Goal: Complete Application Form: Complete application form

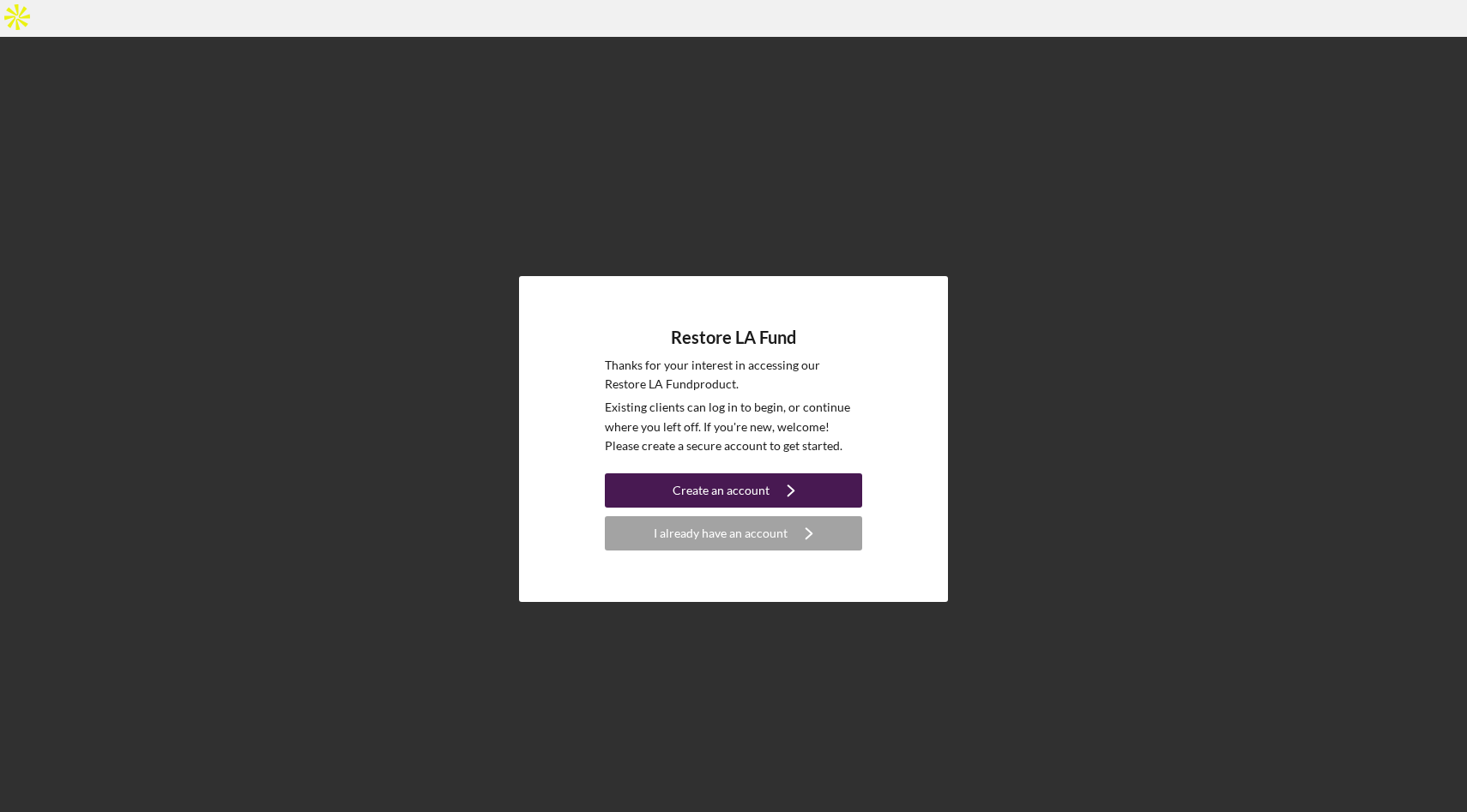
click at [753, 473] on div "Create an account" at bounding box center [720, 491] width 97 height 34
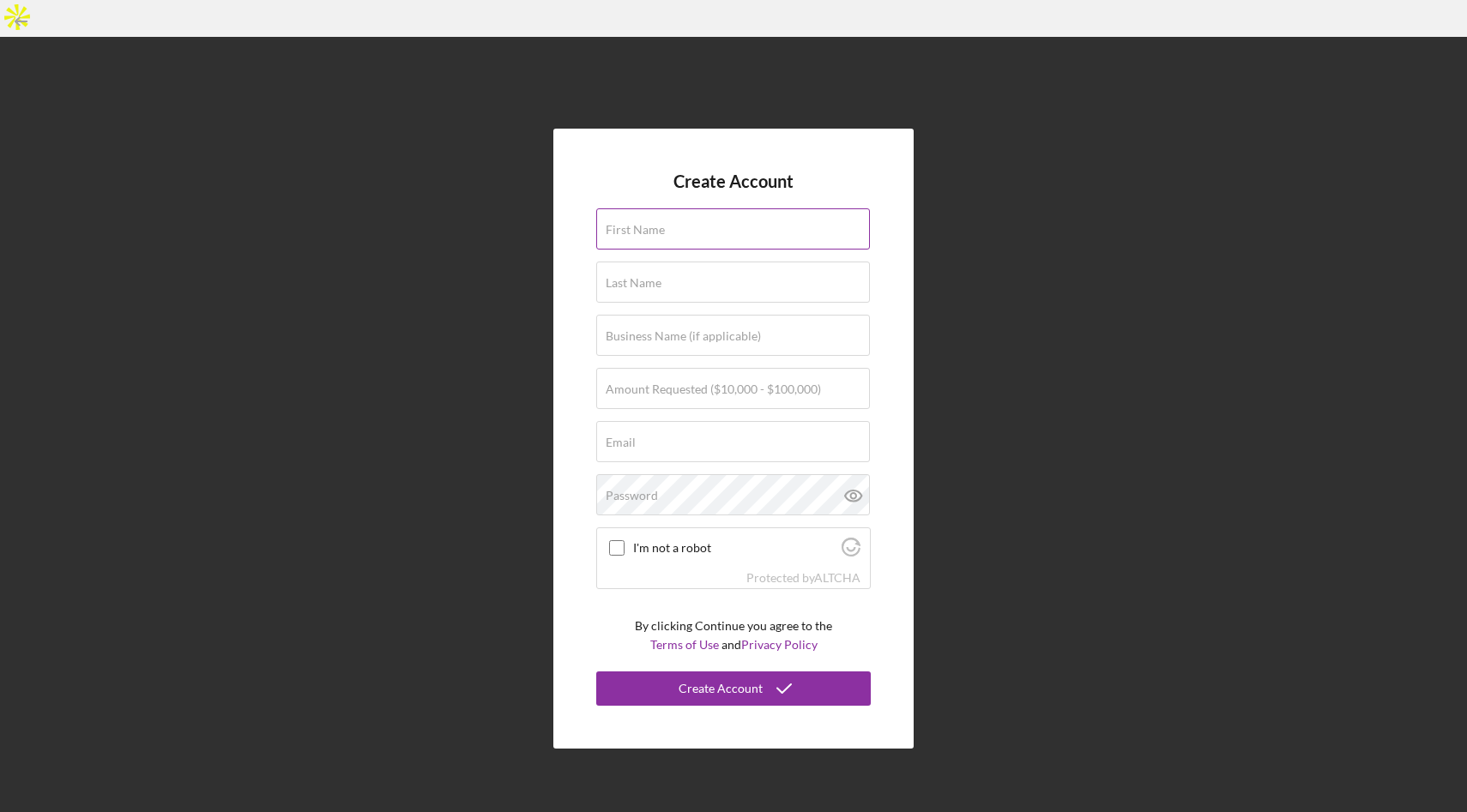
click at [690, 209] on input "First Name" at bounding box center [733, 229] width 273 height 41
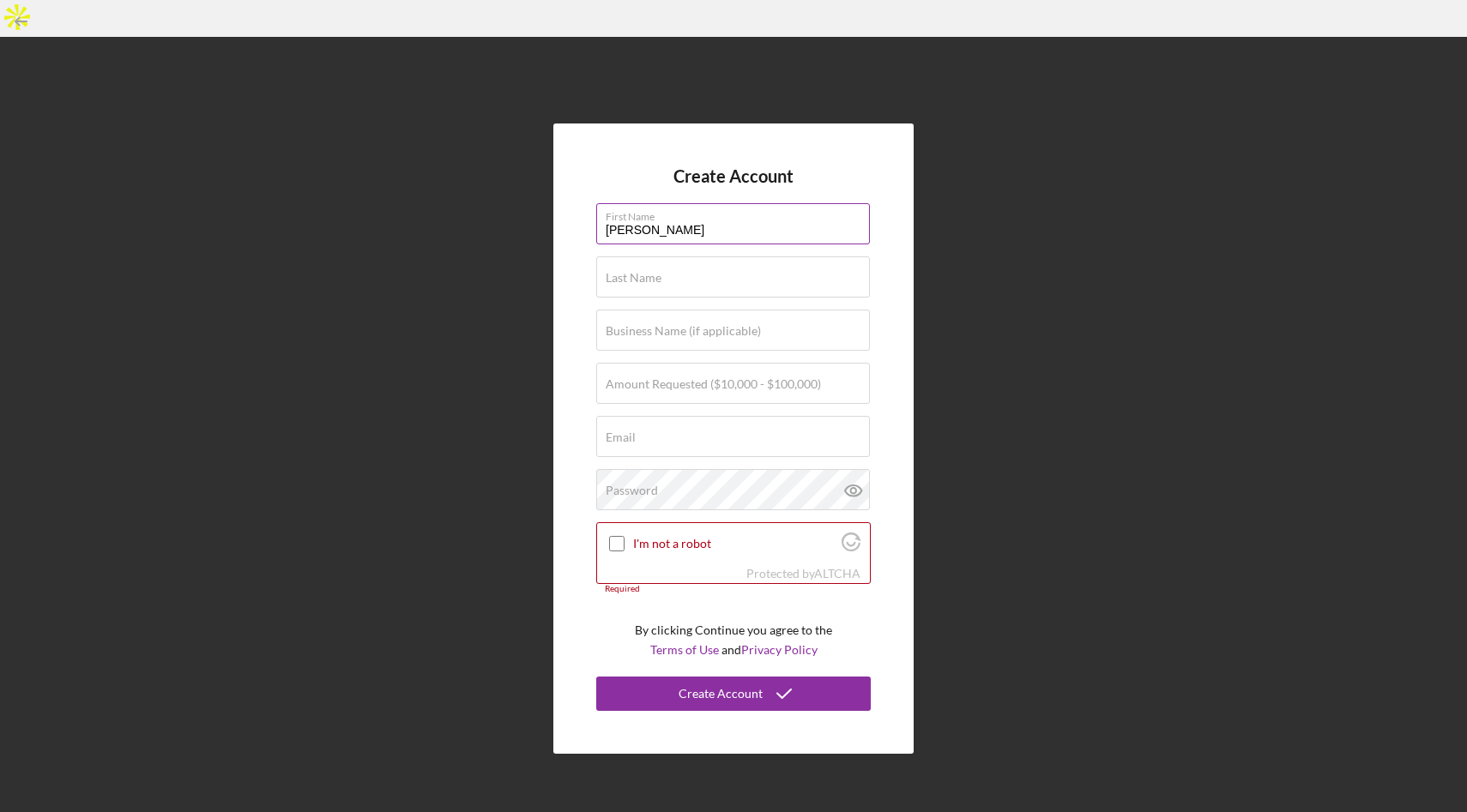
type input "[PERSON_NAME]"
paste input "Wintersburg Way LLC"
type input "Wintersburg Way LLC"
click at [683, 377] on label "Amount Requested ($10,000 - $100,000)" at bounding box center [713, 384] width 215 height 14
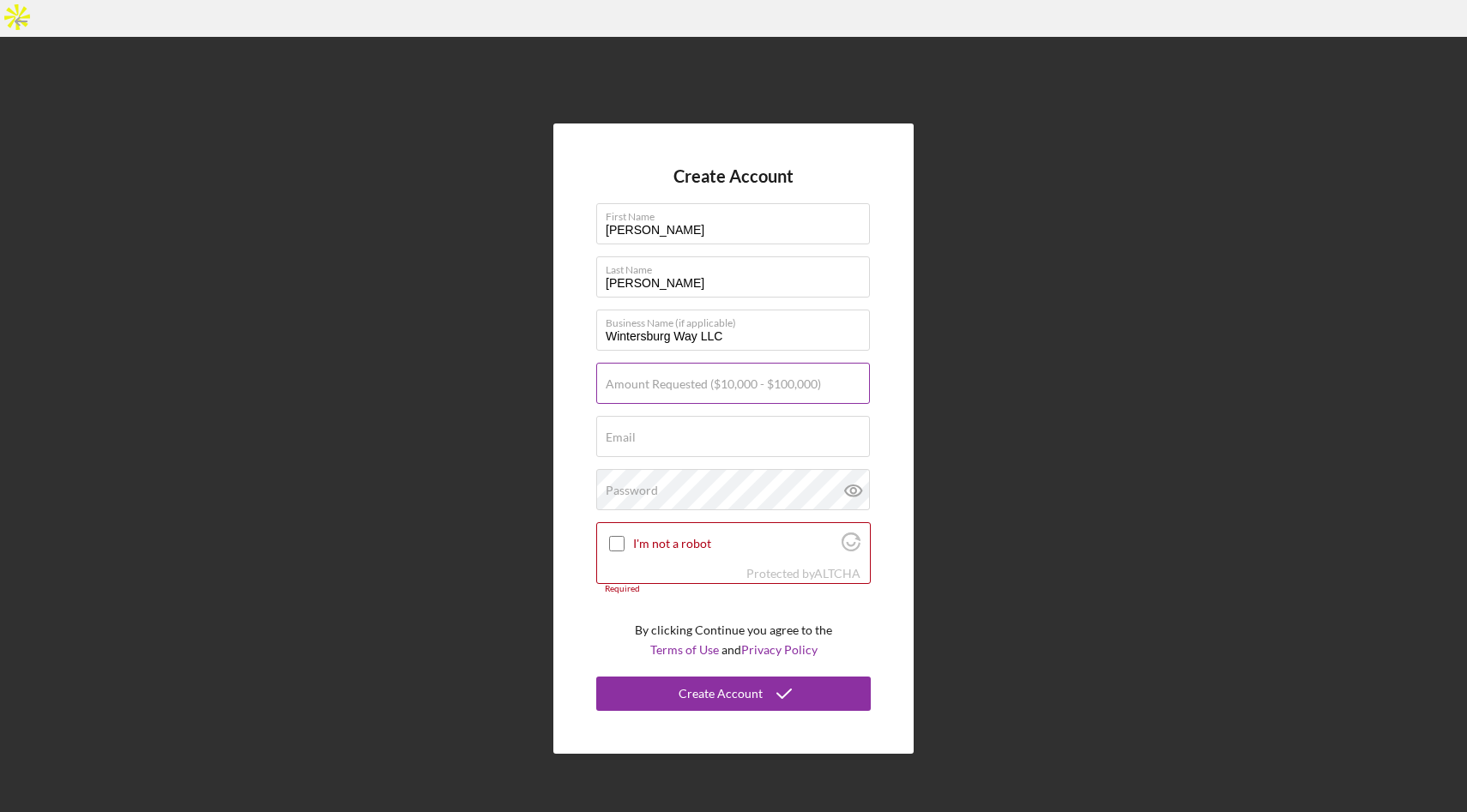
click at [683, 363] on input "Amount Requested ($10,000 - $100,000)" at bounding box center [733, 383] width 273 height 41
type input "$100,000"
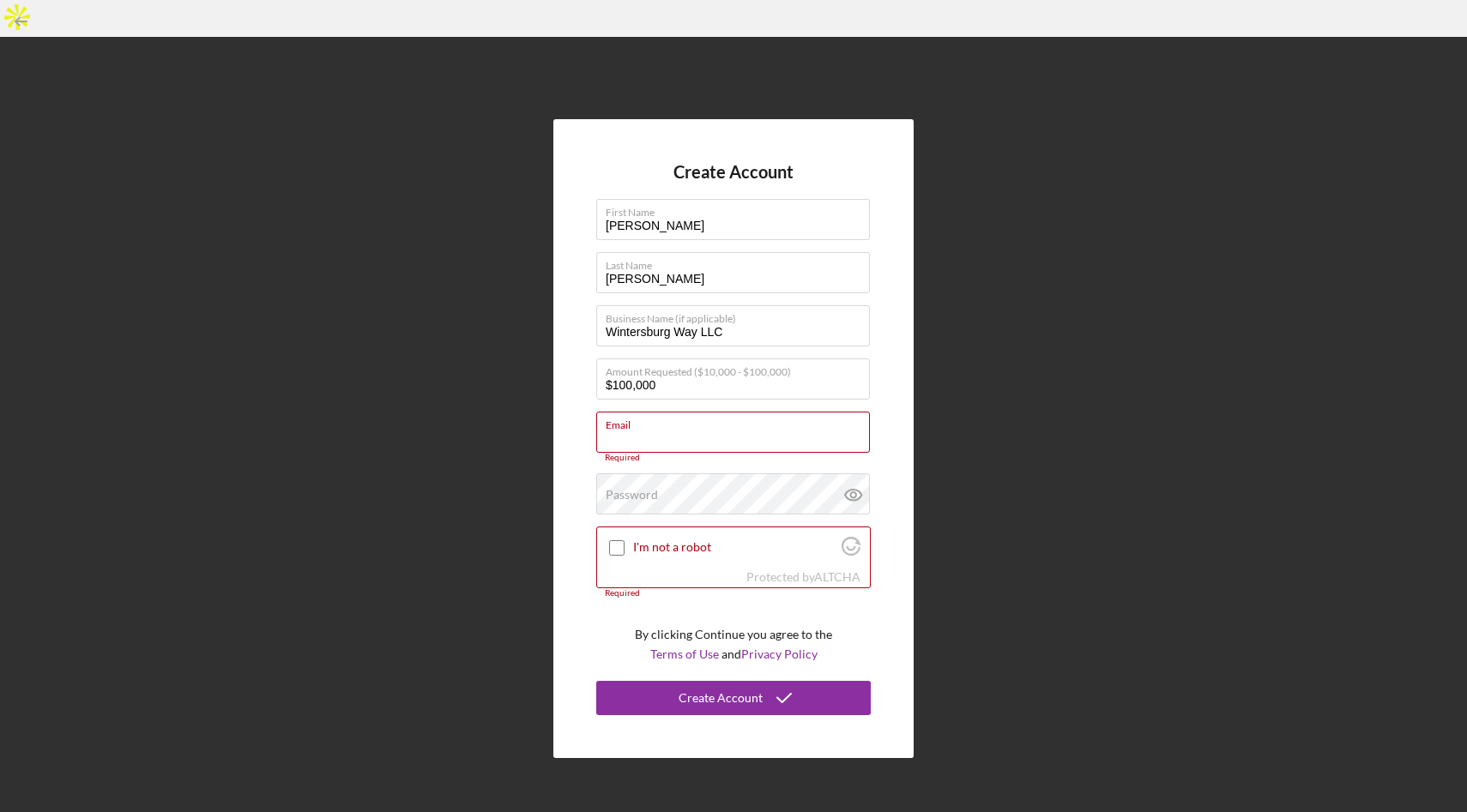
paste input "[EMAIL_ADDRESS][DOMAIN_NAME]"
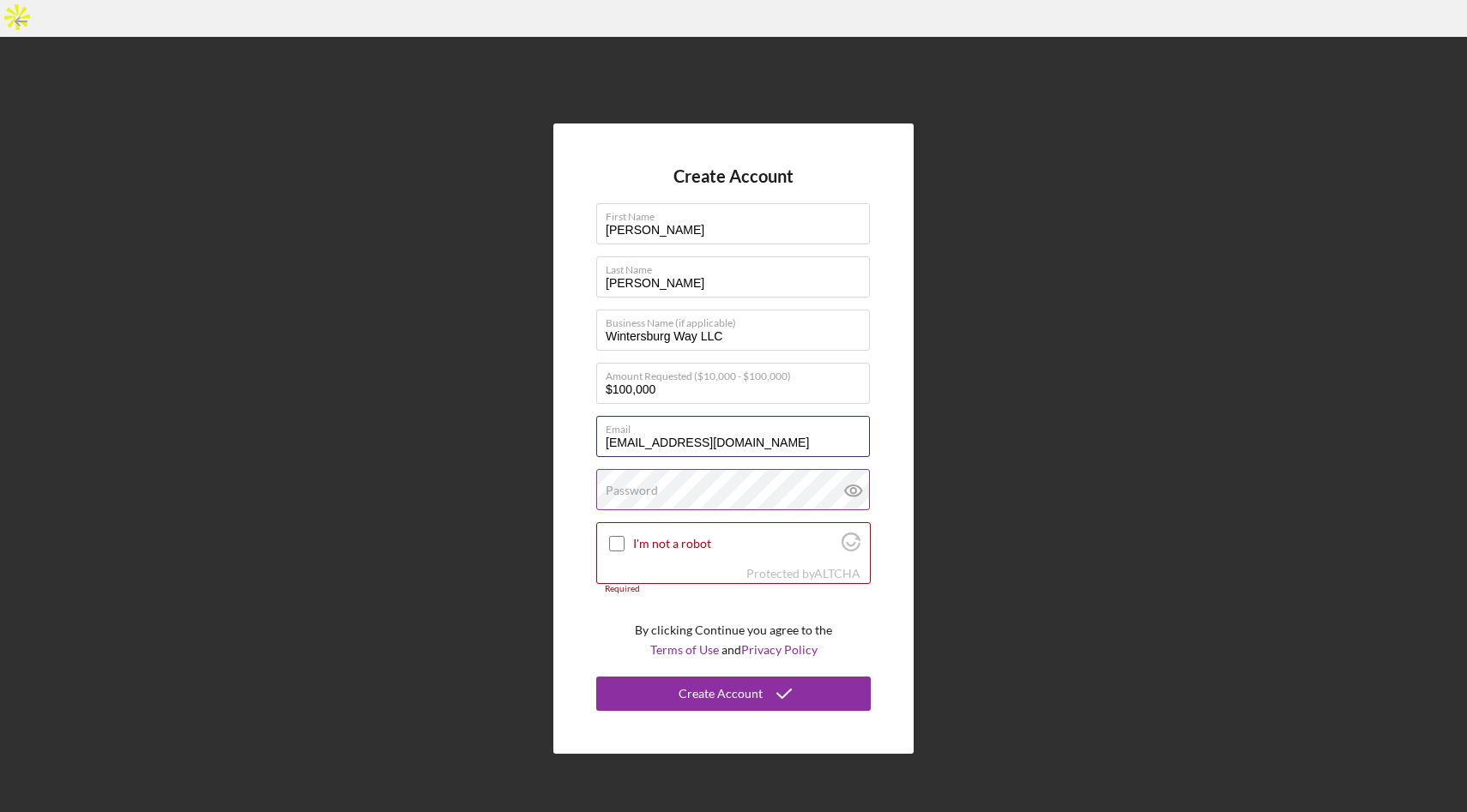
type input "[EMAIL_ADDRESS][DOMAIN_NAME]"
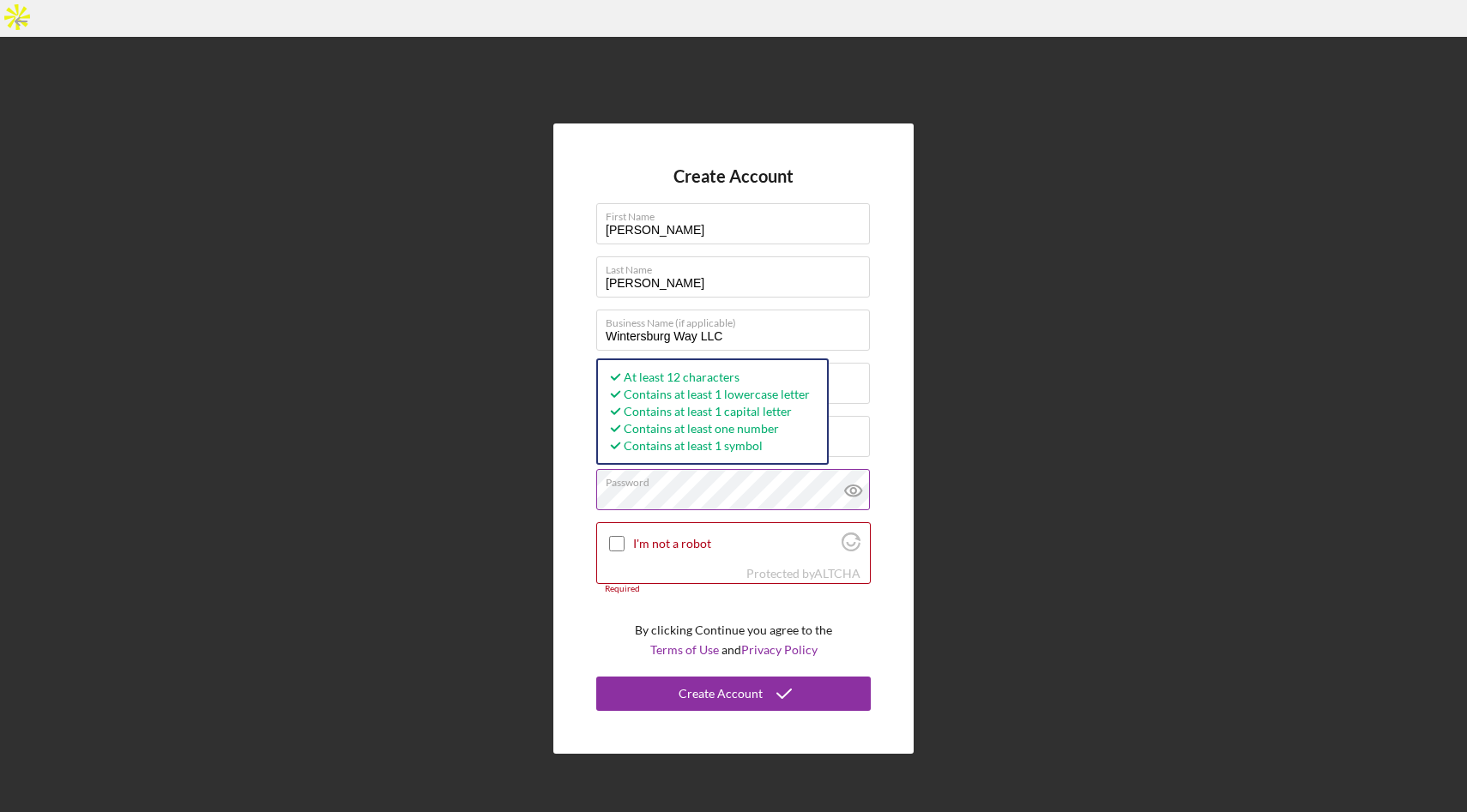
click at [859, 469] on icon at bounding box center [853, 491] width 43 height 43
click at [892, 418] on div "Create Account First Name [PERSON_NAME] Last Name Seo Business Name (if applica…" at bounding box center [733, 439] width 360 height 631
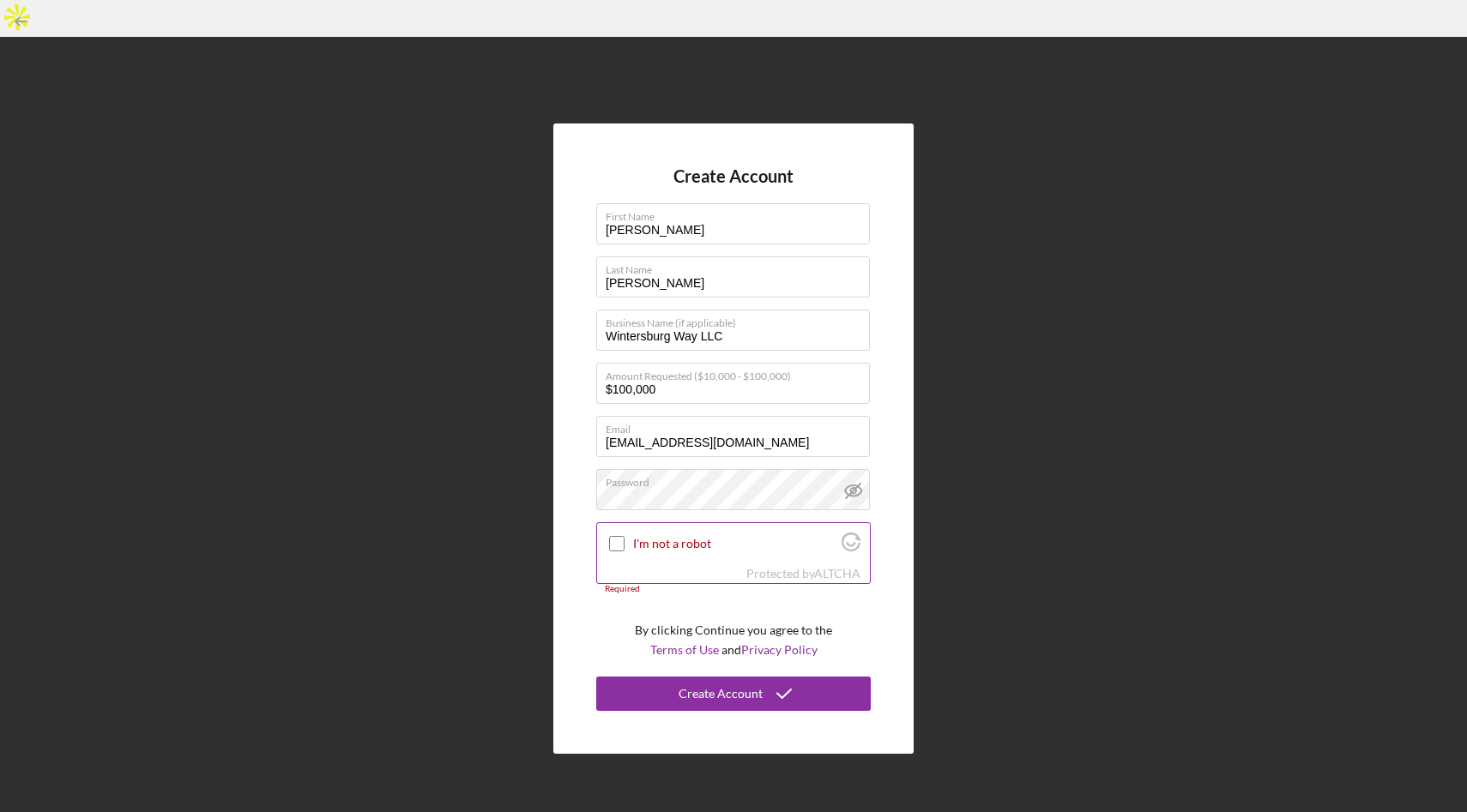
click at [614, 536] on input "I'm not a robot" at bounding box center [617, 544] width 15 height 15
checkbox input "true"
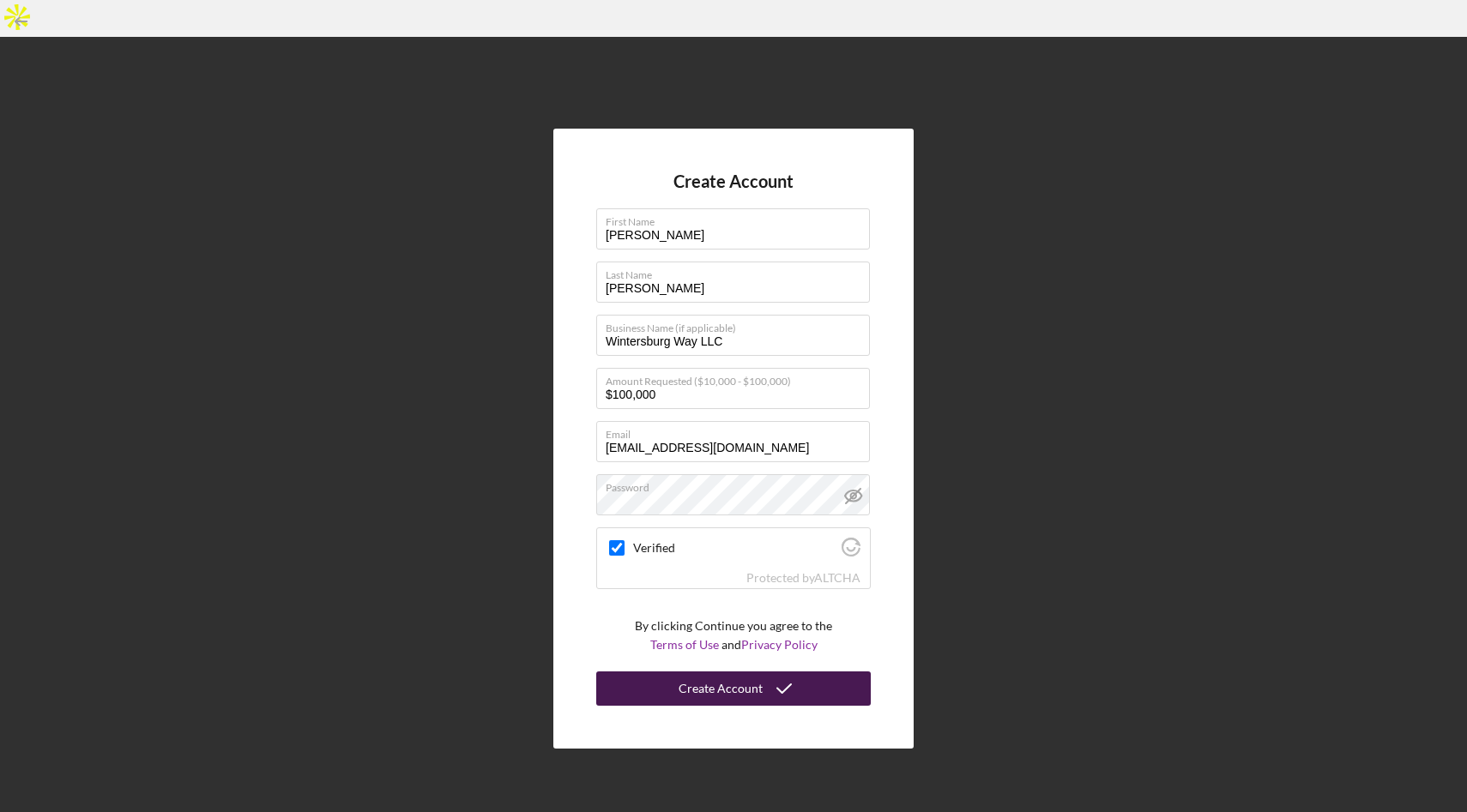
click at [733, 671] on div "Create Account" at bounding box center [720, 688] width 84 height 34
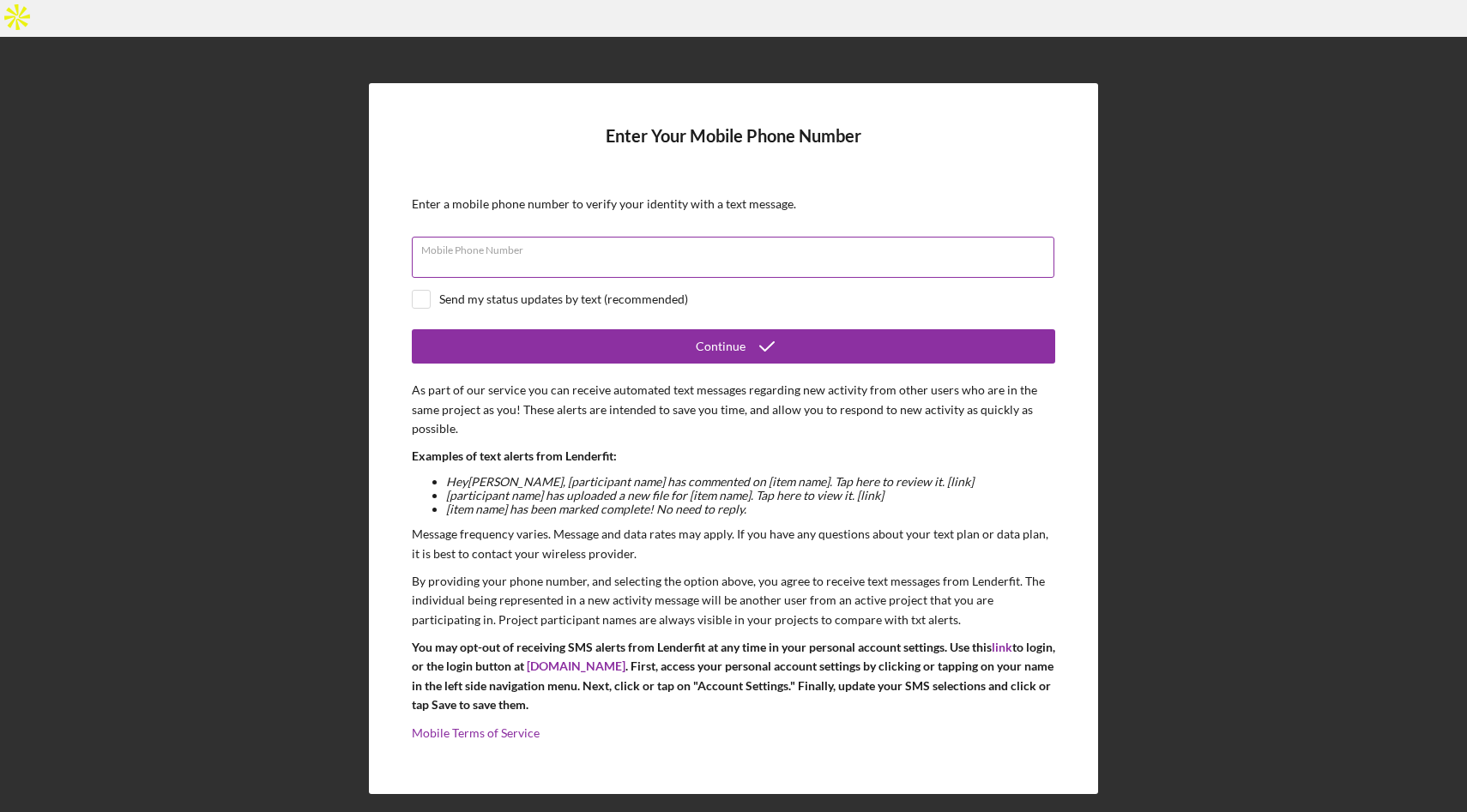
click at [652, 236] on div "Mobile Phone Number" at bounding box center [733, 258] width 643 height 43
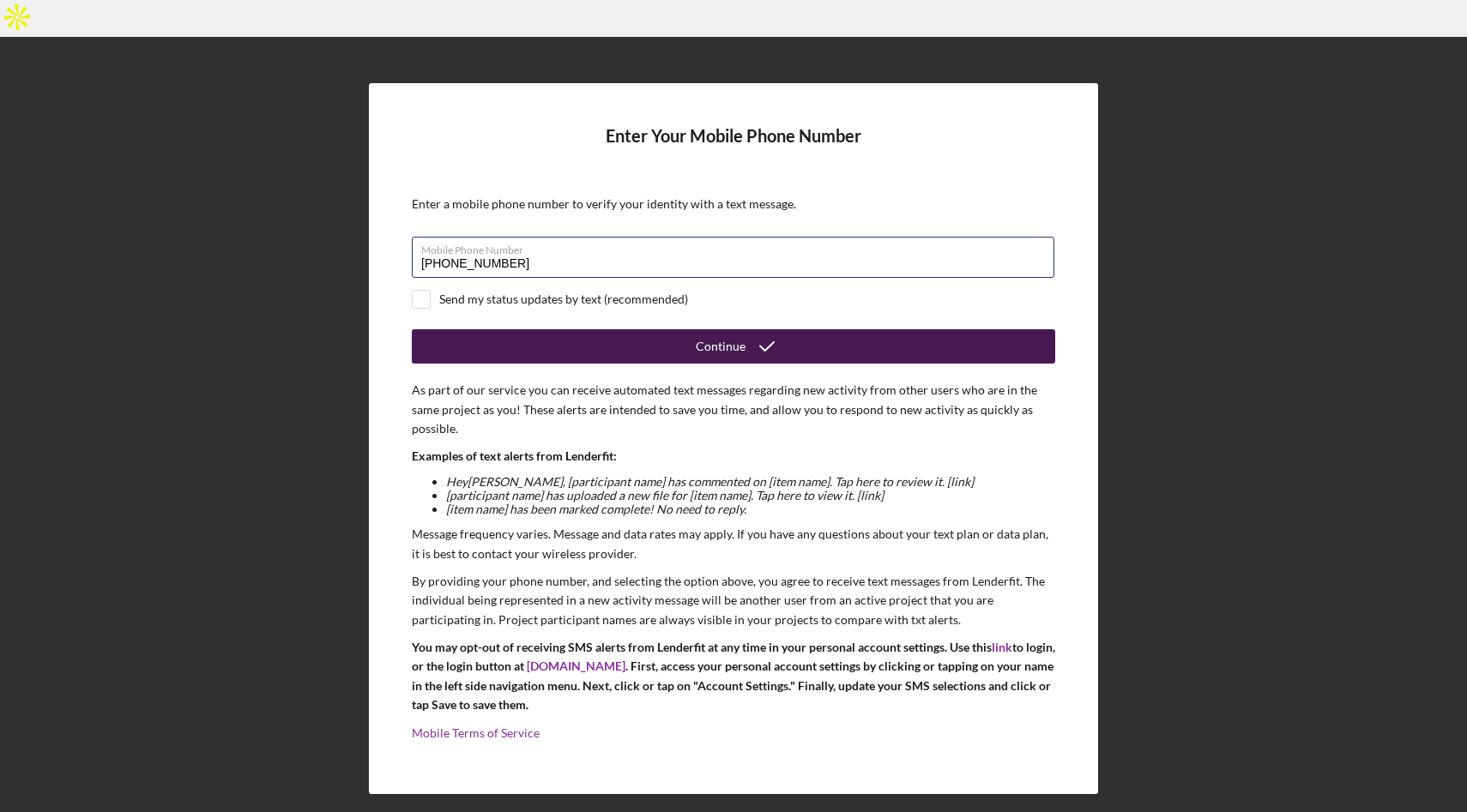
type input "[PHONE_NUMBER]"
click at [730, 329] on div "Continue" at bounding box center [720, 346] width 50 height 34
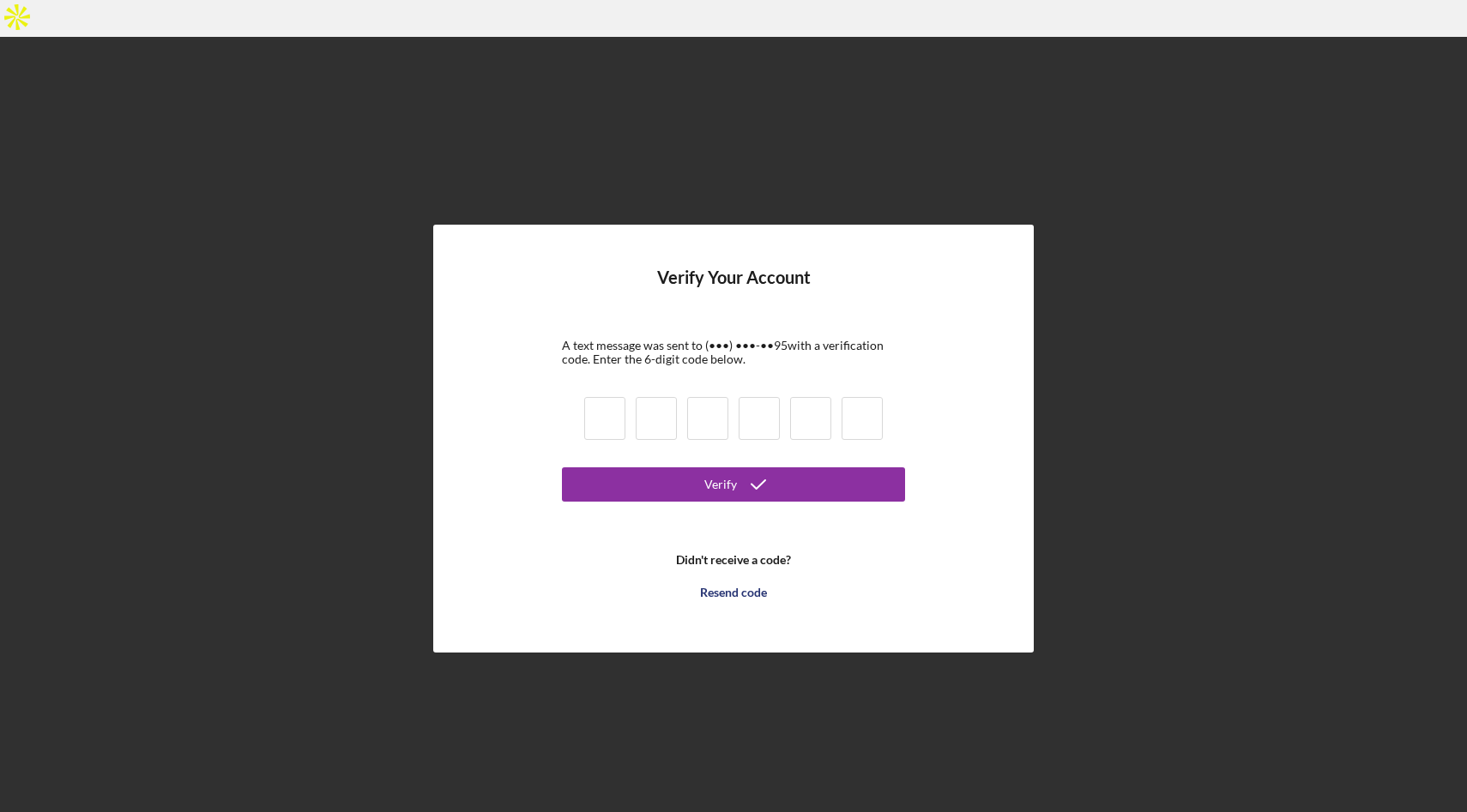
click at [605, 397] on input at bounding box center [605, 418] width 41 height 43
type input "8"
type input "4"
type input "5"
type input "8"
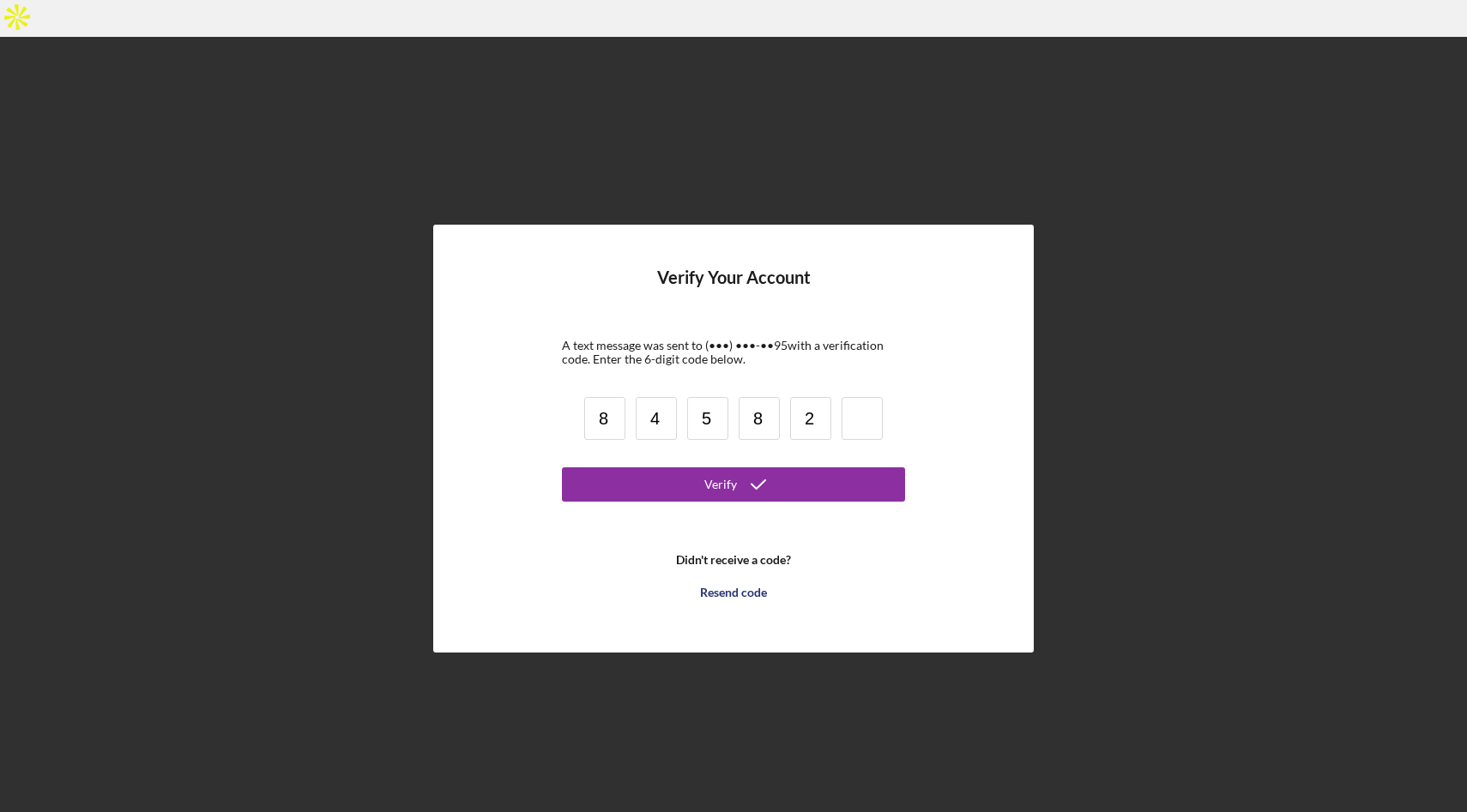
type input "2"
type input "1"
click at [650, 467] on button "Verify" at bounding box center [733, 485] width 343 height 34
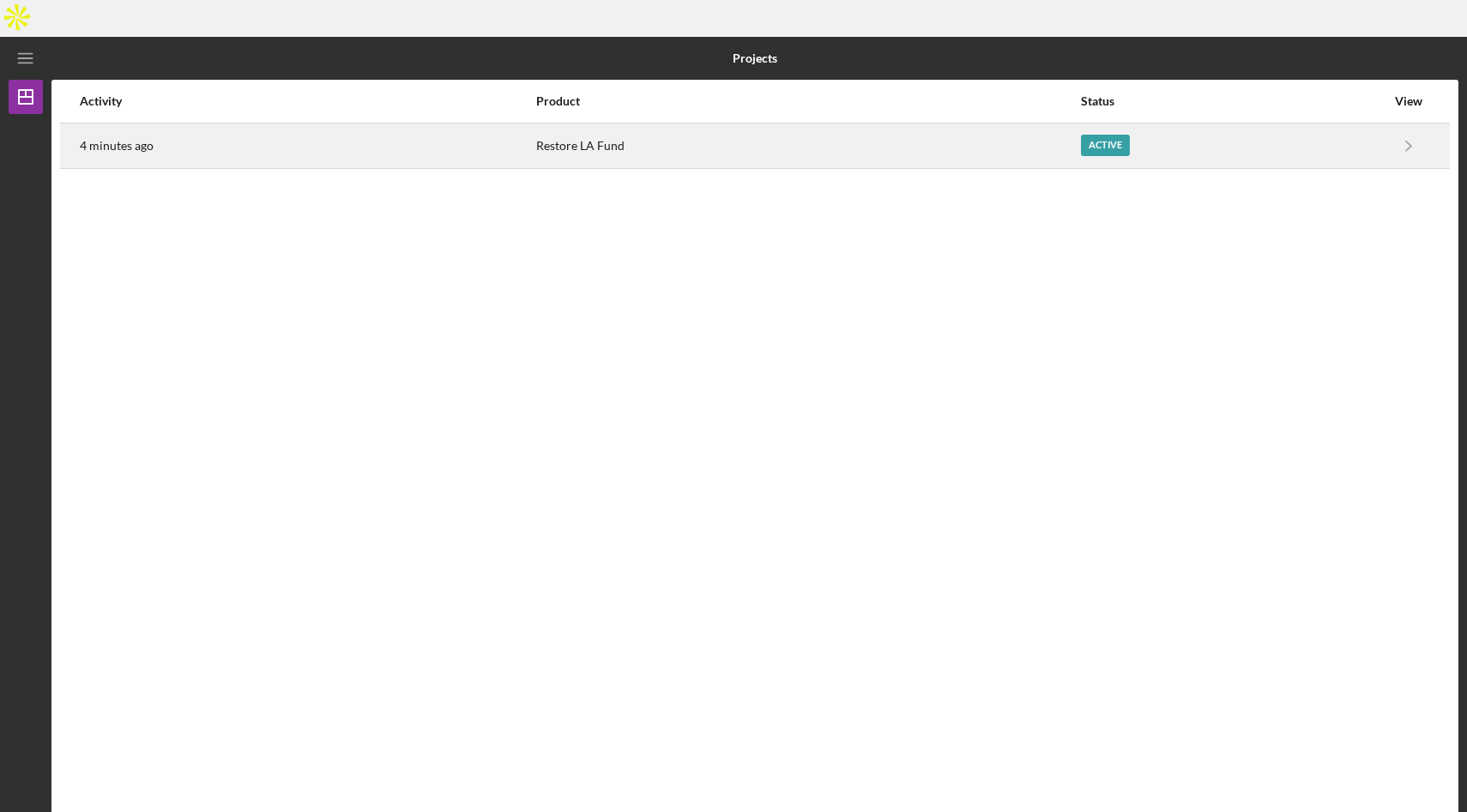
click at [1360, 125] on div "Active" at bounding box center [1232, 146] width 304 height 43
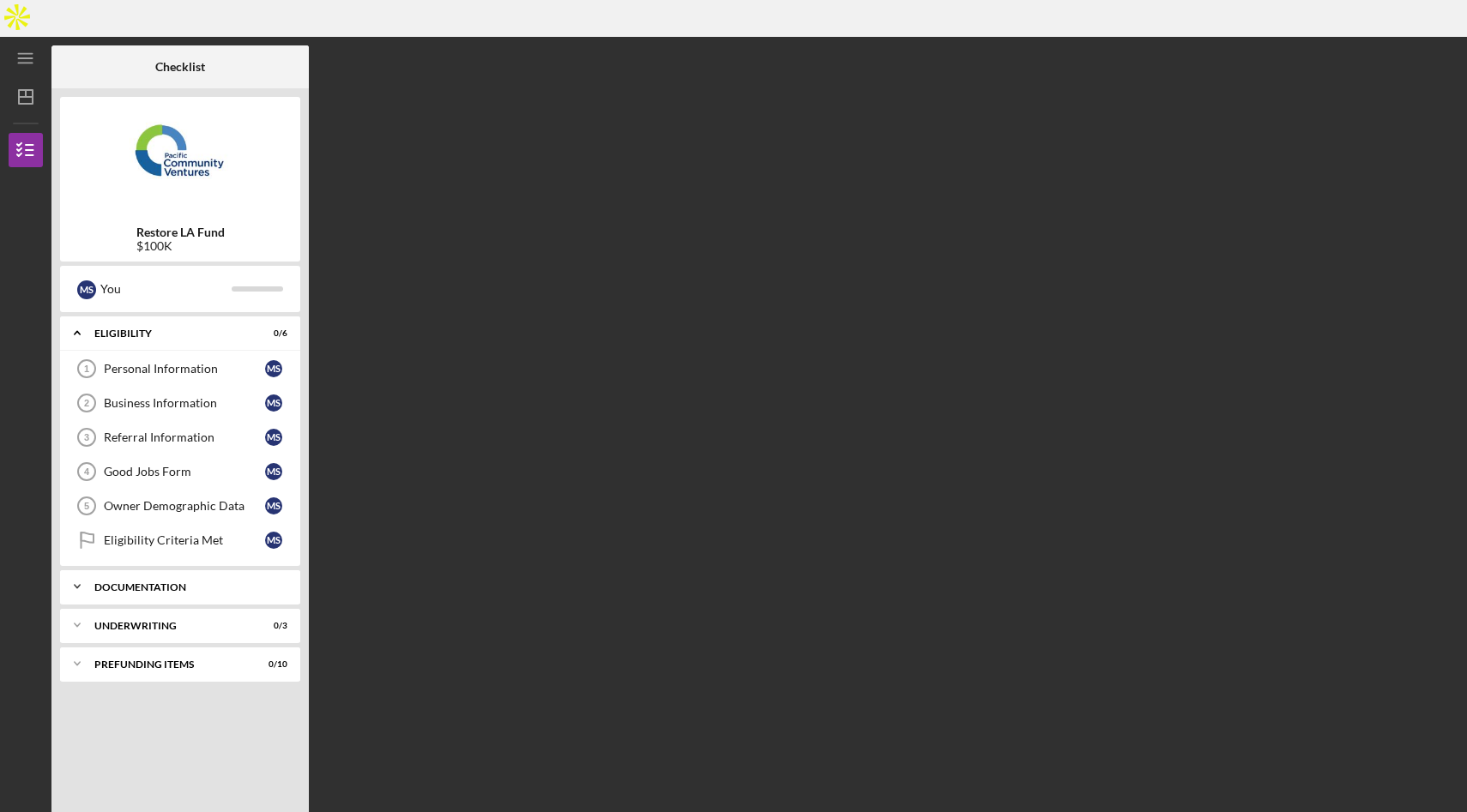
click at [154, 583] on div "Documentation" at bounding box center [186, 588] width 185 height 10
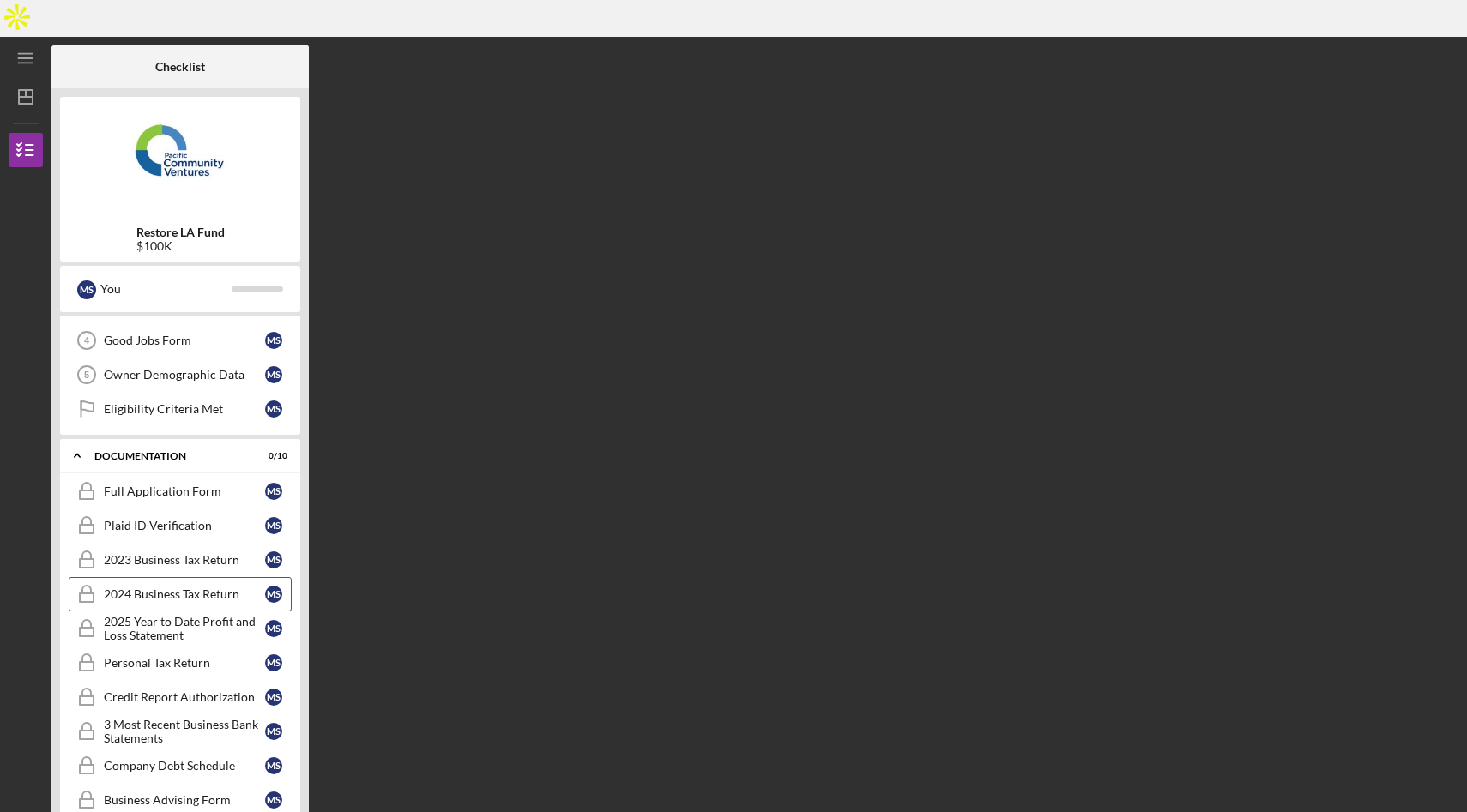
scroll to position [211, 0]
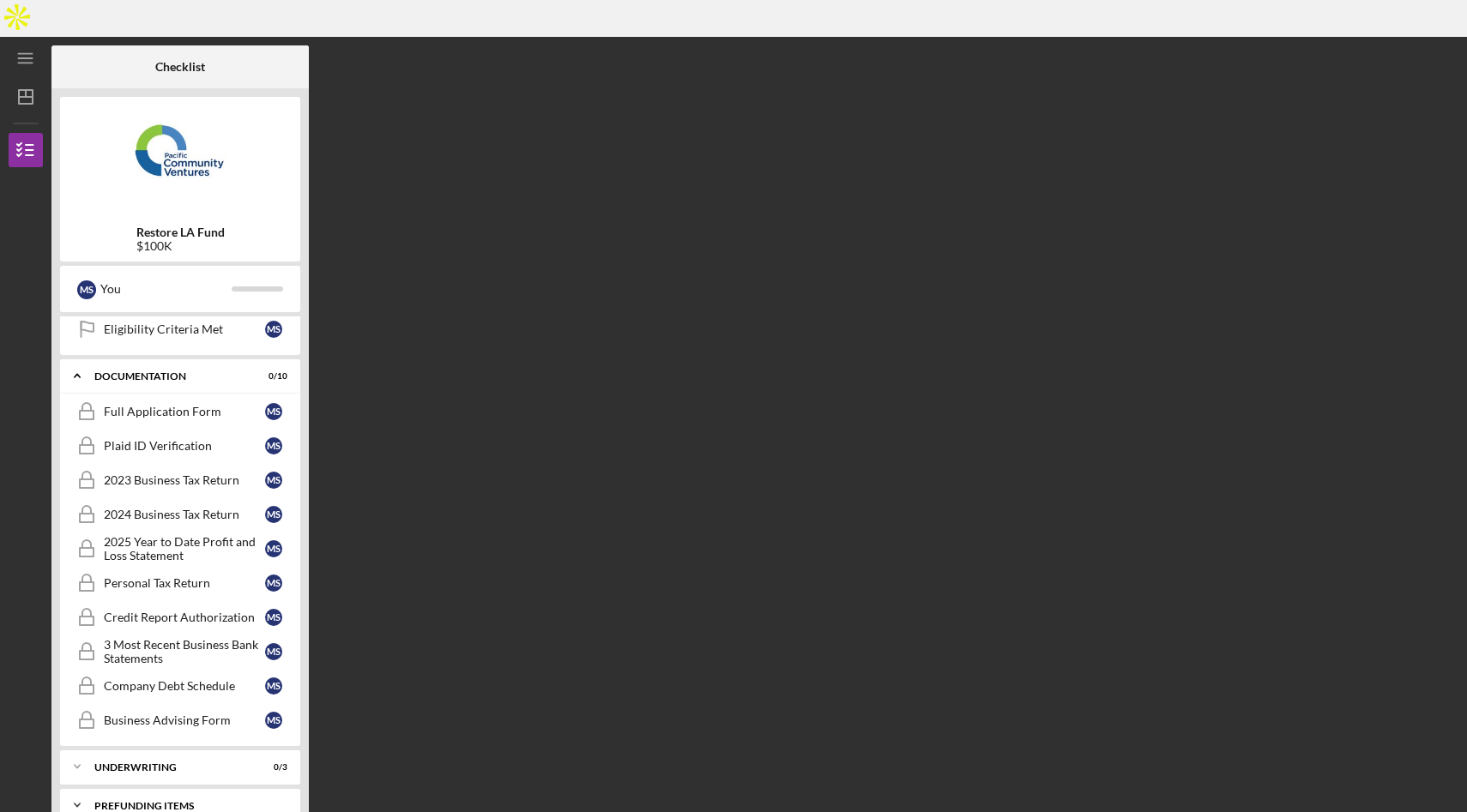
click at [139, 801] on div "Prefunding Items" at bounding box center [186, 806] width 185 height 10
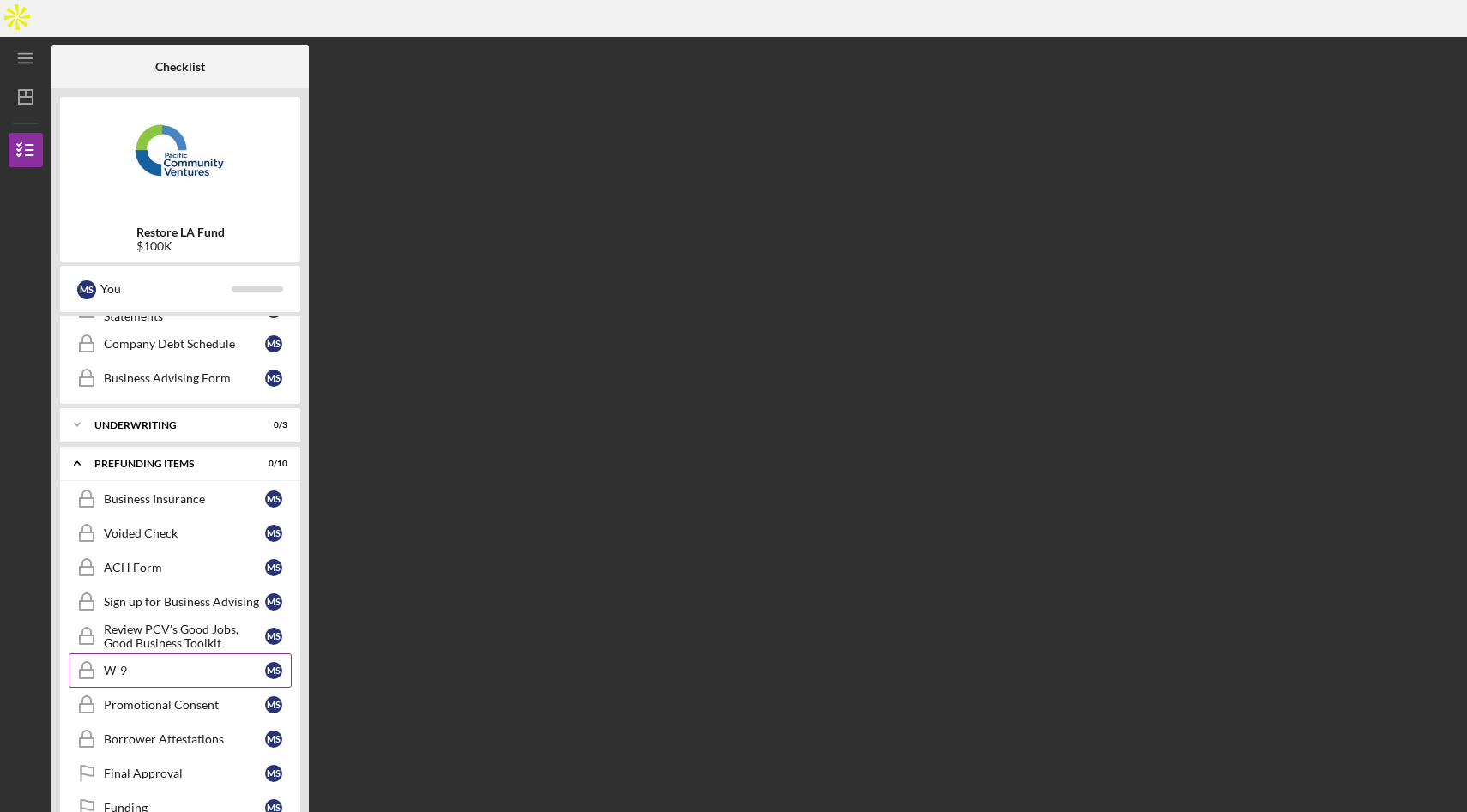
scroll to position [564, 0]
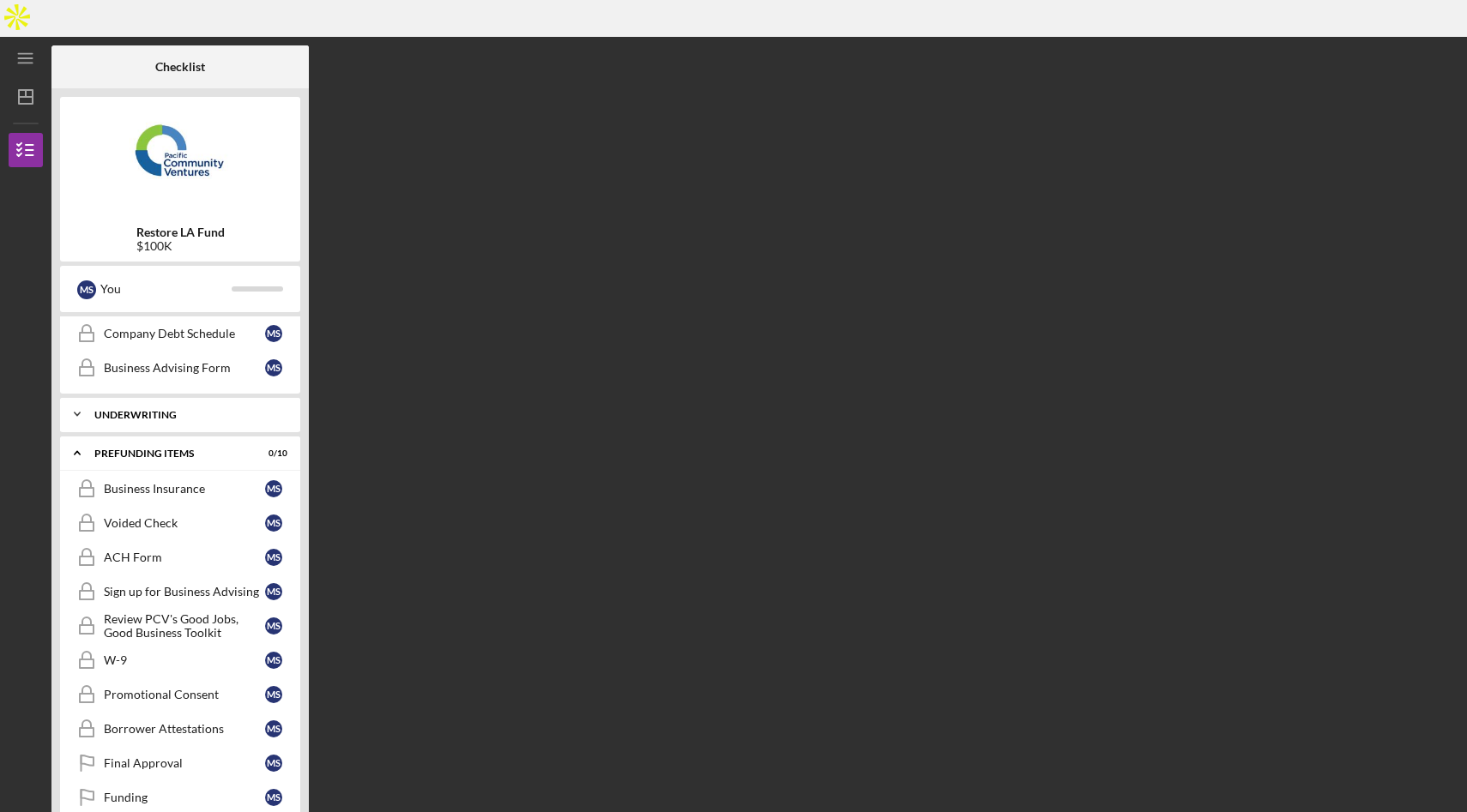
click at [160, 410] on div "Underwriting" at bounding box center [186, 415] width 185 height 10
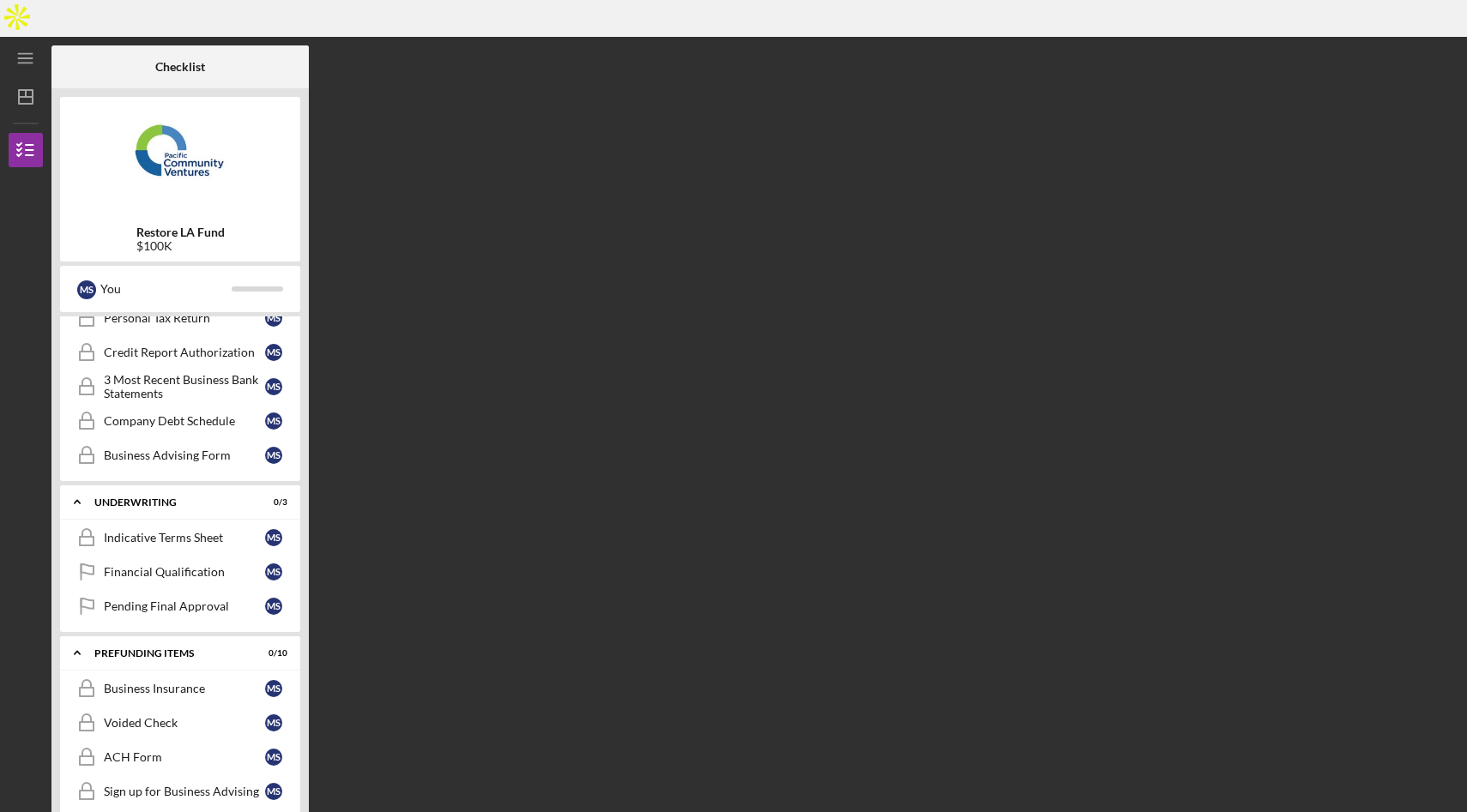
scroll to position [492, 0]
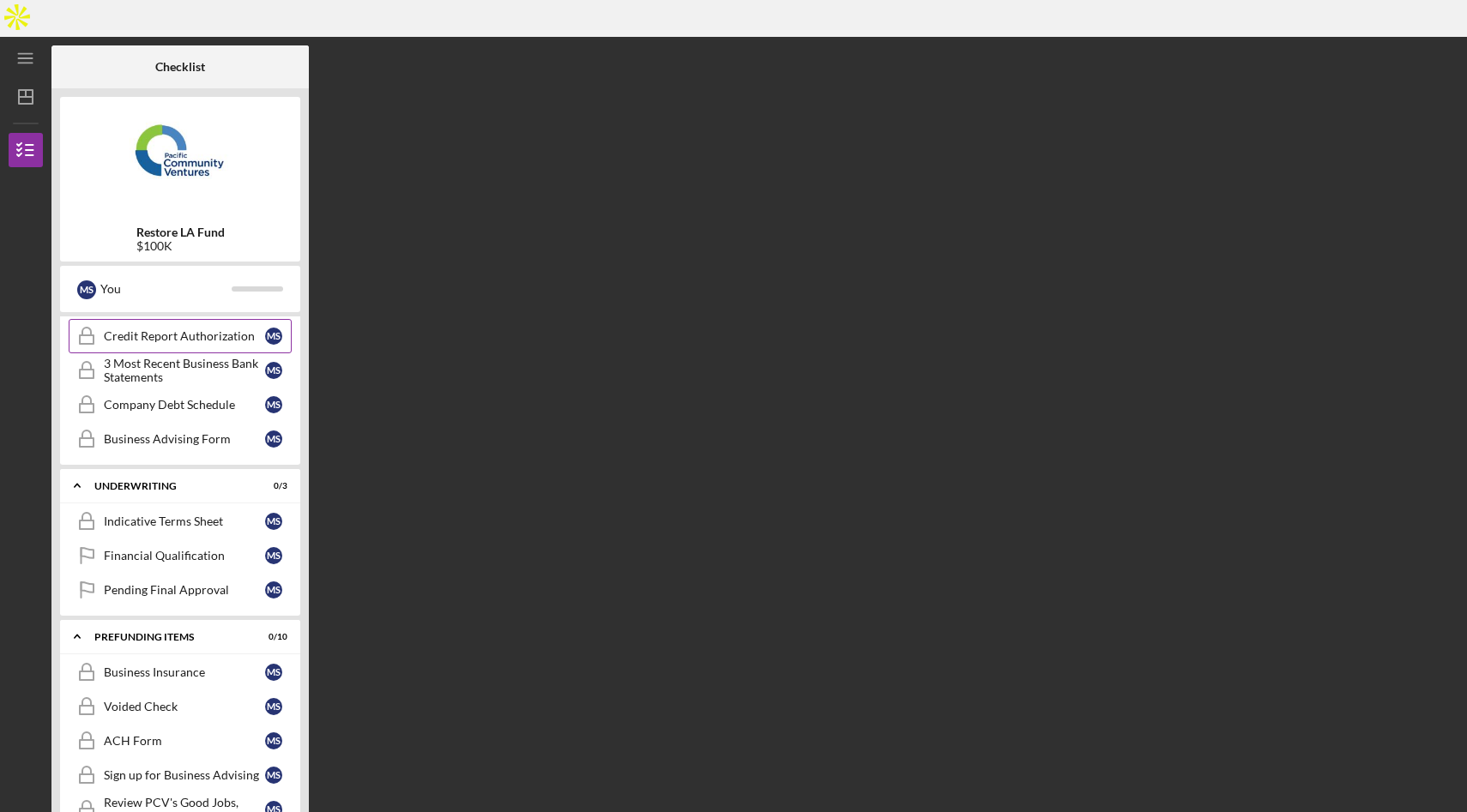
click at [173, 329] on div "Credit Report Authorization" at bounding box center [185, 336] width 162 height 14
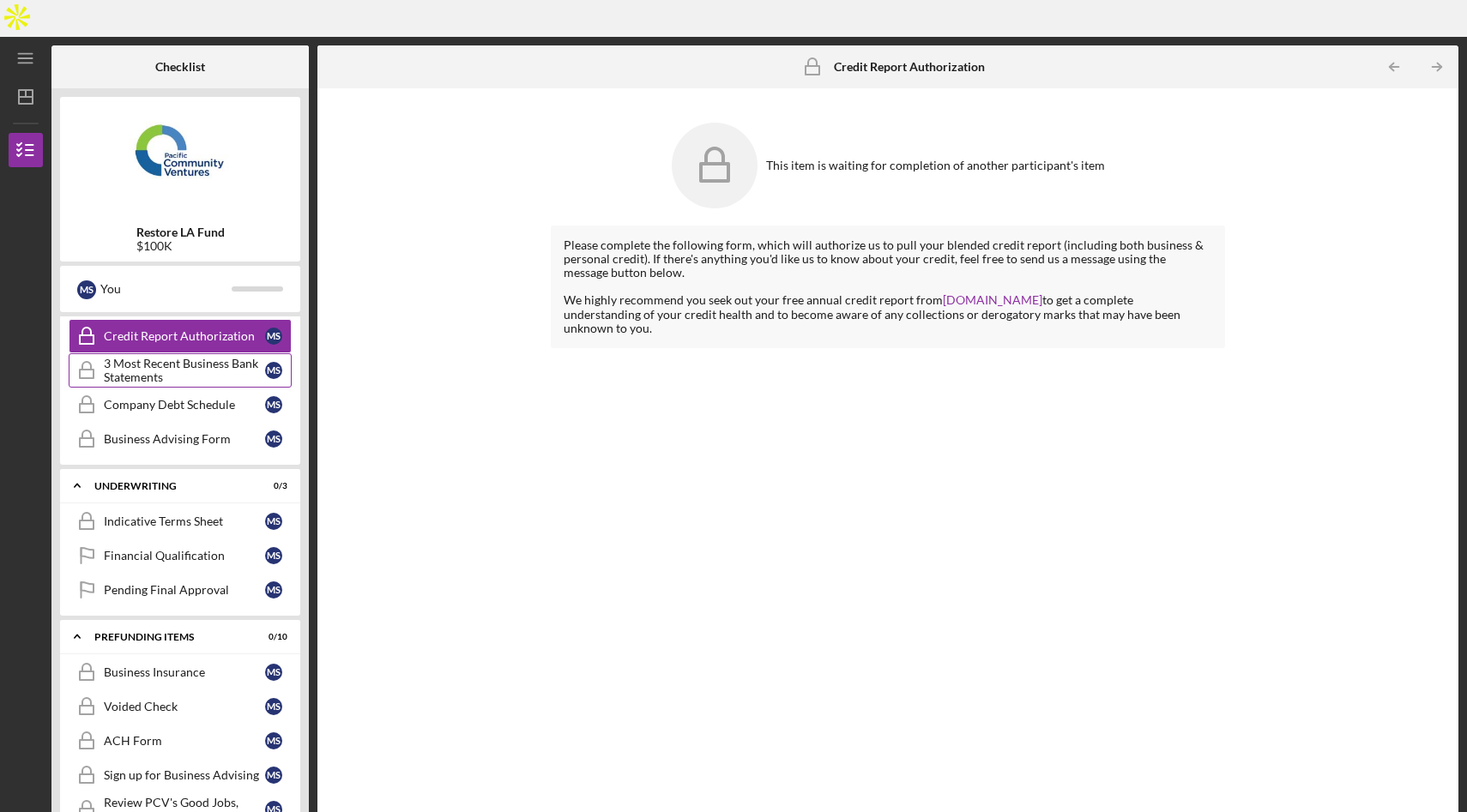
click at [229, 357] on div "3 Most Recent Business Bank Statements" at bounding box center [185, 370] width 162 height 27
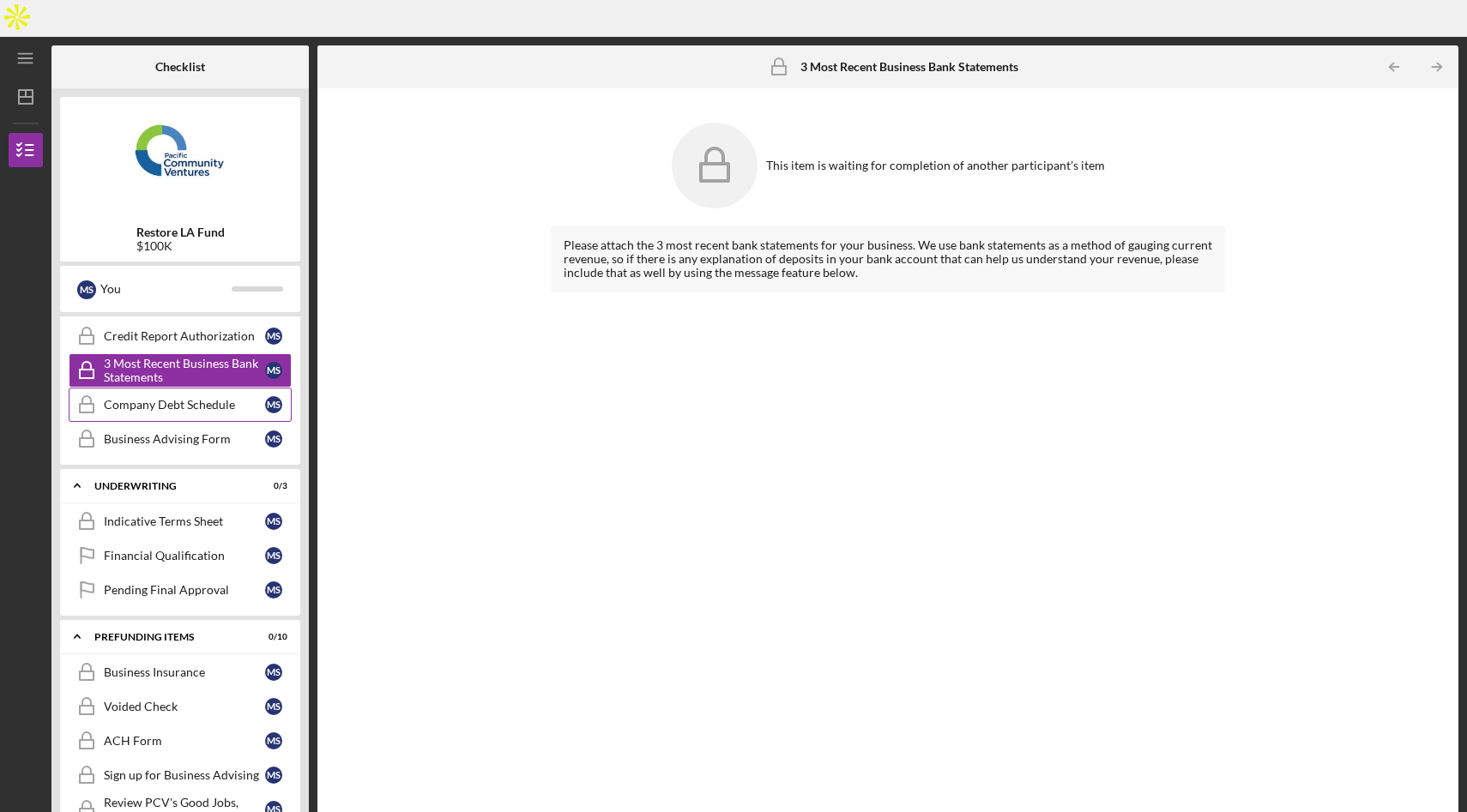
click at [180, 398] on div "Company Debt Schedule" at bounding box center [185, 405] width 162 height 14
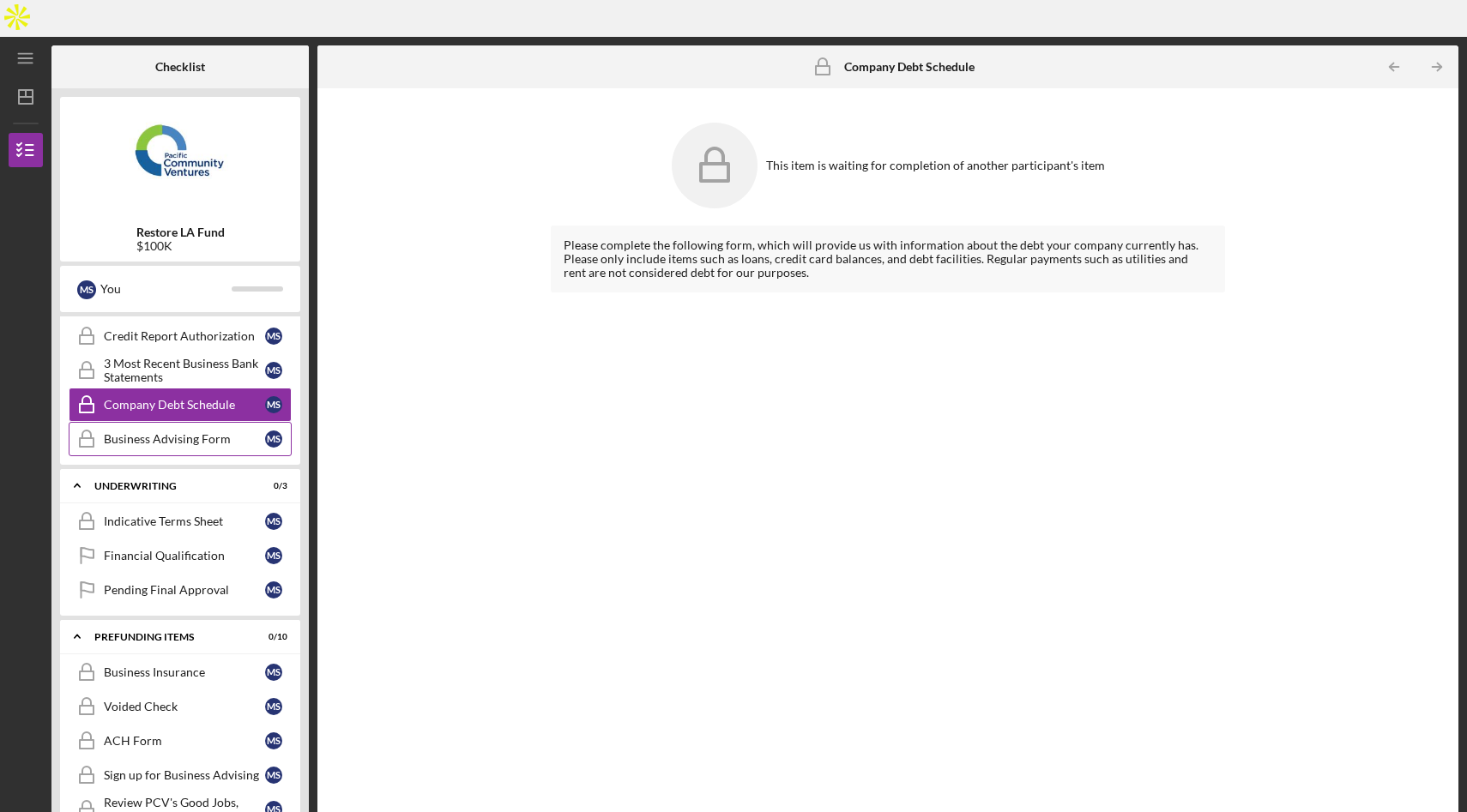
click at [174, 432] on div "Business Advising Form" at bounding box center [185, 439] width 162 height 14
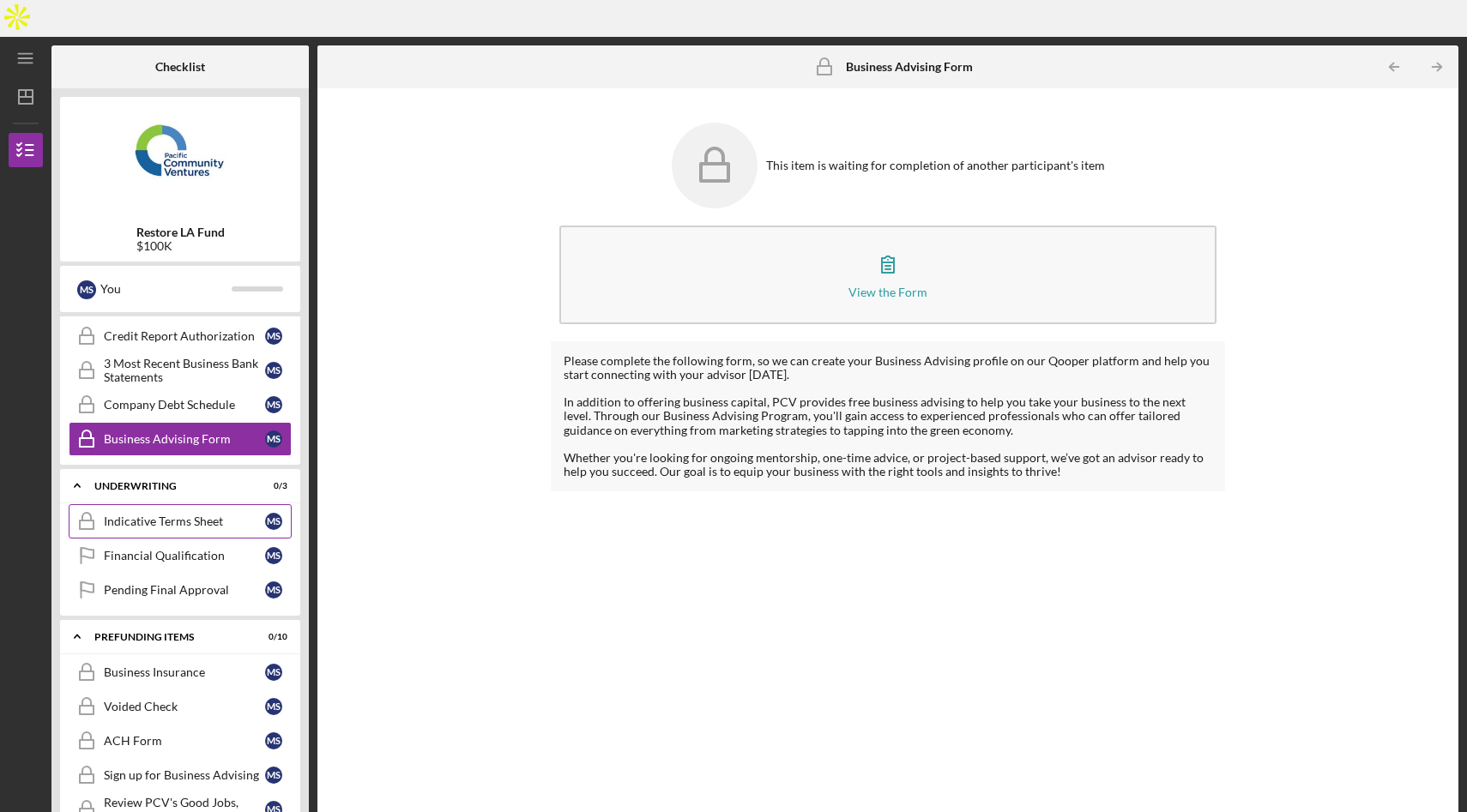
click at [179, 515] on div "Indicative Terms Sheet" at bounding box center [185, 522] width 162 height 14
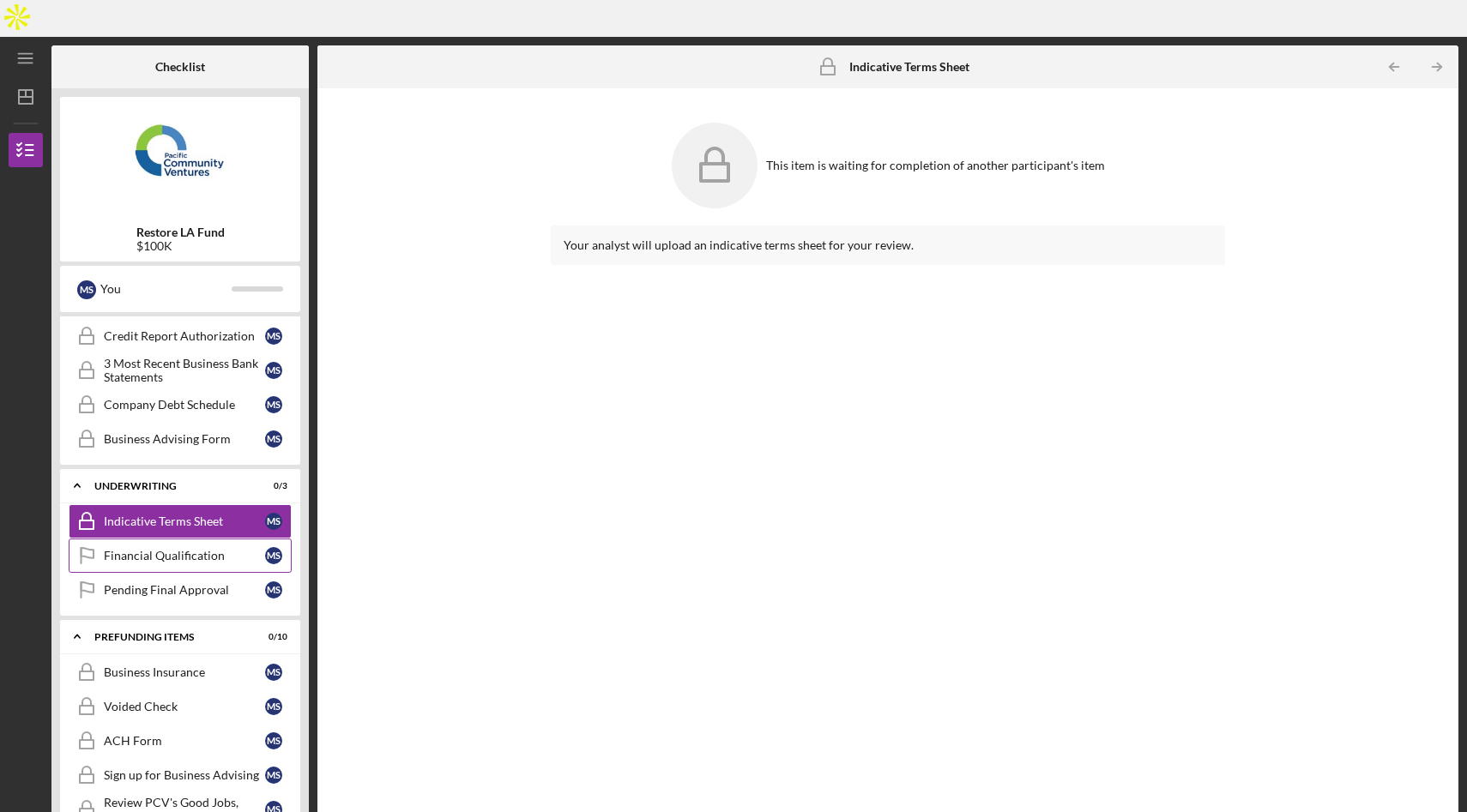
click at [181, 549] on div "Financial Qualification" at bounding box center [185, 556] width 162 height 14
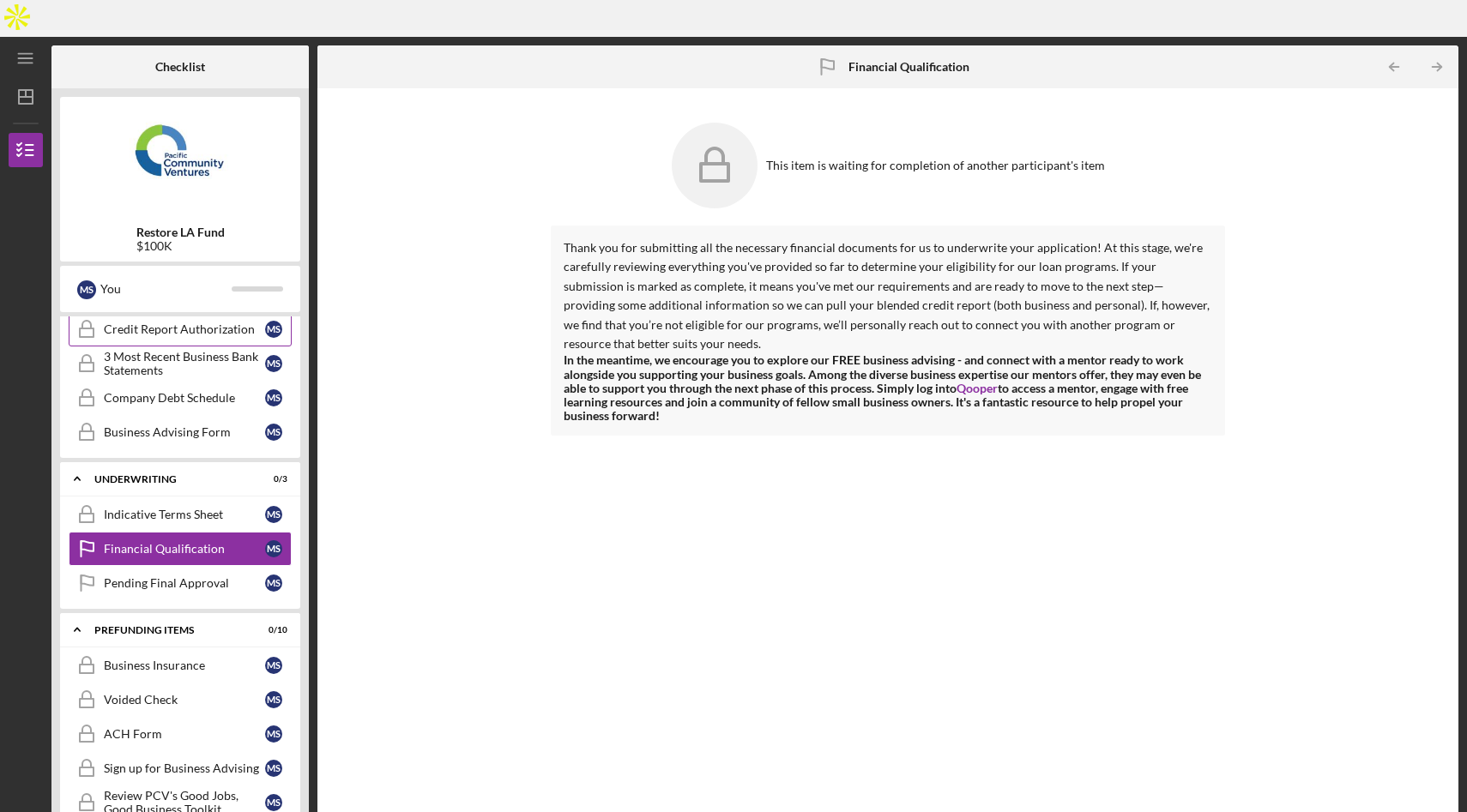
scroll to position [501, 0]
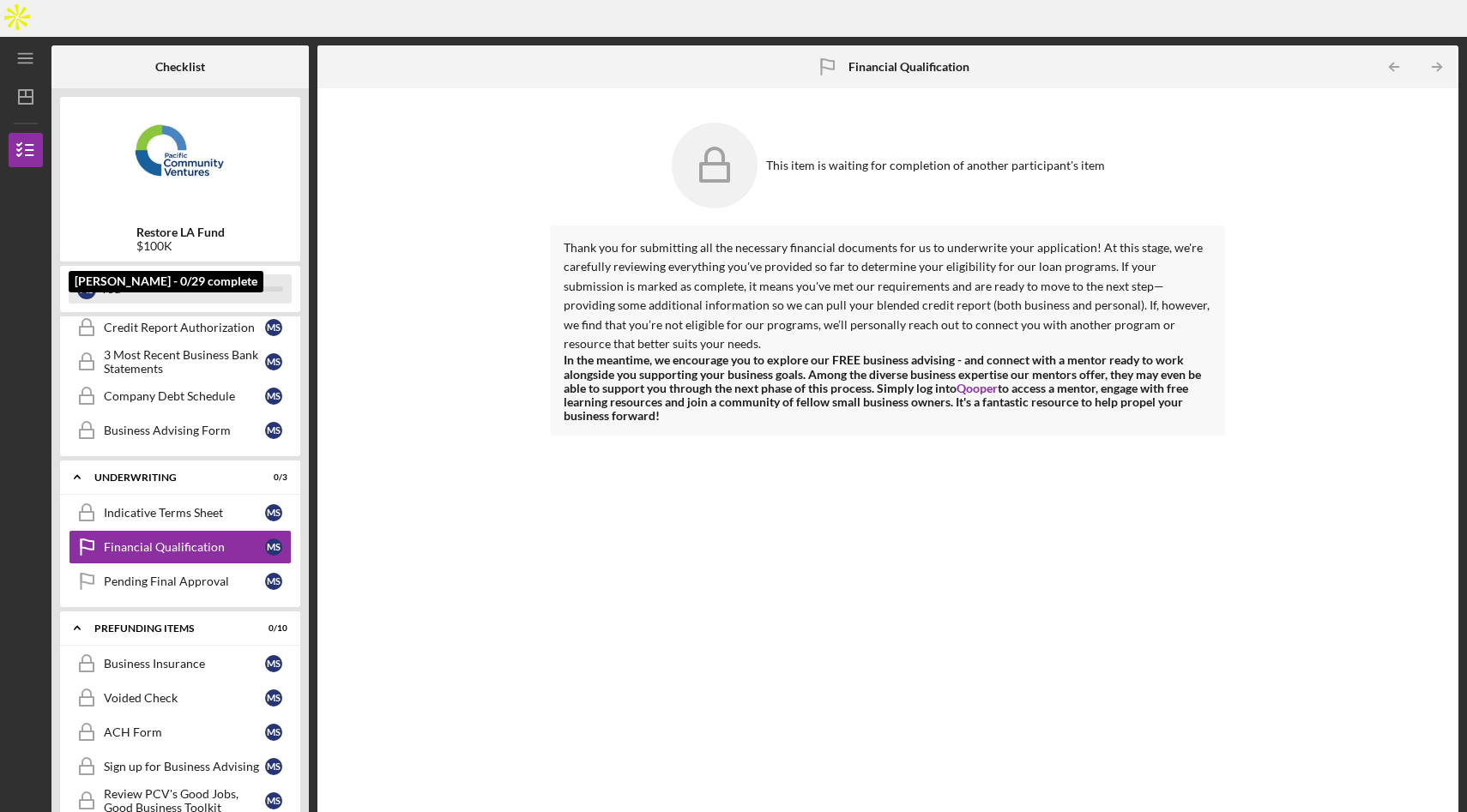
click at [245, 286] on div at bounding box center [257, 289] width 52 height 5
click at [62, 266] on div "M S You" at bounding box center [180, 289] width 240 height 46
click at [88, 280] on div "M S" at bounding box center [87, 290] width 19 height 19
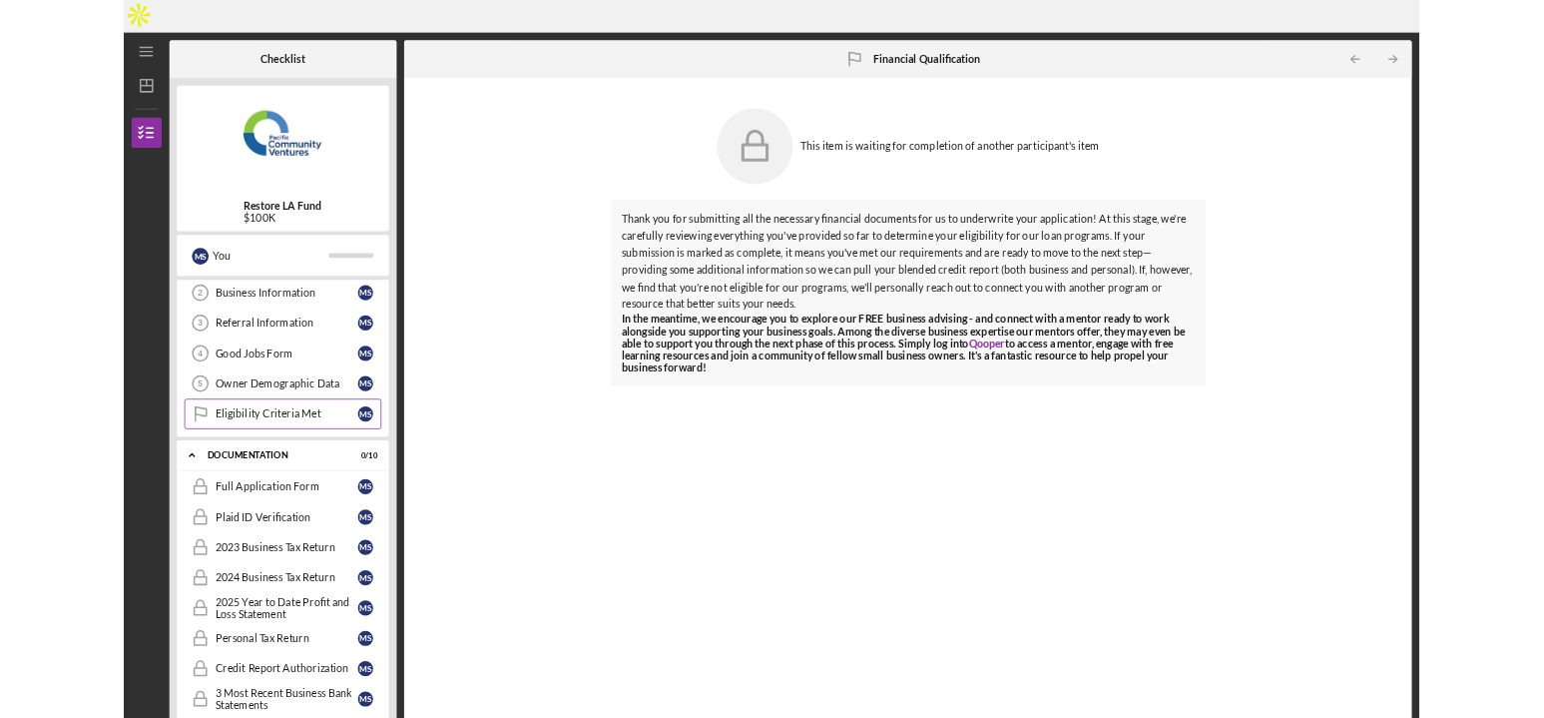
scroll to position [0, 0]
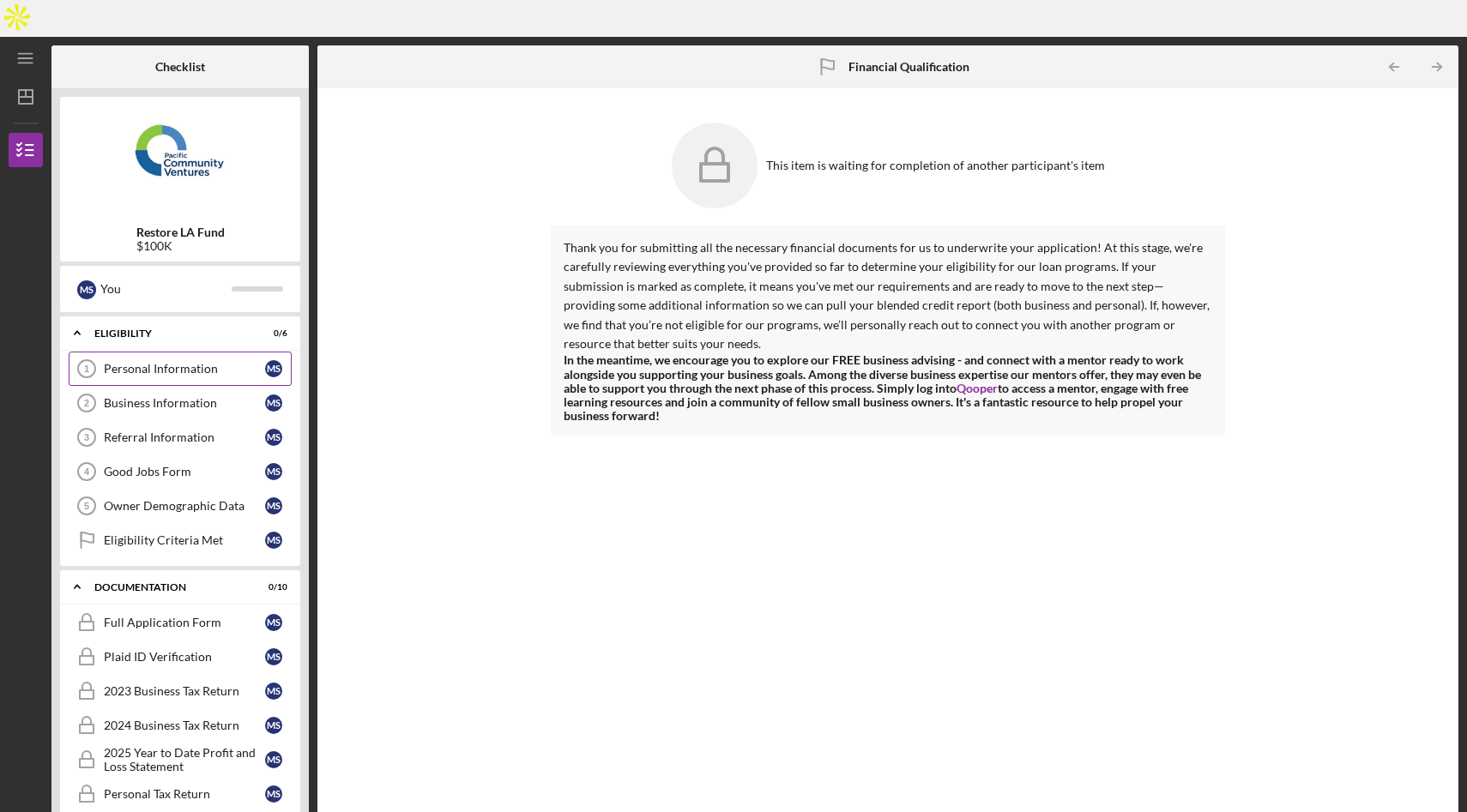
click at [201, 362] on div "Personal Information" at bounding box center [185, 369] width 162 height 14
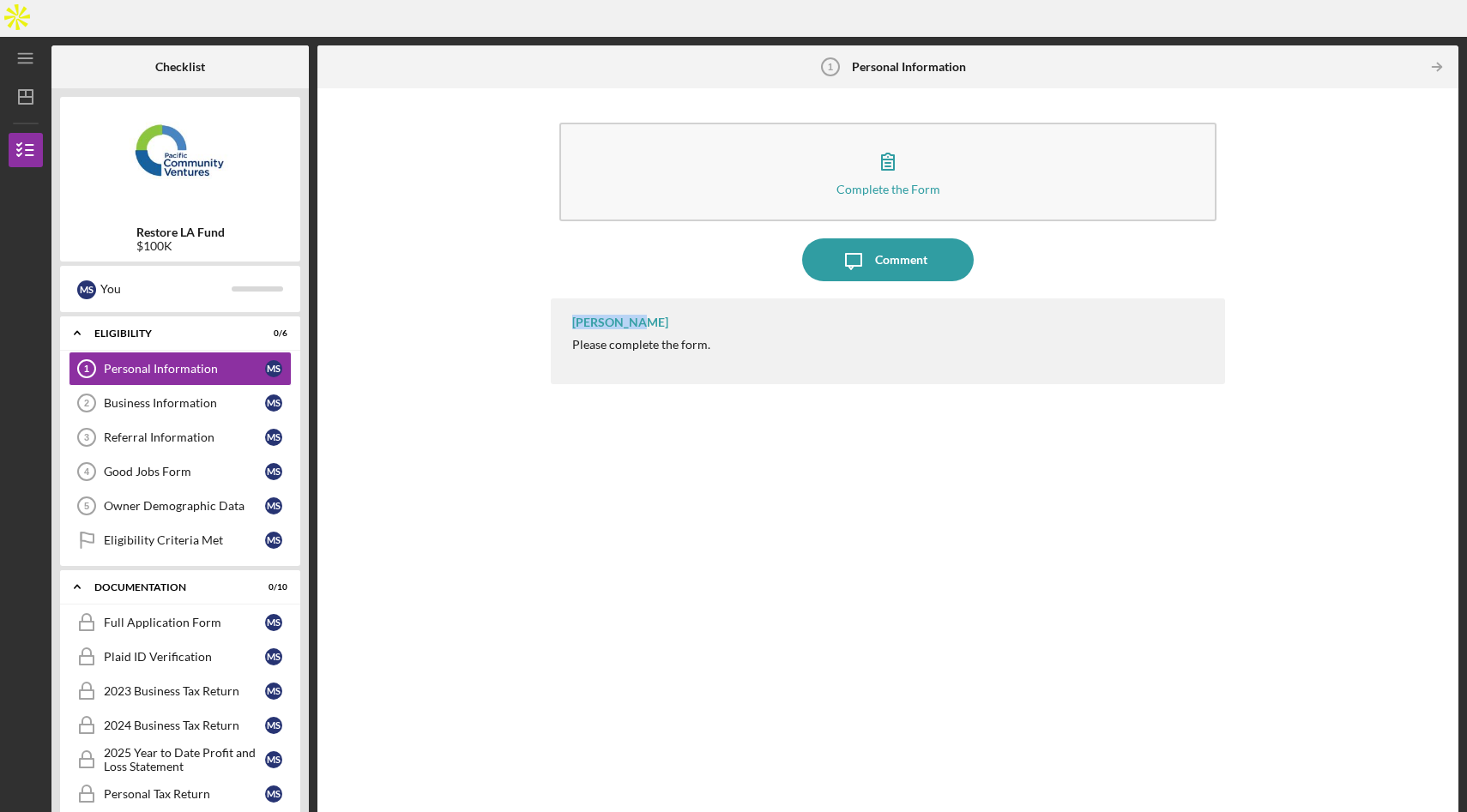
drag, startPoint x: 627, startPoint y: 282, endPoint x: 573, endPoint y: 283, distance: 54.0
click at [573, 298] on div "[PERSON_NAME] Please complete the form." at bounding box center [888, 341] width 674 height 86
click at [871, 454] on div "[PERSON_NAME] Please complete the form." at bounding box center [888, 556] width 674 height 516
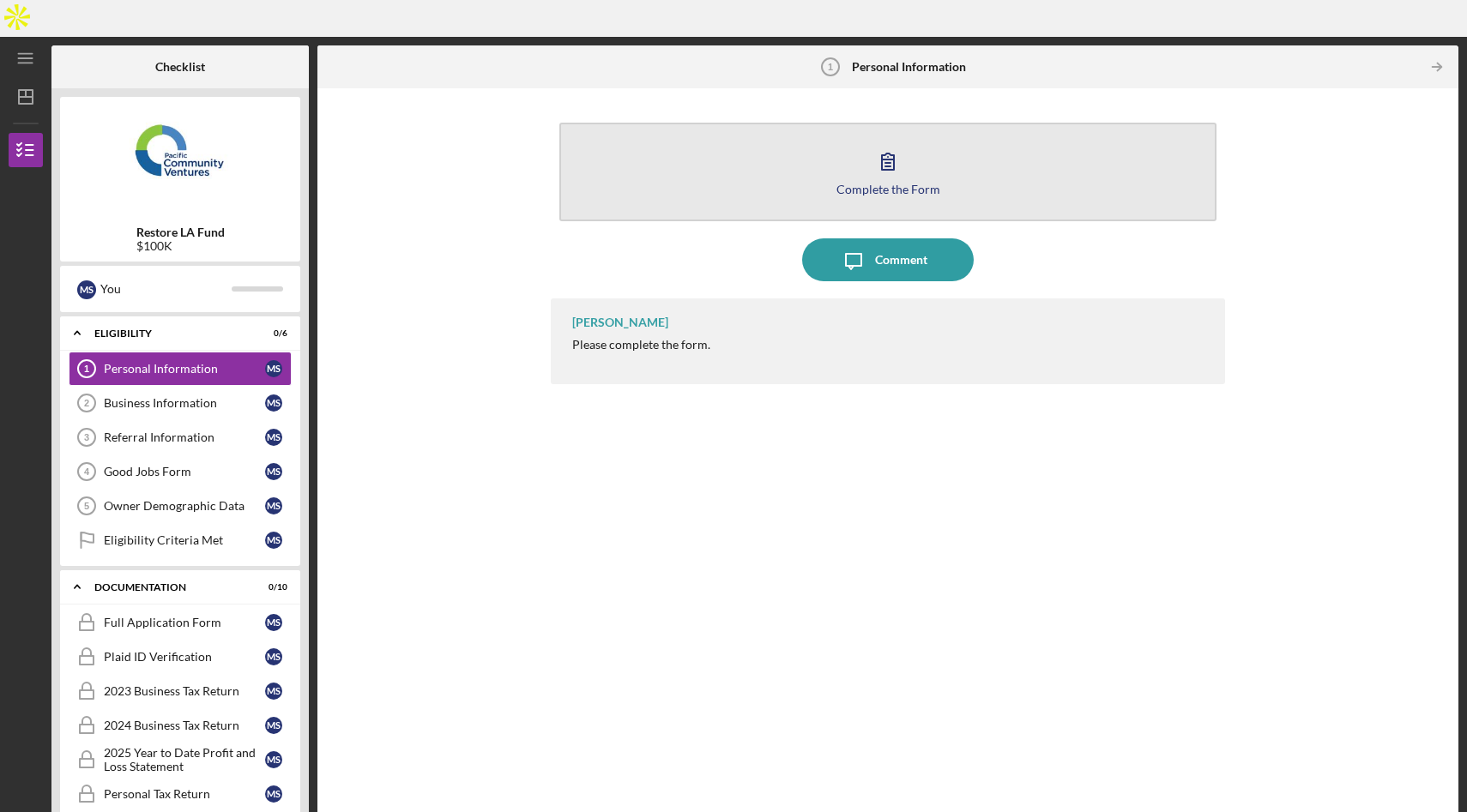
click at [888, 140] on icon "button" at bounding box center [888, 162] width 43 height 43
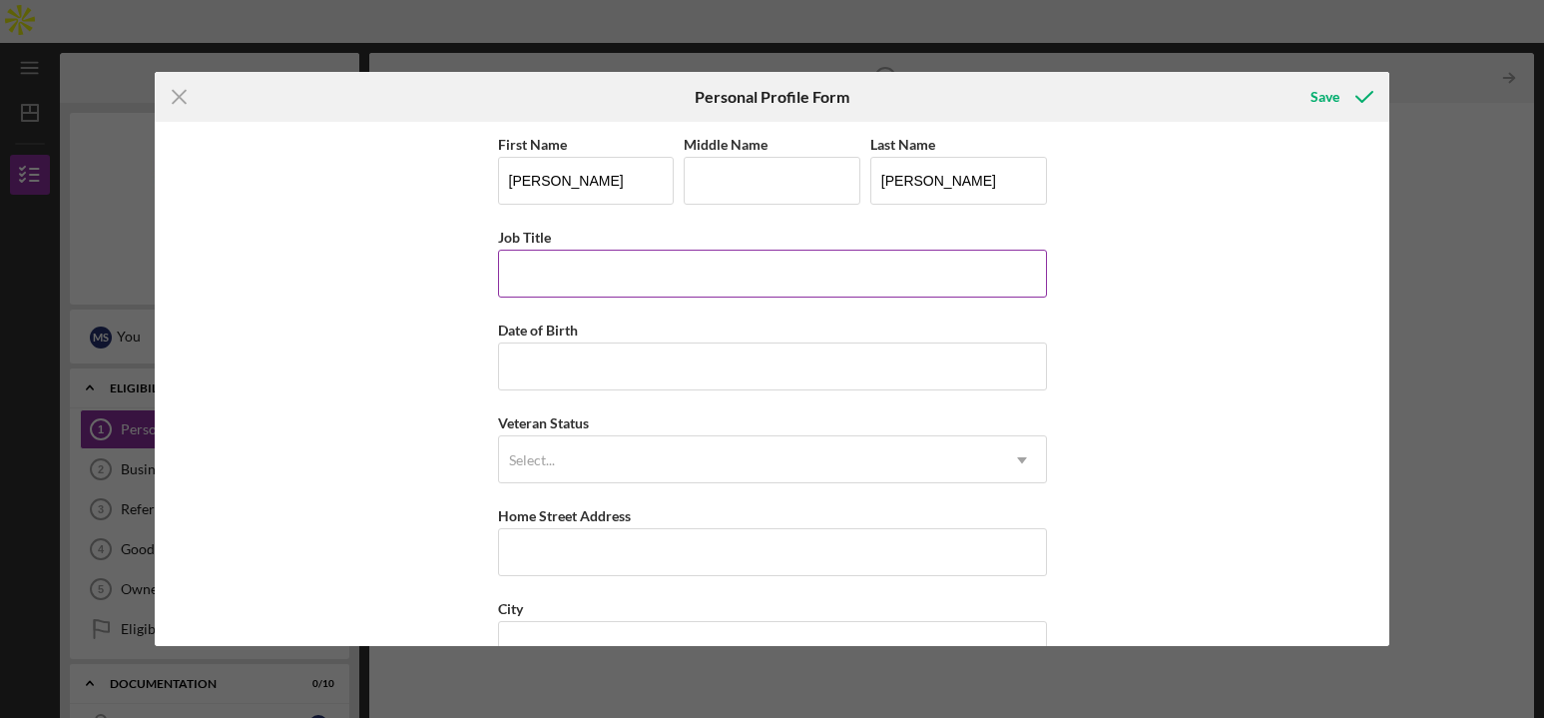
click at [635, 270] on input "Job Title" at bounding box center [772, 273] width 549 height 48
type input "President"
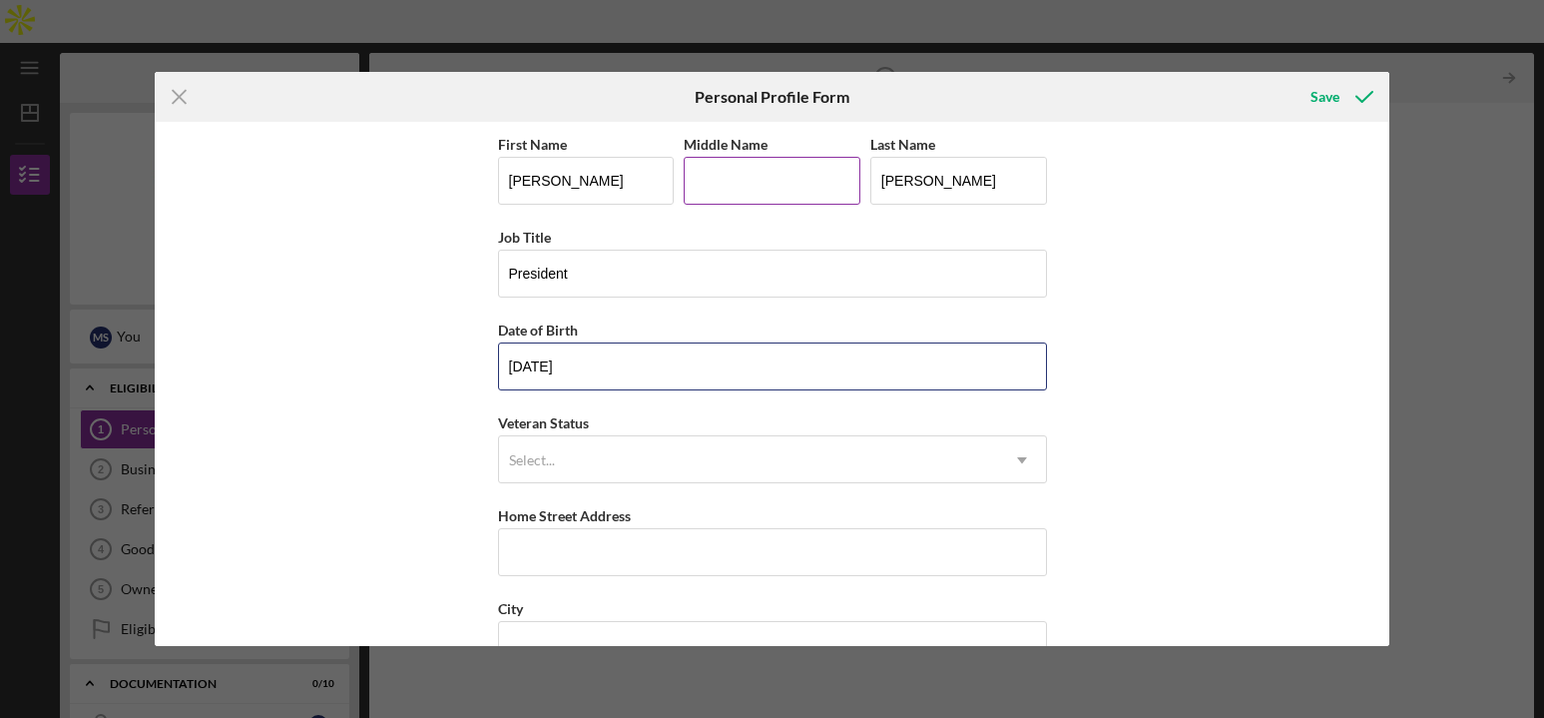
type input "[DATE]"
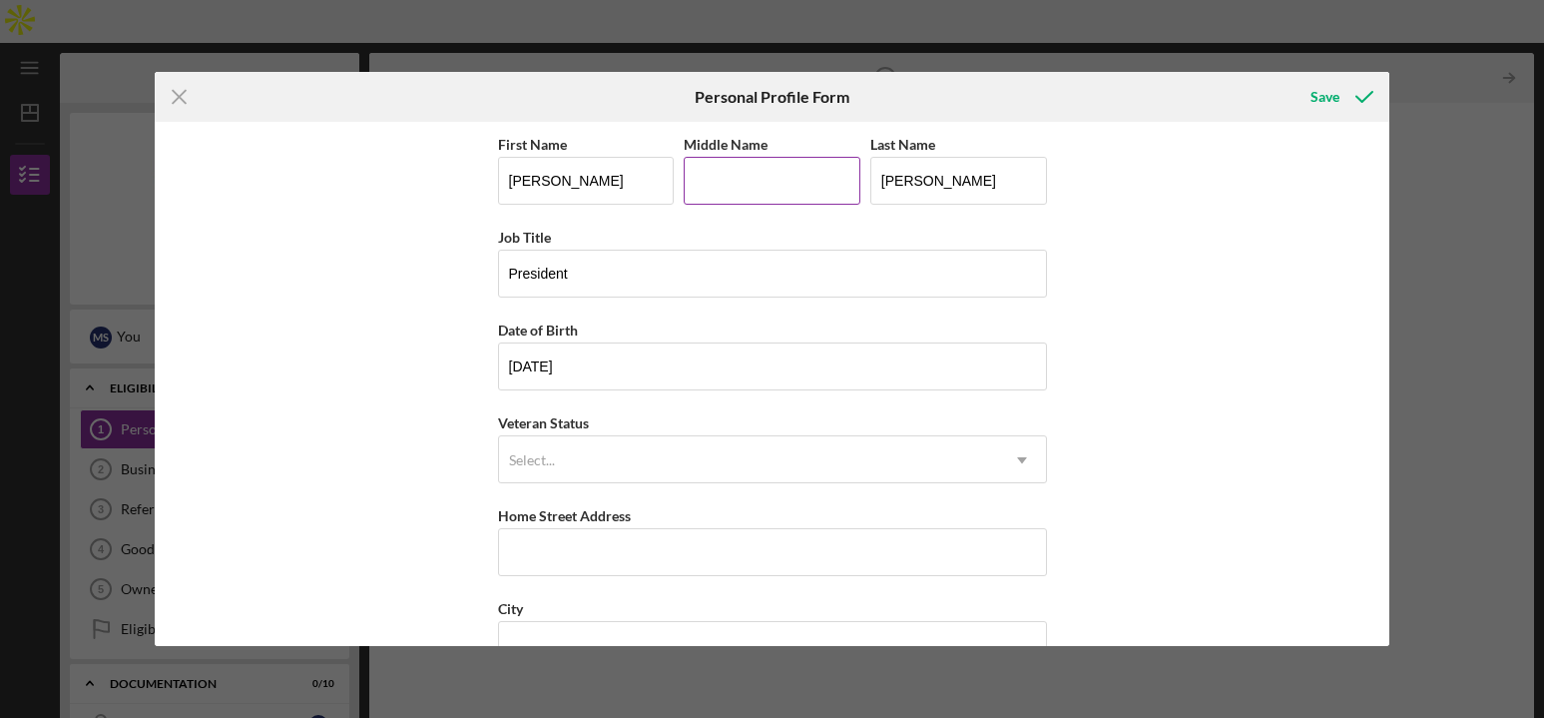
click at [722, 177] on input "Middle Name" at bounding box center [772, 181] width 177 height 48
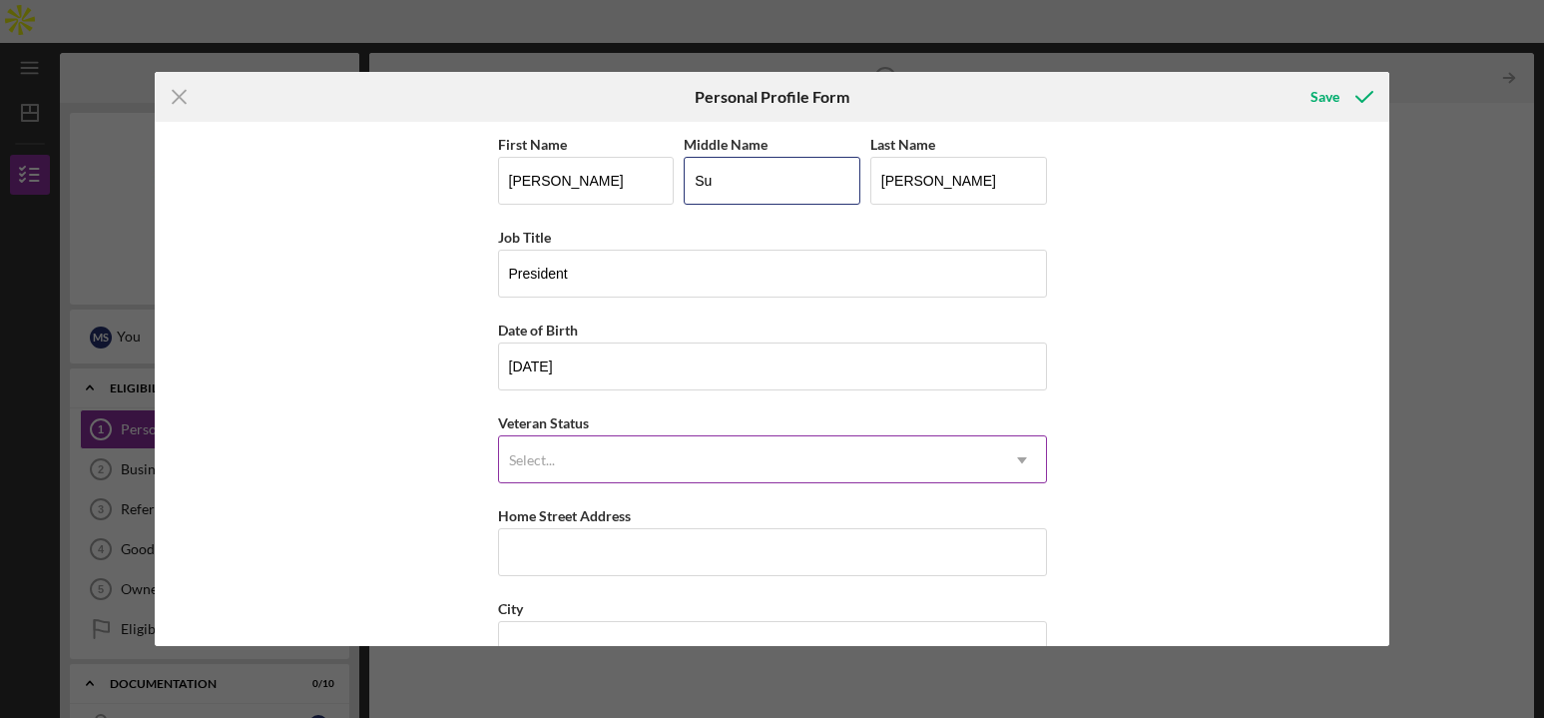
type input "Su"
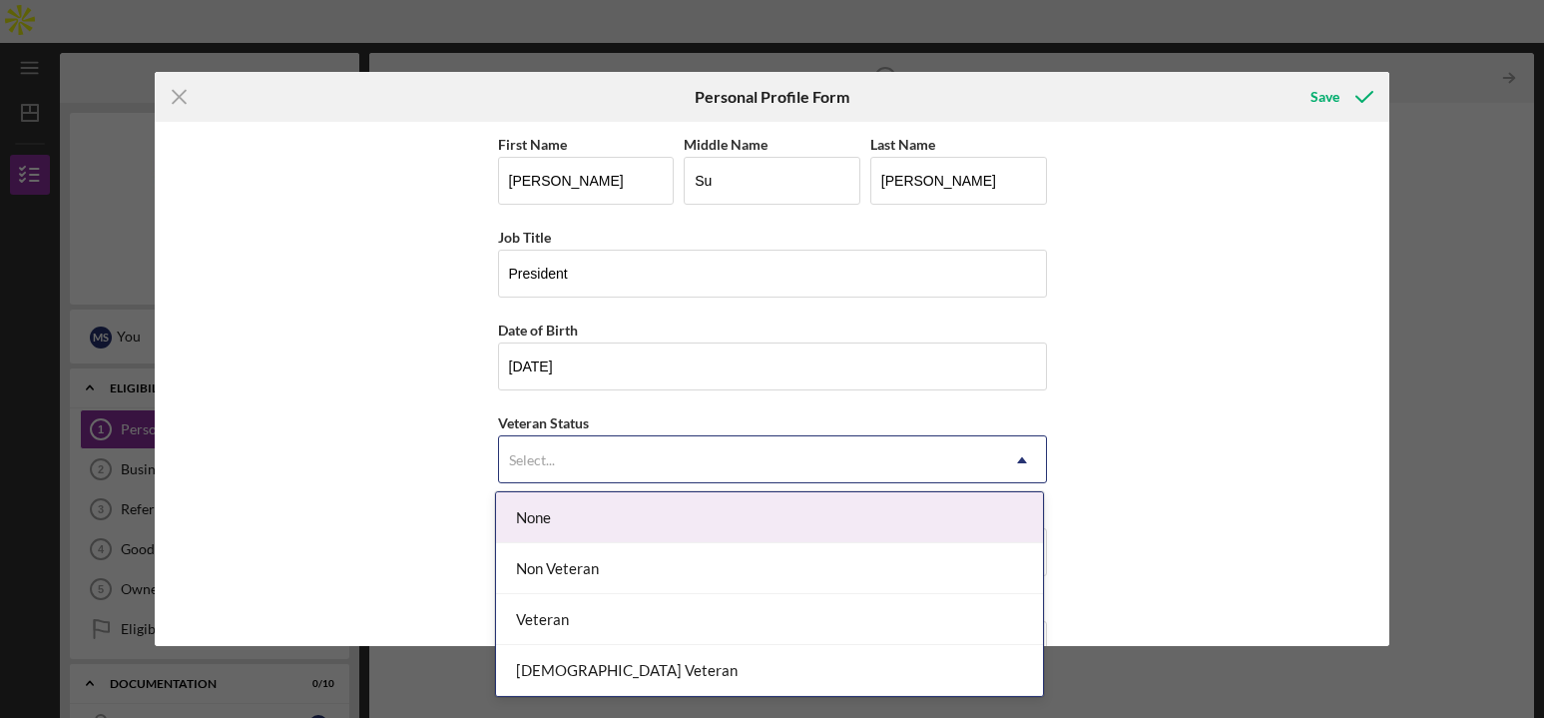
click at [526, 457] on div "Select..." at bounding box center [532, 460] width 46 height 16
click at [541, 516] on div "None" at bounding box center [769, 517] width 547 height 51
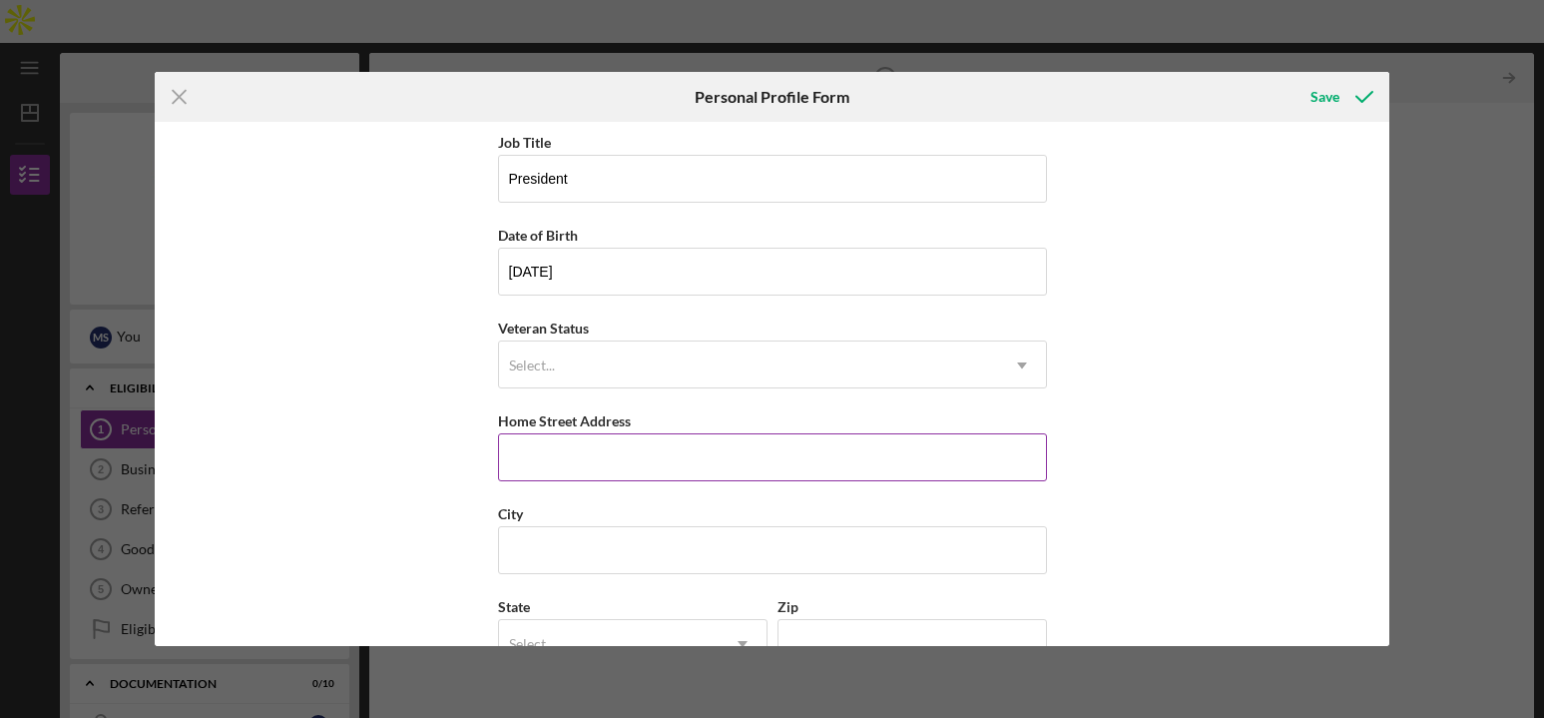
scroll to position [116, 0]
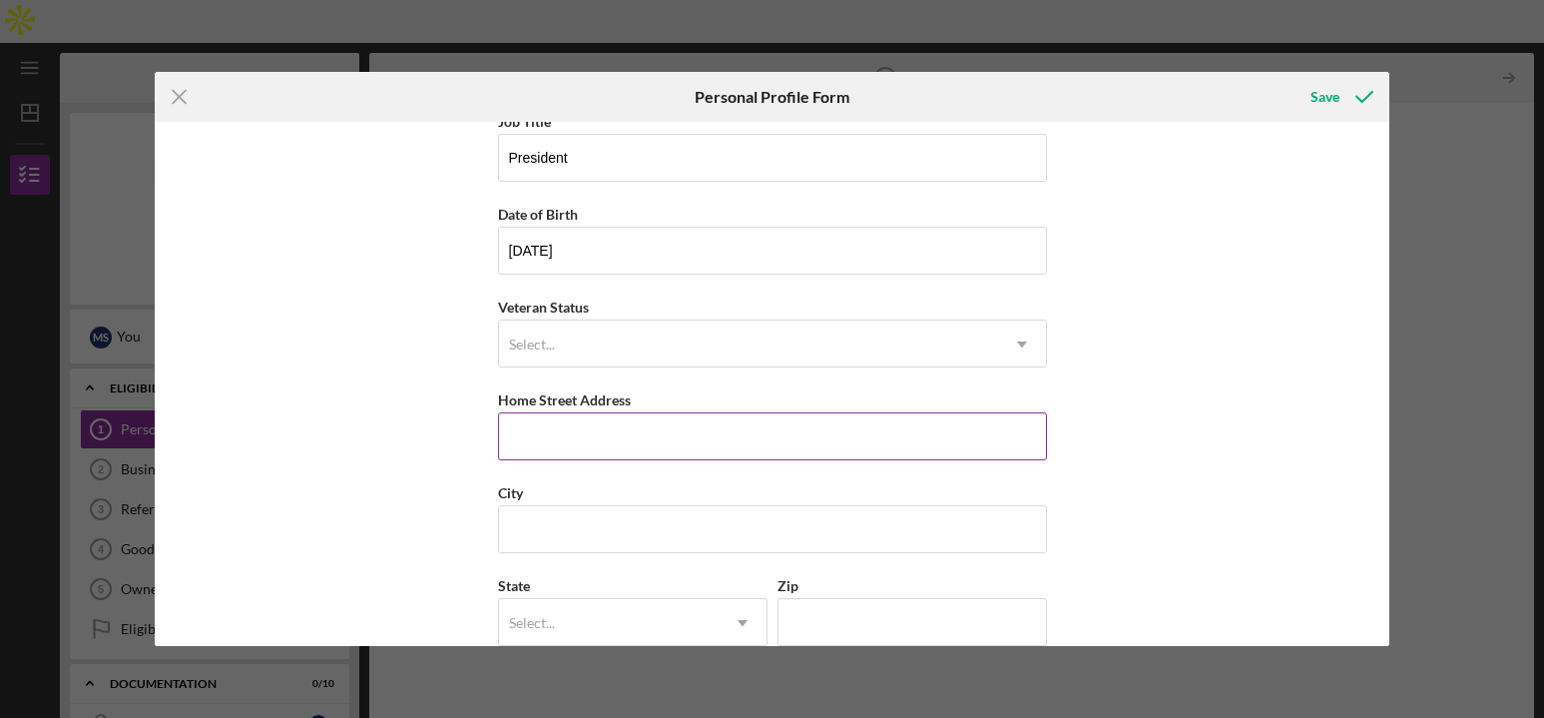
click at [625, 433] on input "Home Street Address" at bounding box center [772, 436] width 549 height 48
type input "[STREET_ADDRESS][PERSON_NAME]"
click at [662, 438] on input "[STREET_ADDRESS][PERSON_NAME]" at bounding box center [772, 436] width 549 height 48
type input "[GEOGRAPHIC_DATA]"
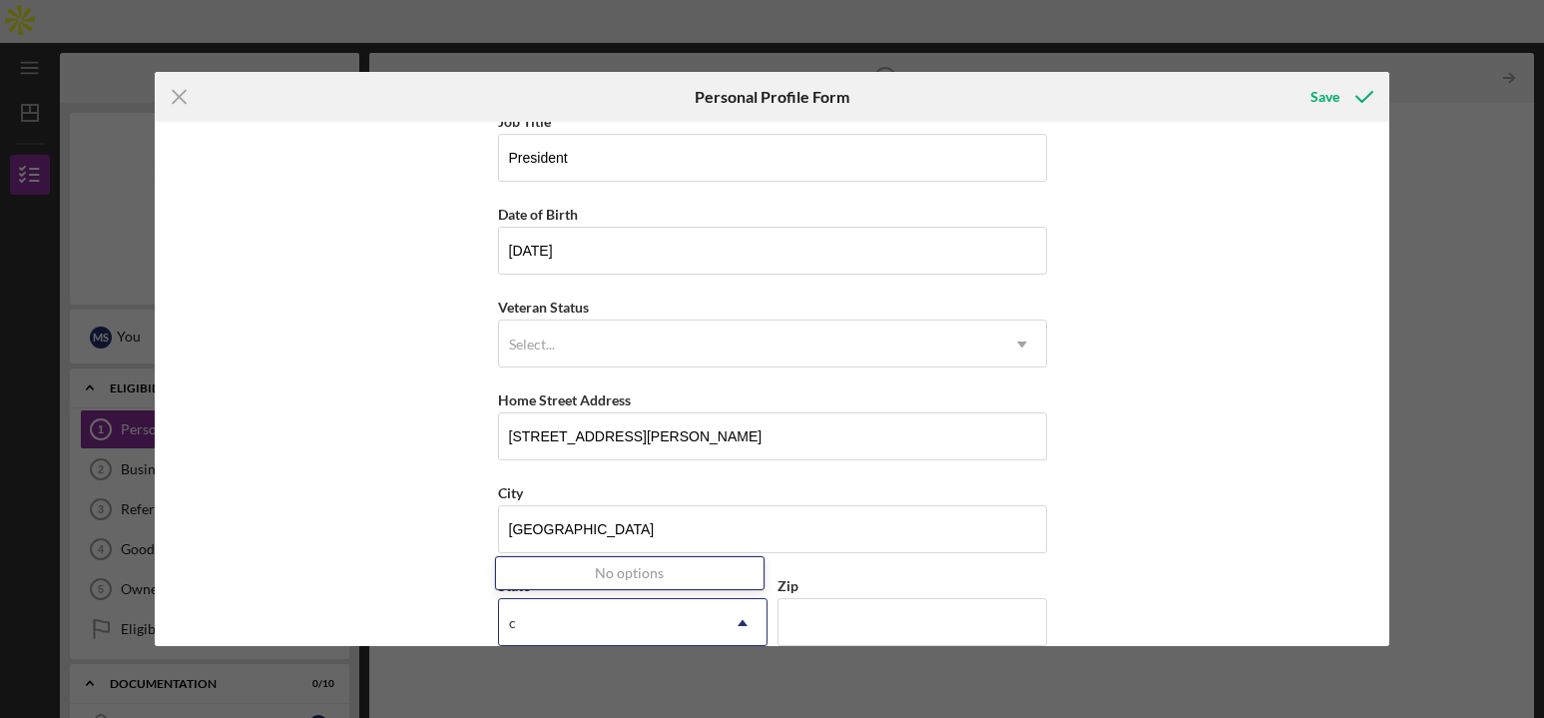
type input "ca"
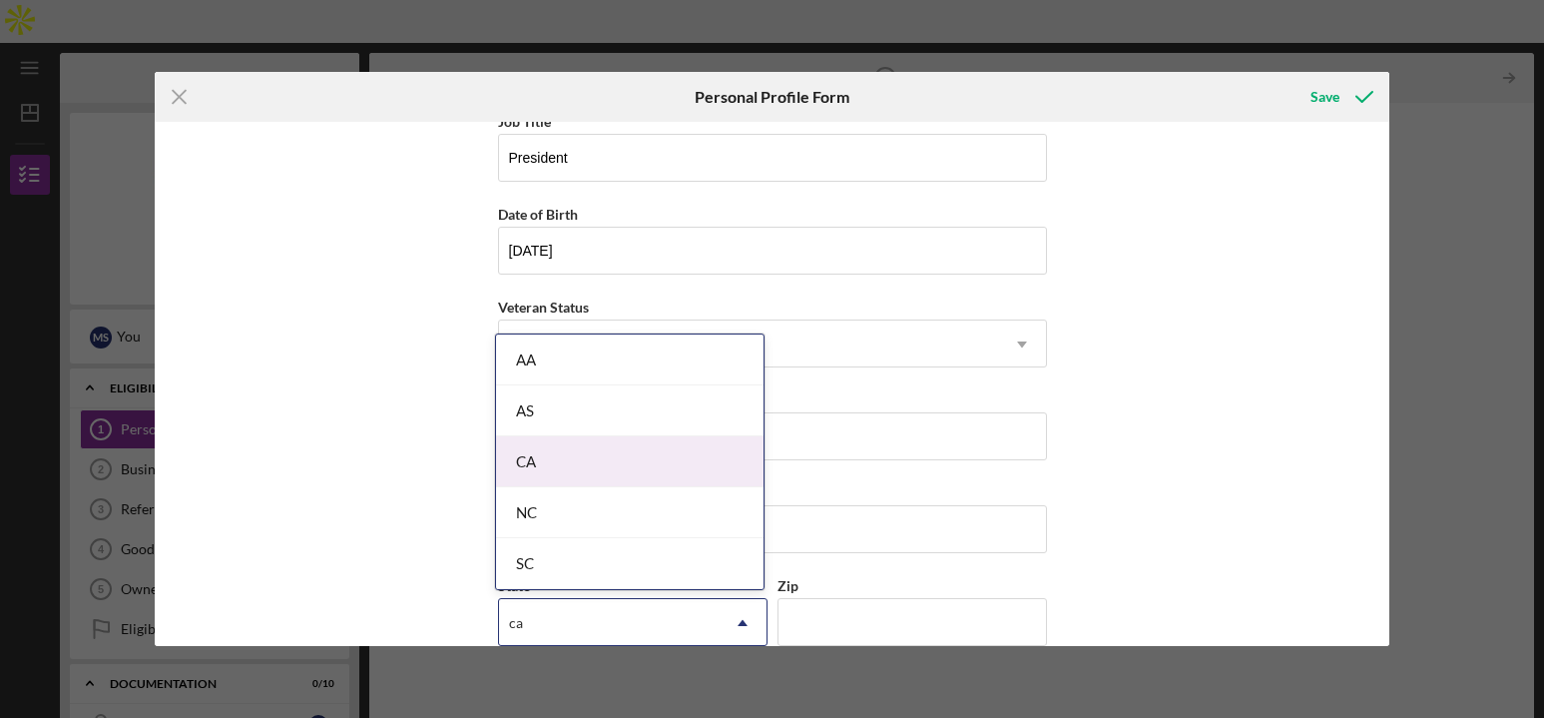
click at [512, 467] on div "CA" at bounding box center [629, 461] width 267 height 51
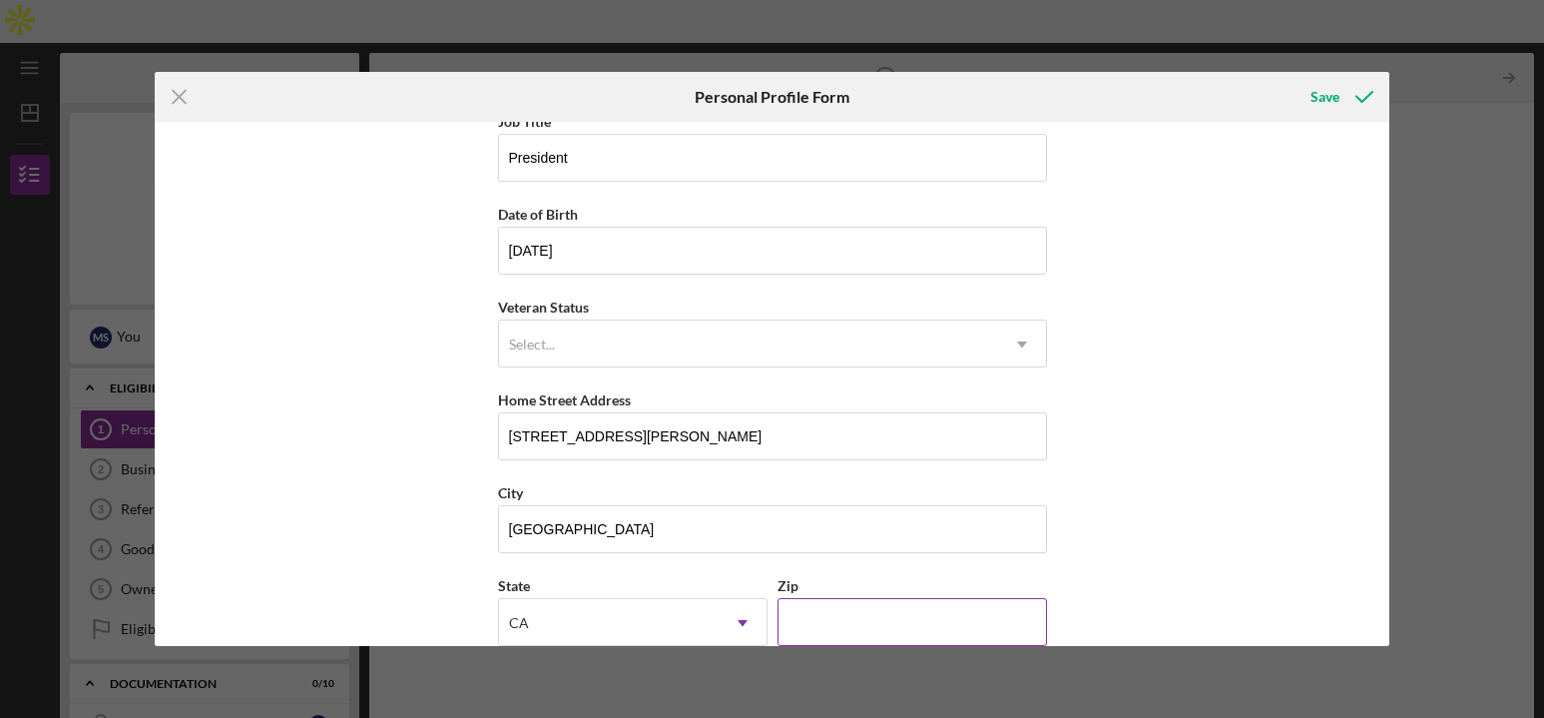
click at [911, 616] on input "Zip" at bounding box center [911, 622] width 269 height 48
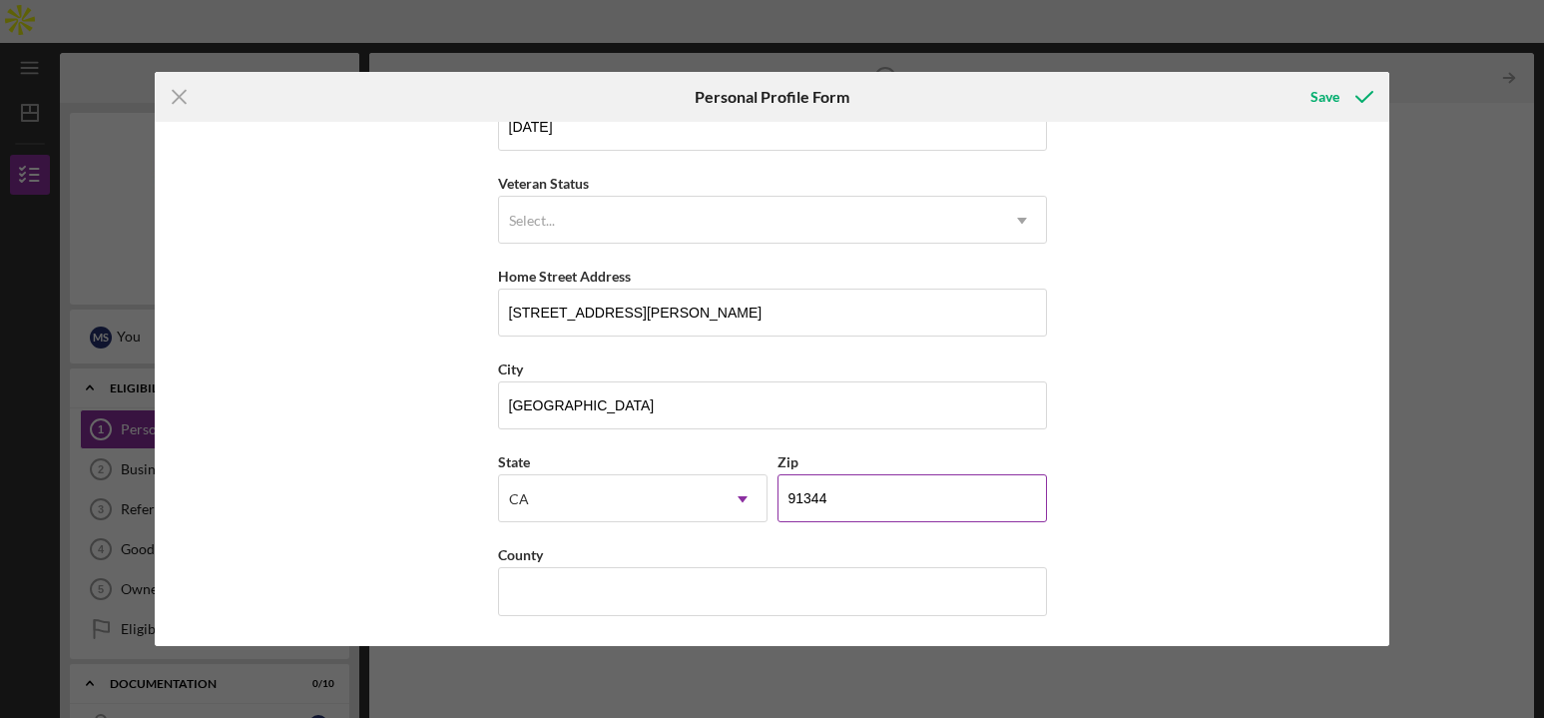
click at [848, 516] on input "91344" at bounding box center [911, 498] width 269 height 48
type input "91344"
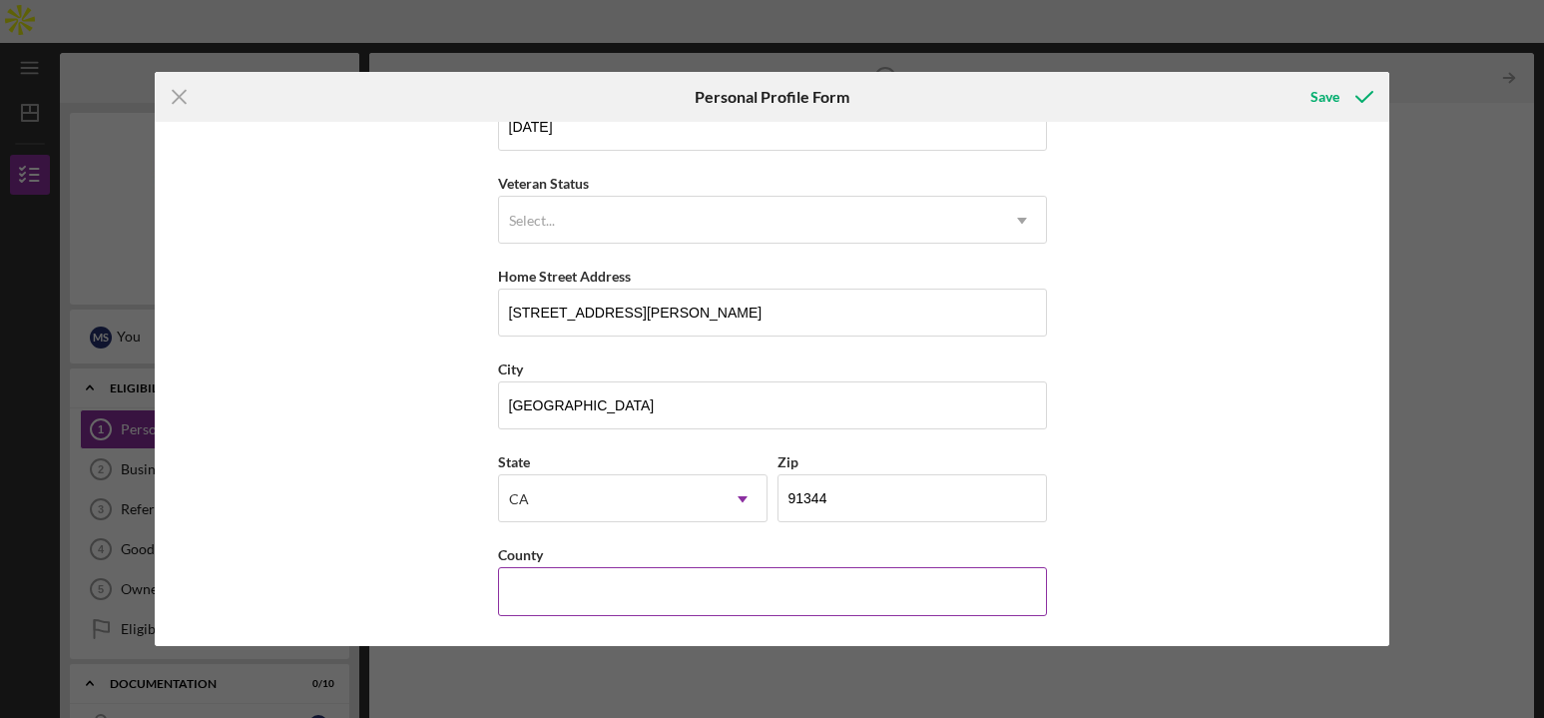
click at [652, 579] on input "County" at bounding box center [772, 591] width 549 height 48
type input "LA County"
click at [1358, 94] on icon "submit" at bounding box center [1364, 97] width 50 height 50
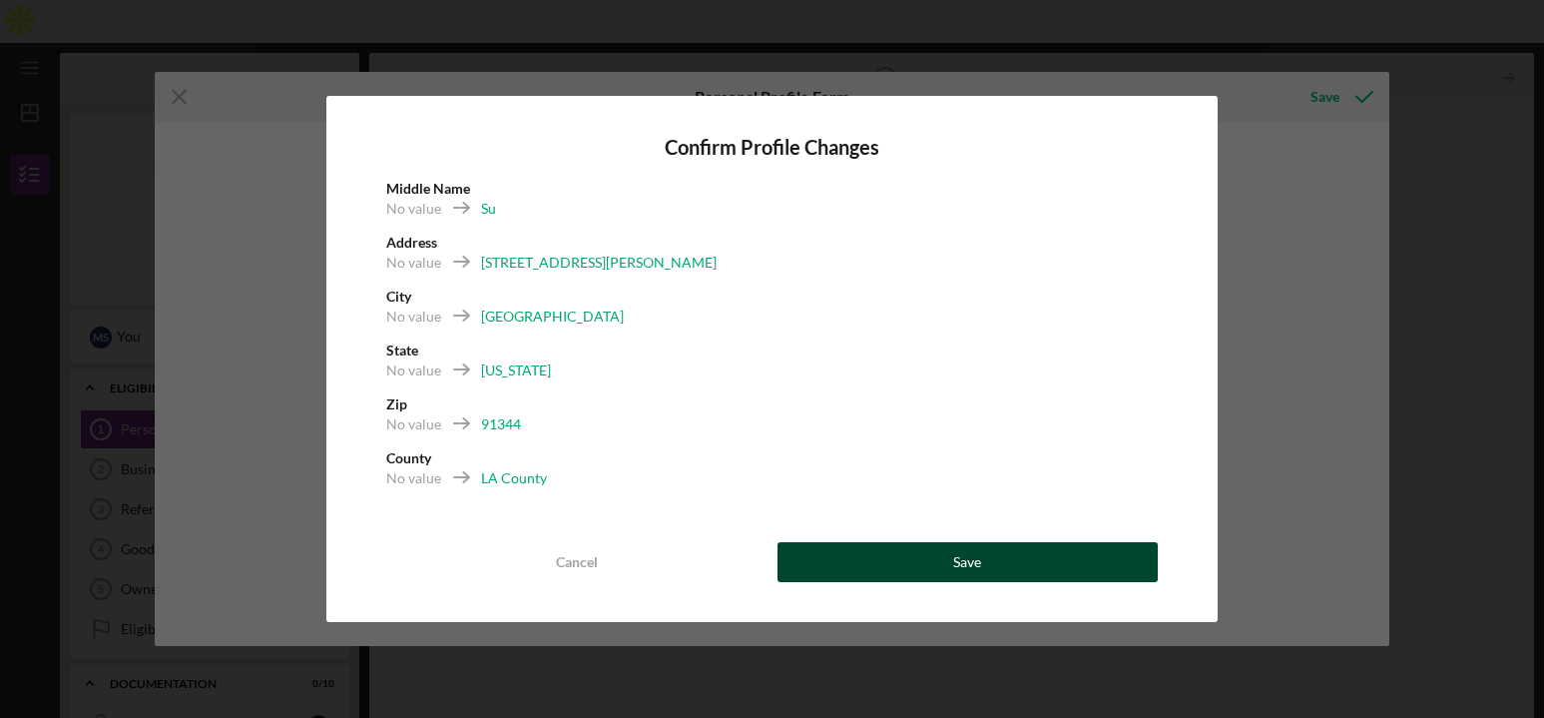
click at [991, 564] on button "Save" at bounding box center [967, 562] width 381 height 40
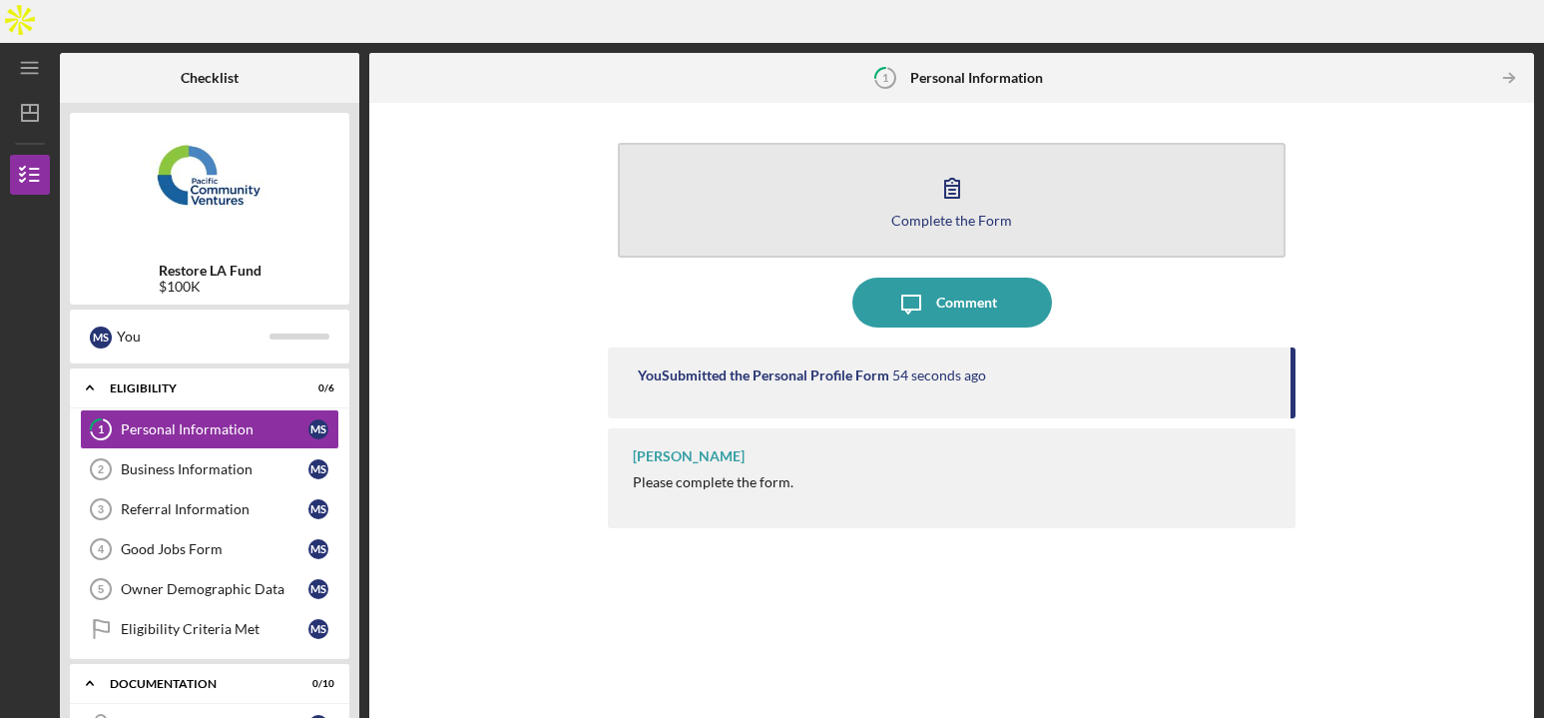
click at [940, 213] on div "Complete the Form" at bounding box center [951, 220] width 121 height 15
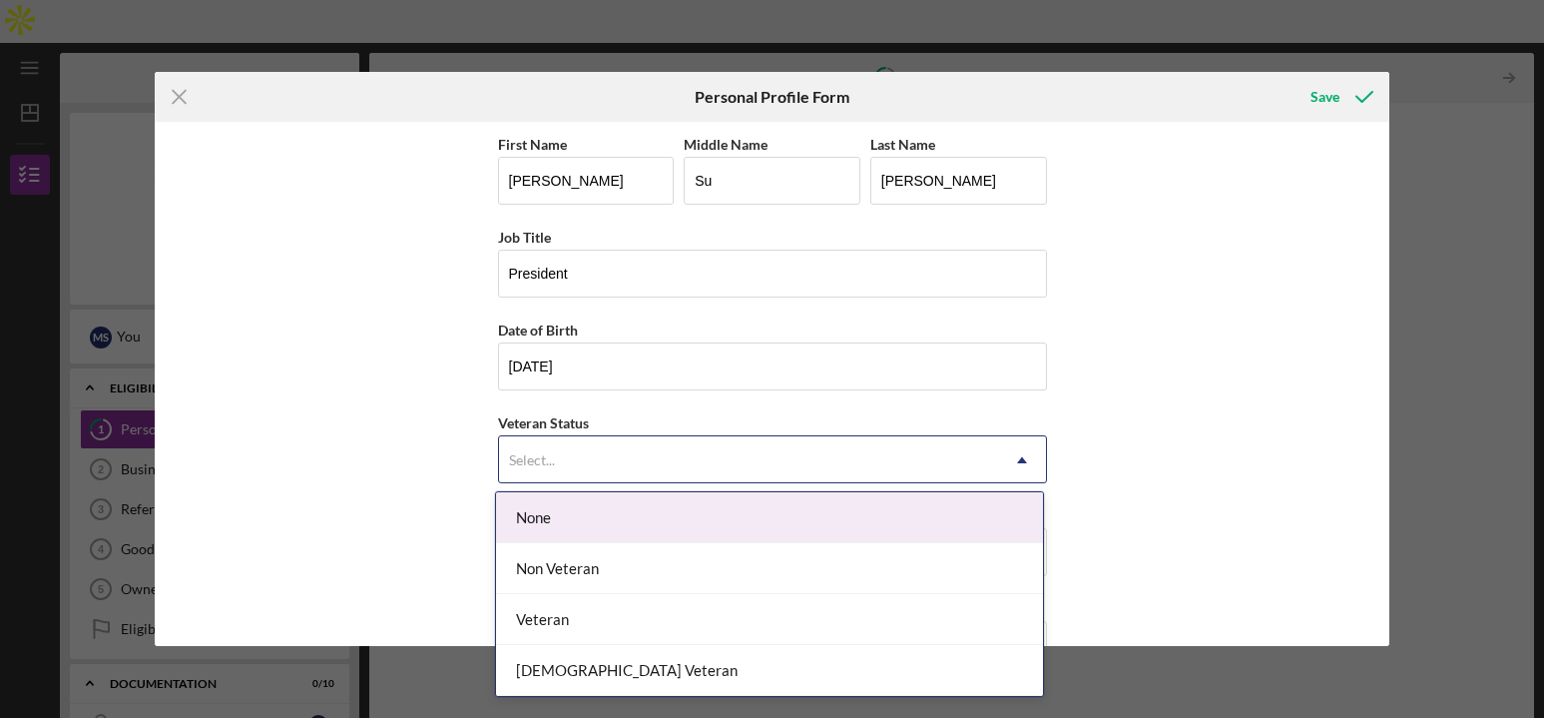
click at [800, 446] on div "Select..." at bounding box center [748, 460] width 499 height 46
click at [640, 507] on div "None" at bounding box center [769, 517] width 547 height 51
click at [945, 461] on div "Select..." at bounding box center [748, 460] width 499 height 46
click at [624, 528] on div "None" at bounding box center [769, 517] width 547 height 51
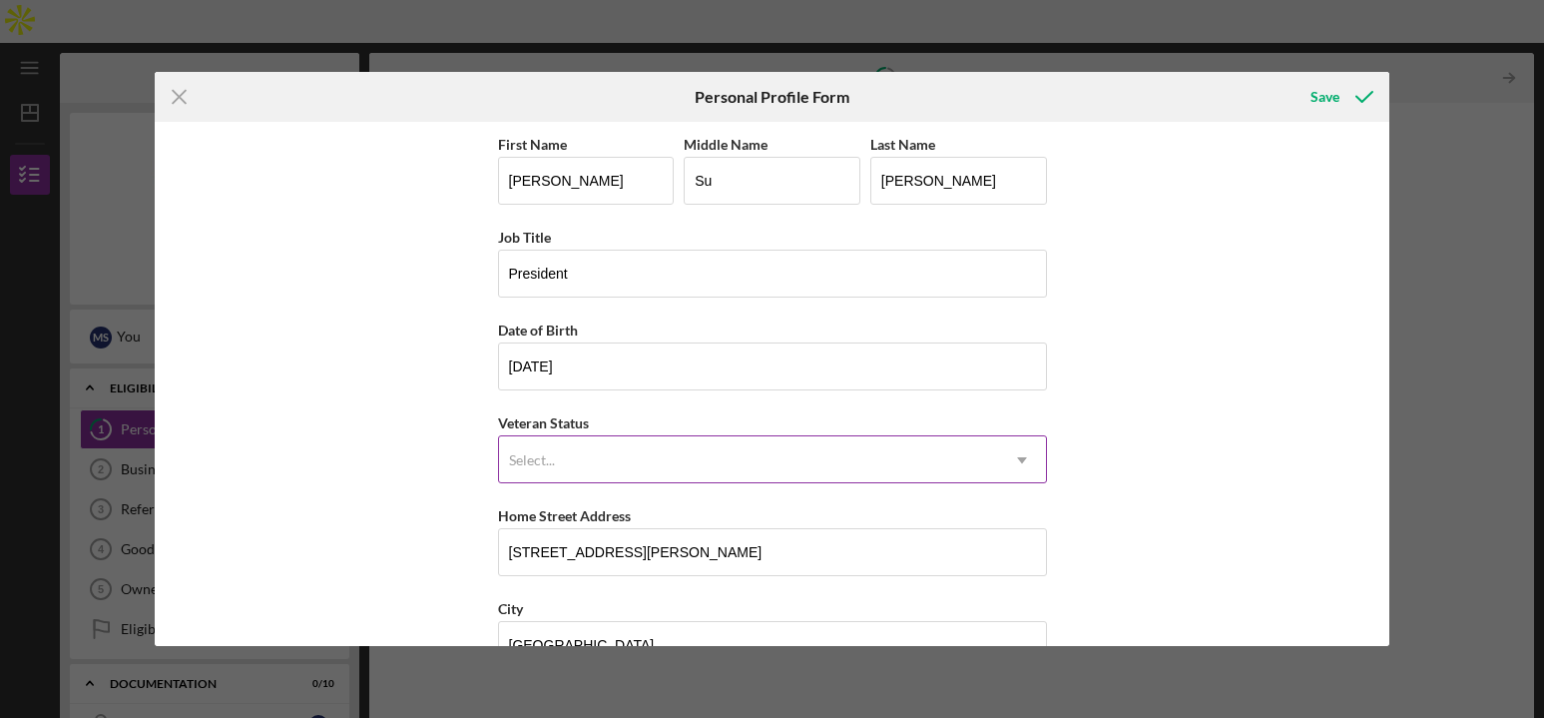
click at [631, 460] on div "Select..." at bounding box center [748, 460] width 499 height 46
click at [607, 454] on div "Select..." at bounding box center [748, 460] width 499 height 46
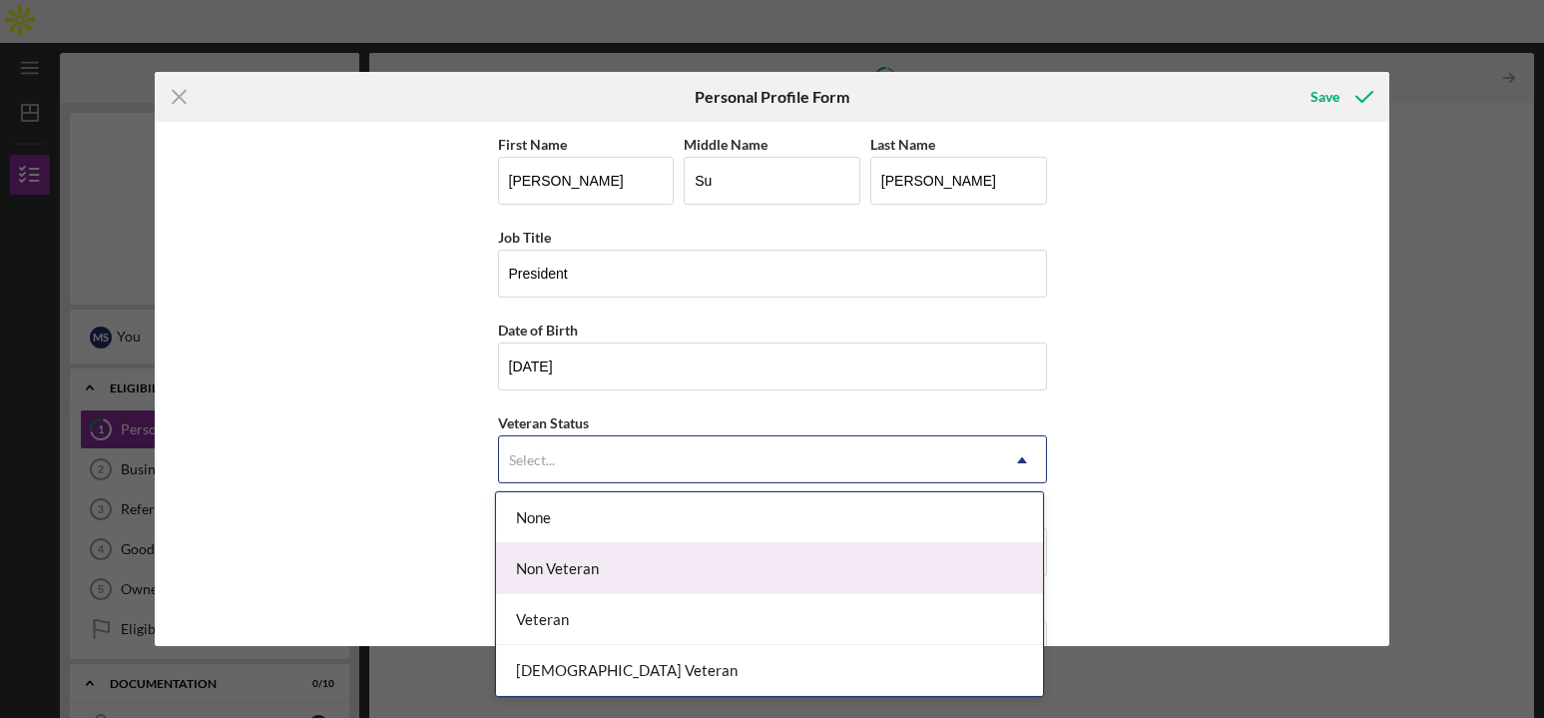
click at [573, 562] on div "Non Veteran" at bounding box center [769, 568] width 547 height 51
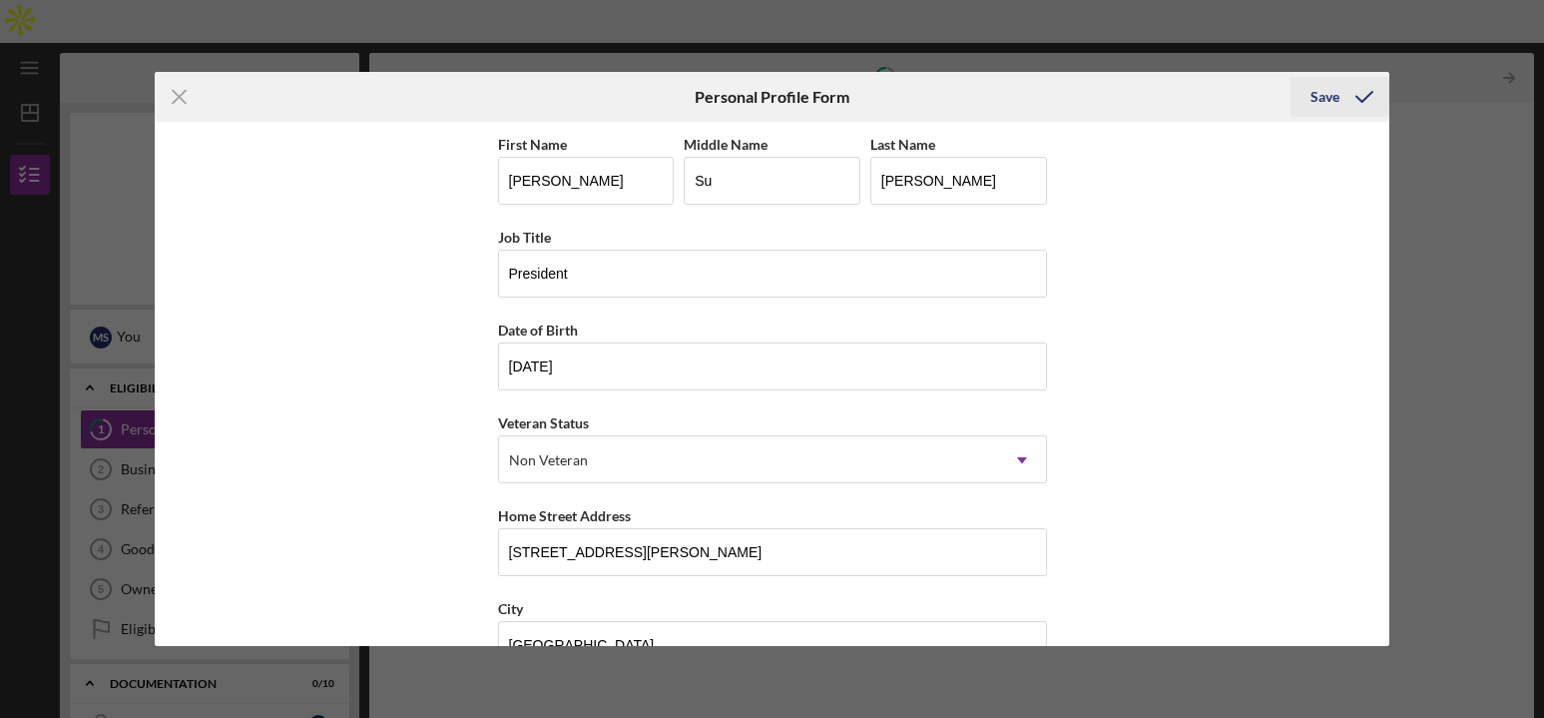
click at [1350, 98] on icon "submit" at bounding box center [1364, 97] width 50 height 50
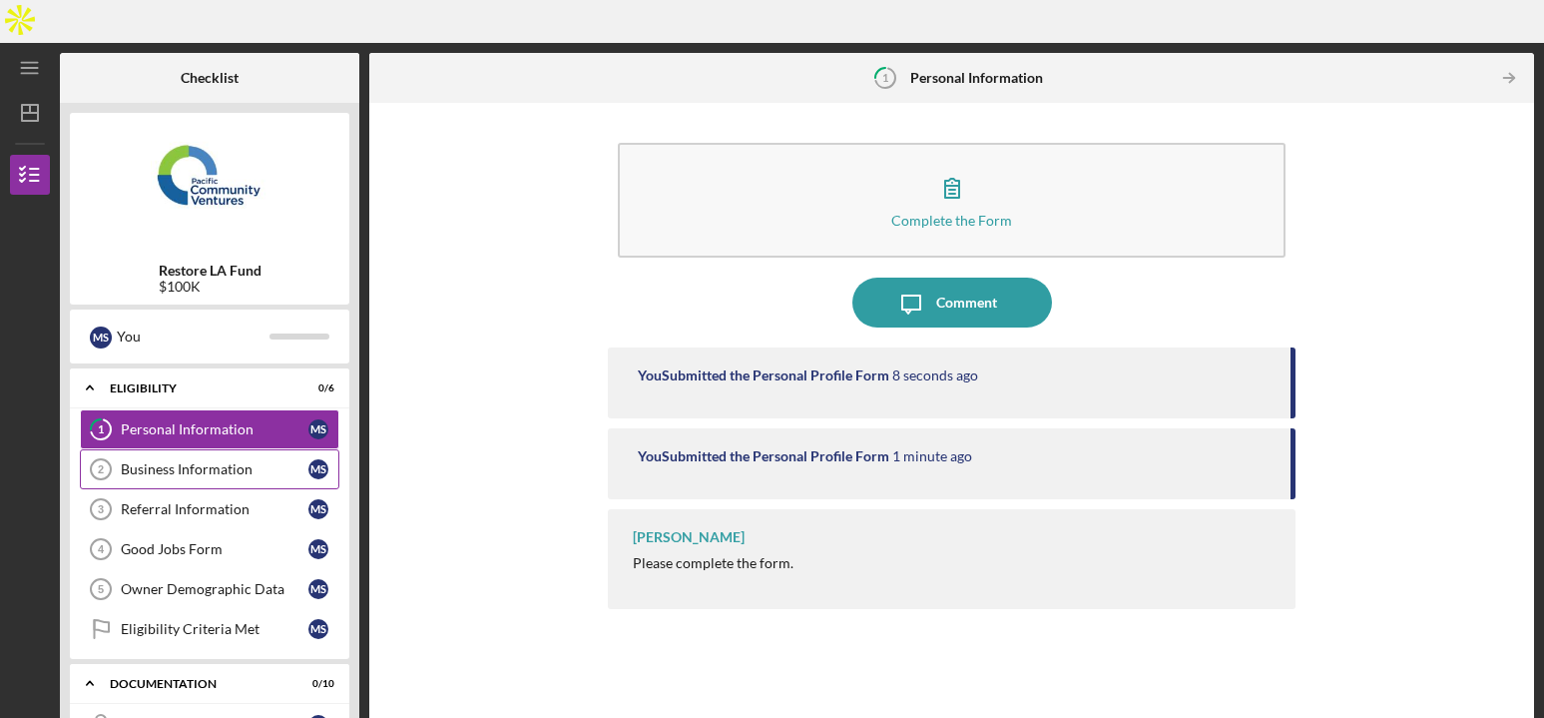
click at [177, 449] on link "Business Information 2 Business Information M S" at bounding box center [209, 469] width 259 height 40
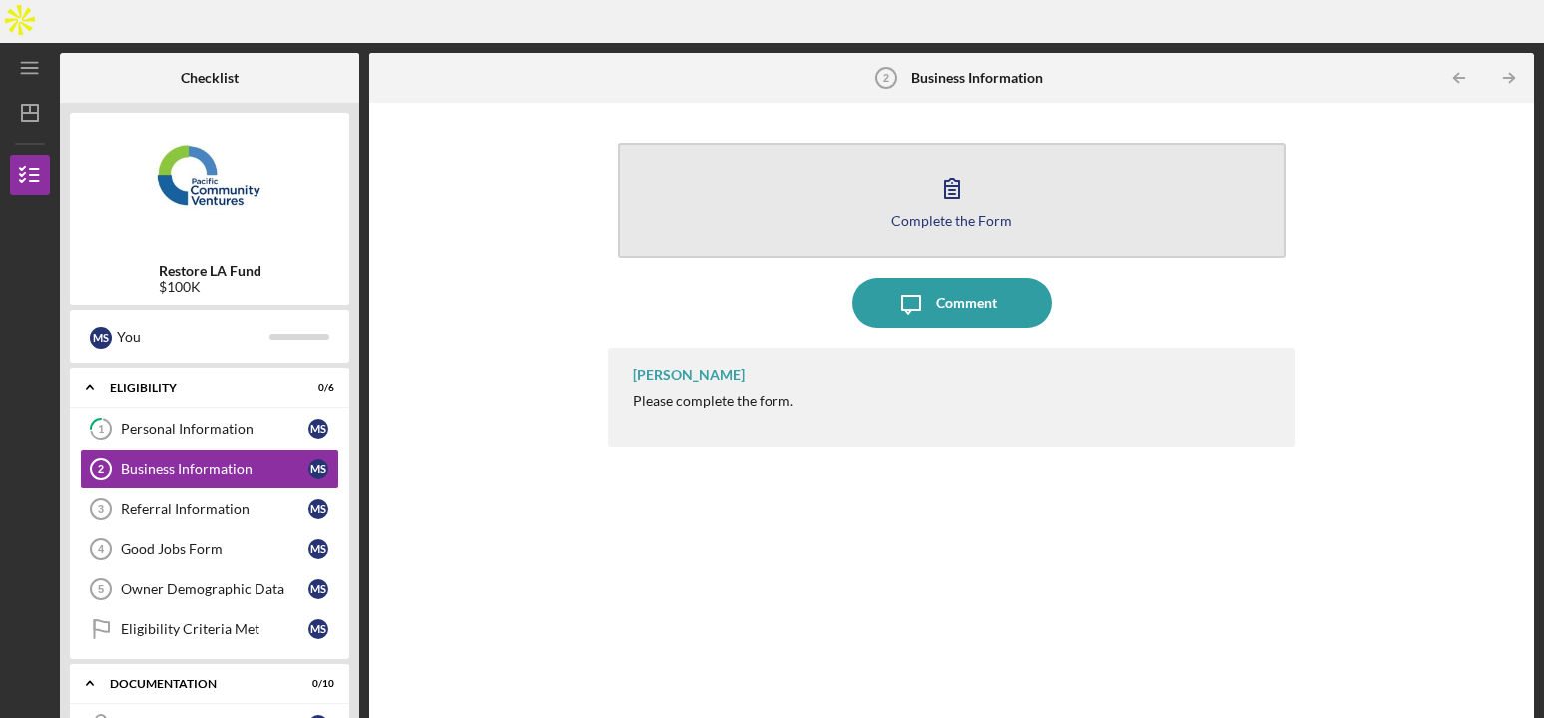
click at [977, 164] on button "Complete the Form Form" at bounding box center [951, 200] width 667 height 115
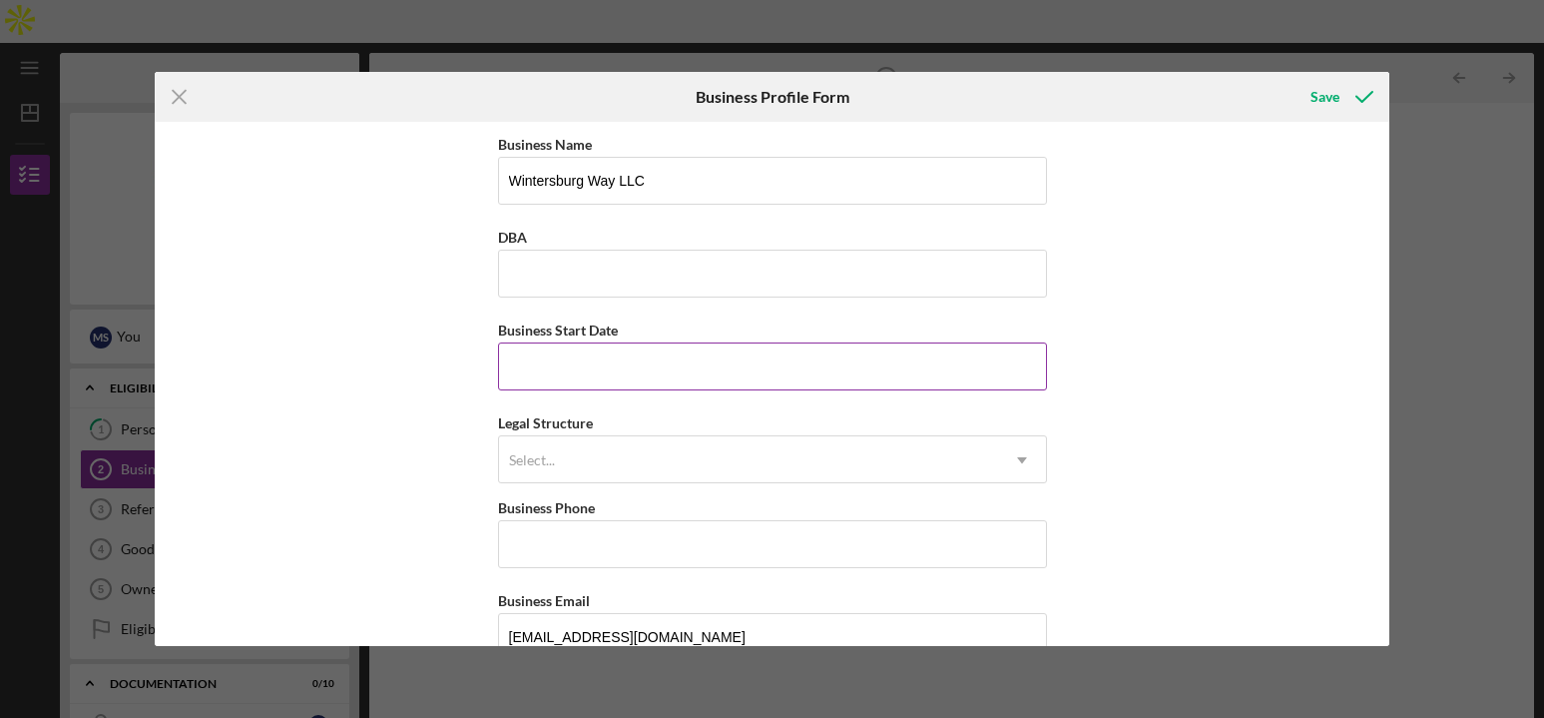
click at [633, 358] on input "Business Start Date" at bounding box center [772, 366] width 549 height 48
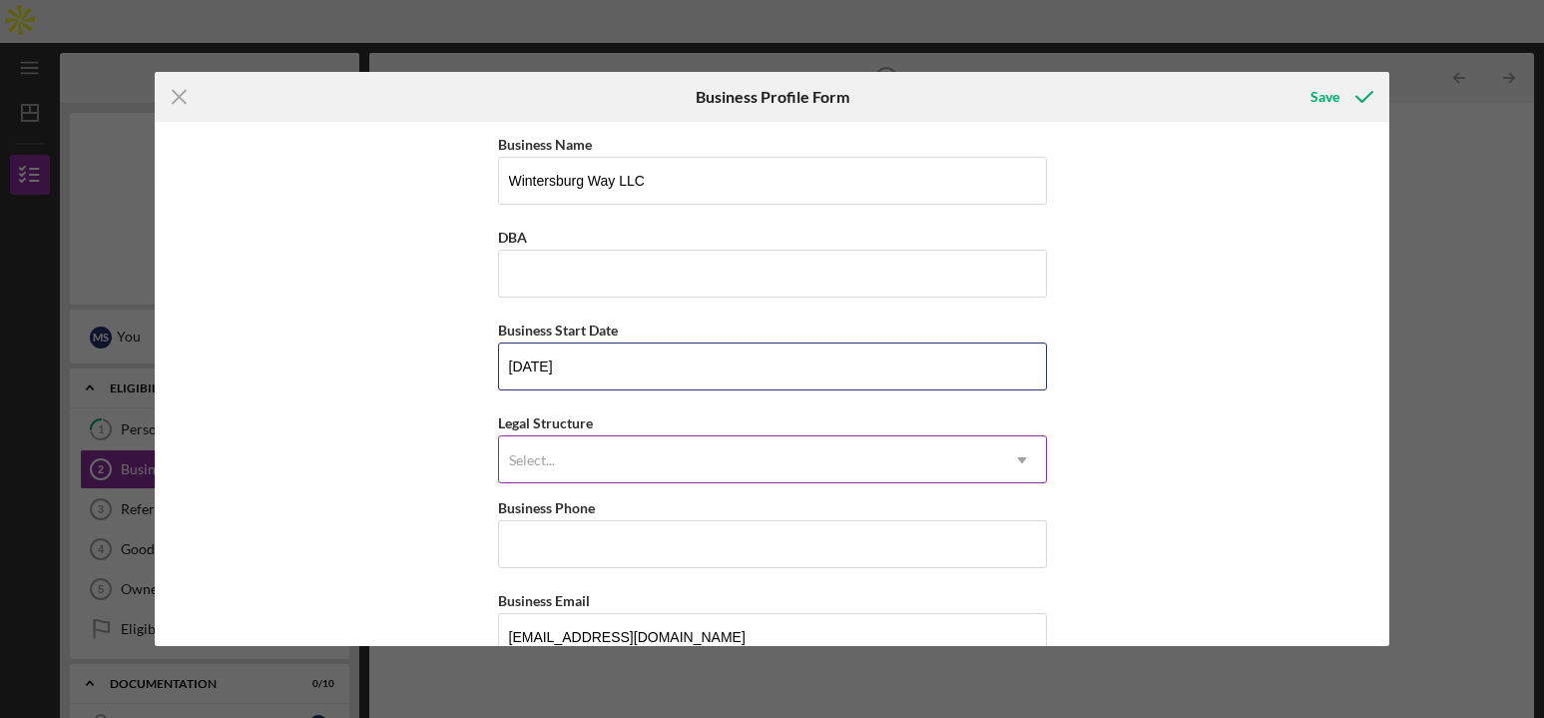
type input "[DATE]"
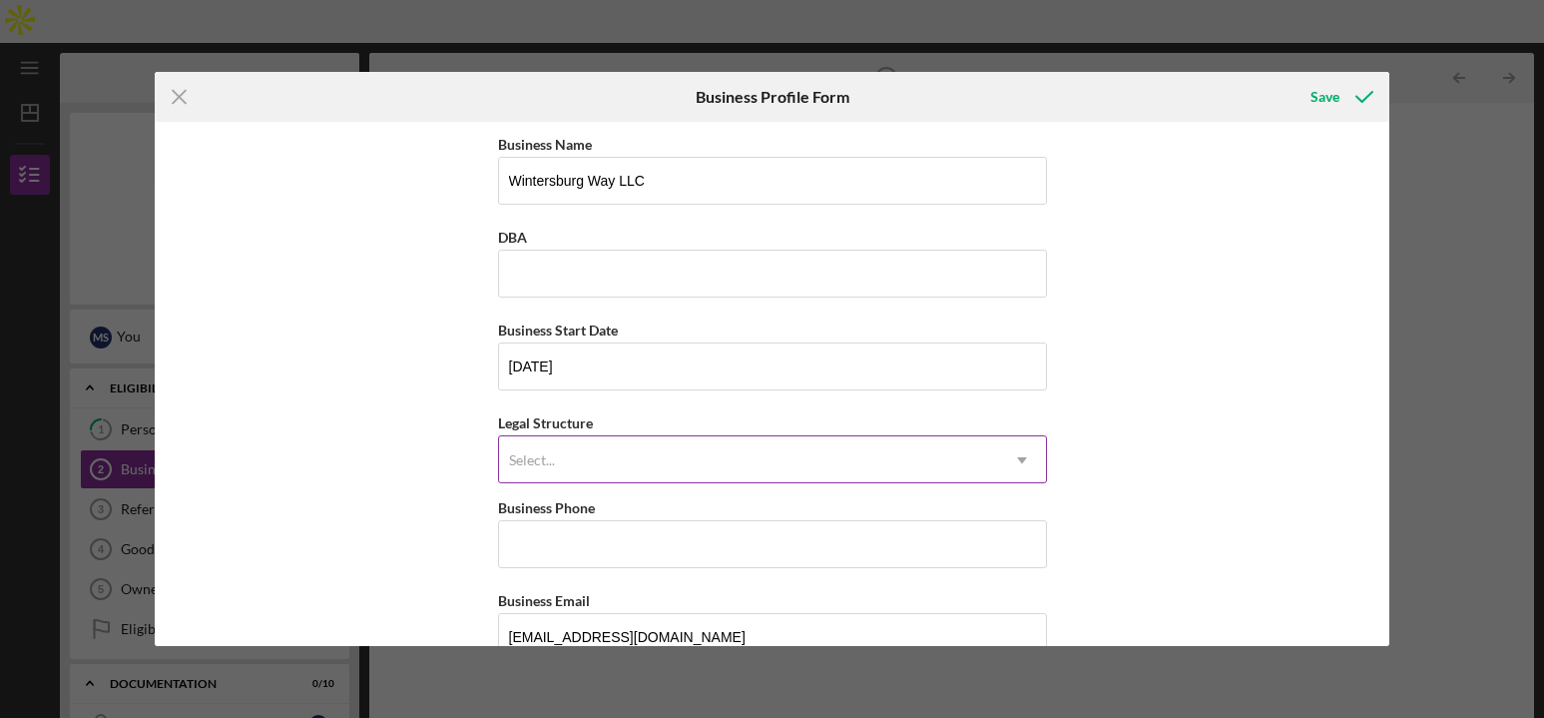
click at [631, 446] on div "Select..." at bounding box center [748, 460] width 499 height 46
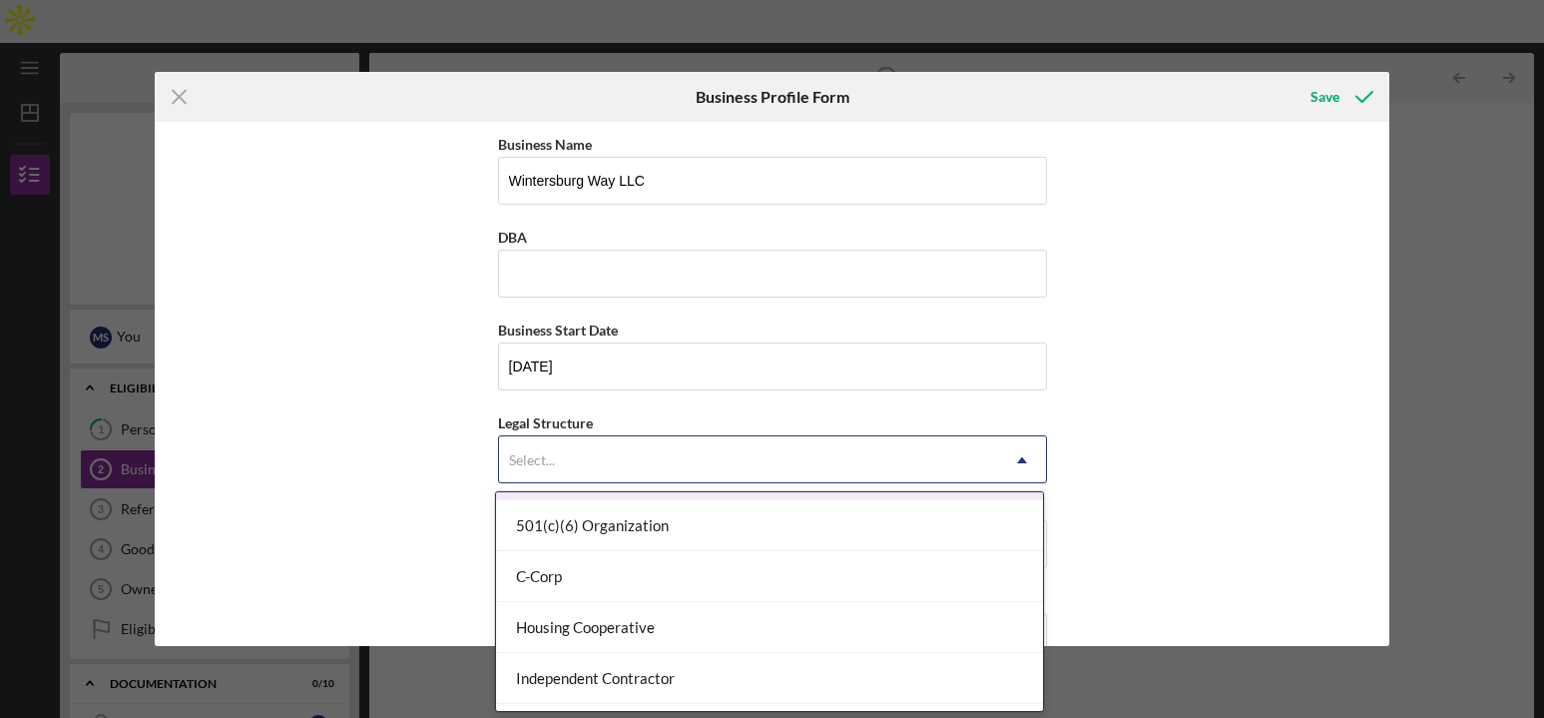
scroll to position [197, 0]
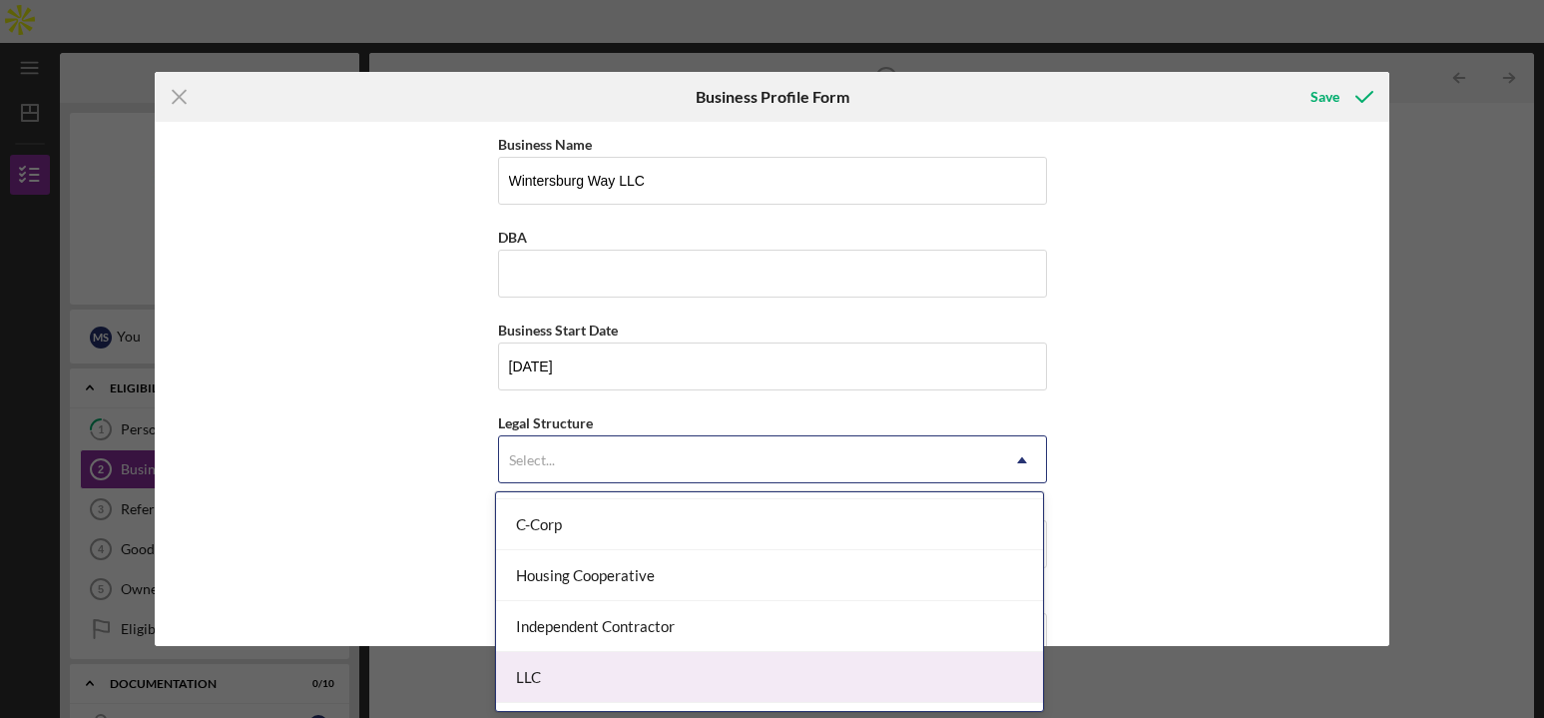
click at [593, 674] on div "LLC" at bounding box center [769, 677] width 547 height 51
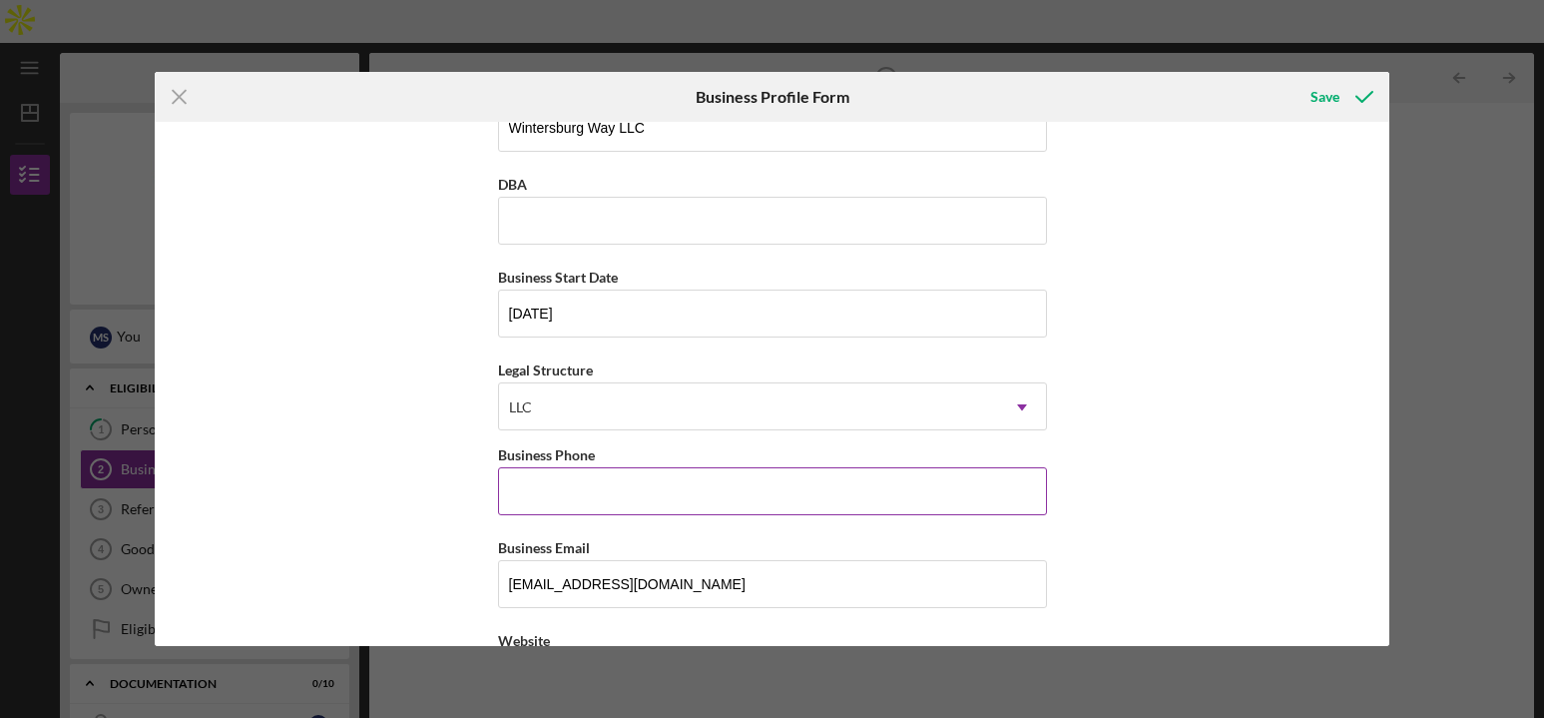
click at [831, 487] on input "Business Phone" at bounding box center [772, 491] width 549 height 48
paste input "041"
type input "[PHONE_NUMBER]"
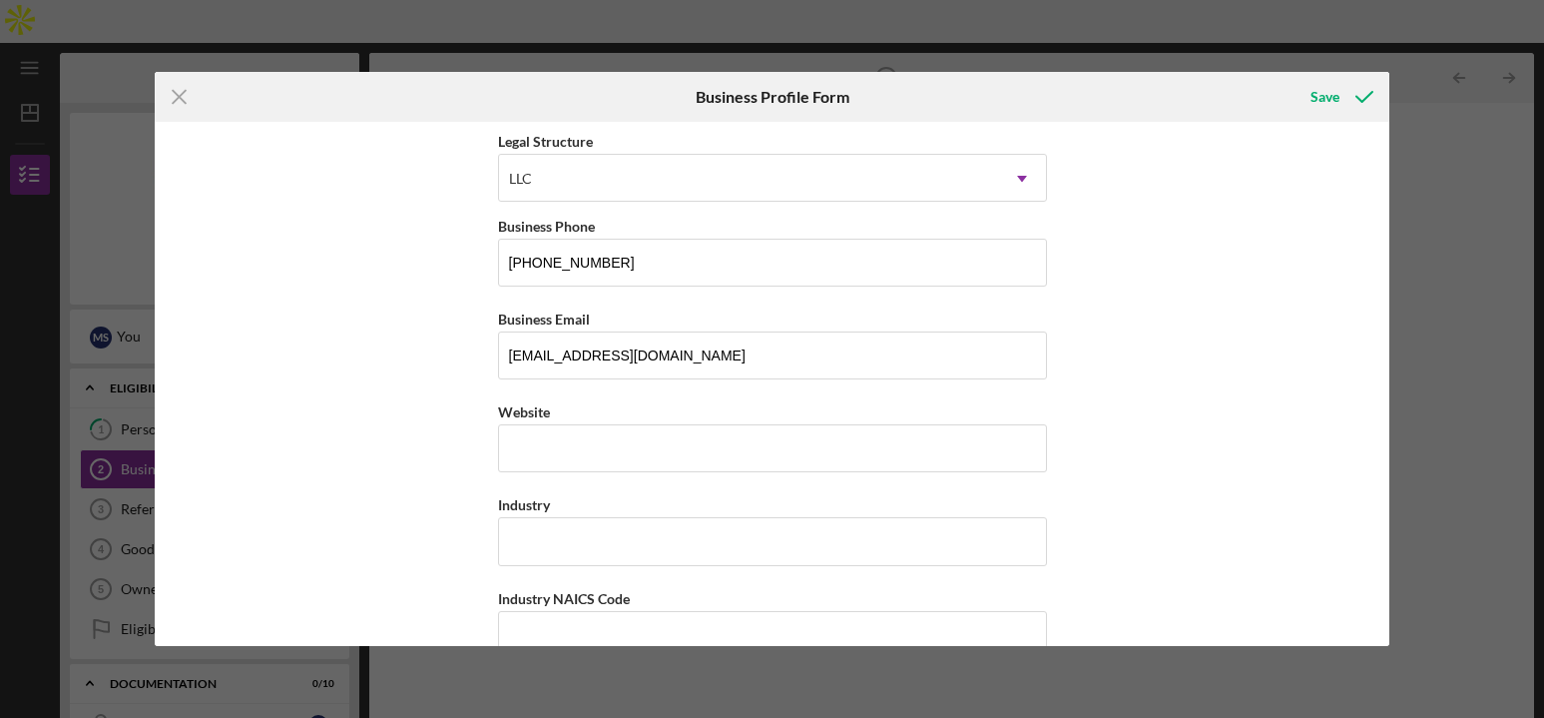
scroll to position [288, 0]
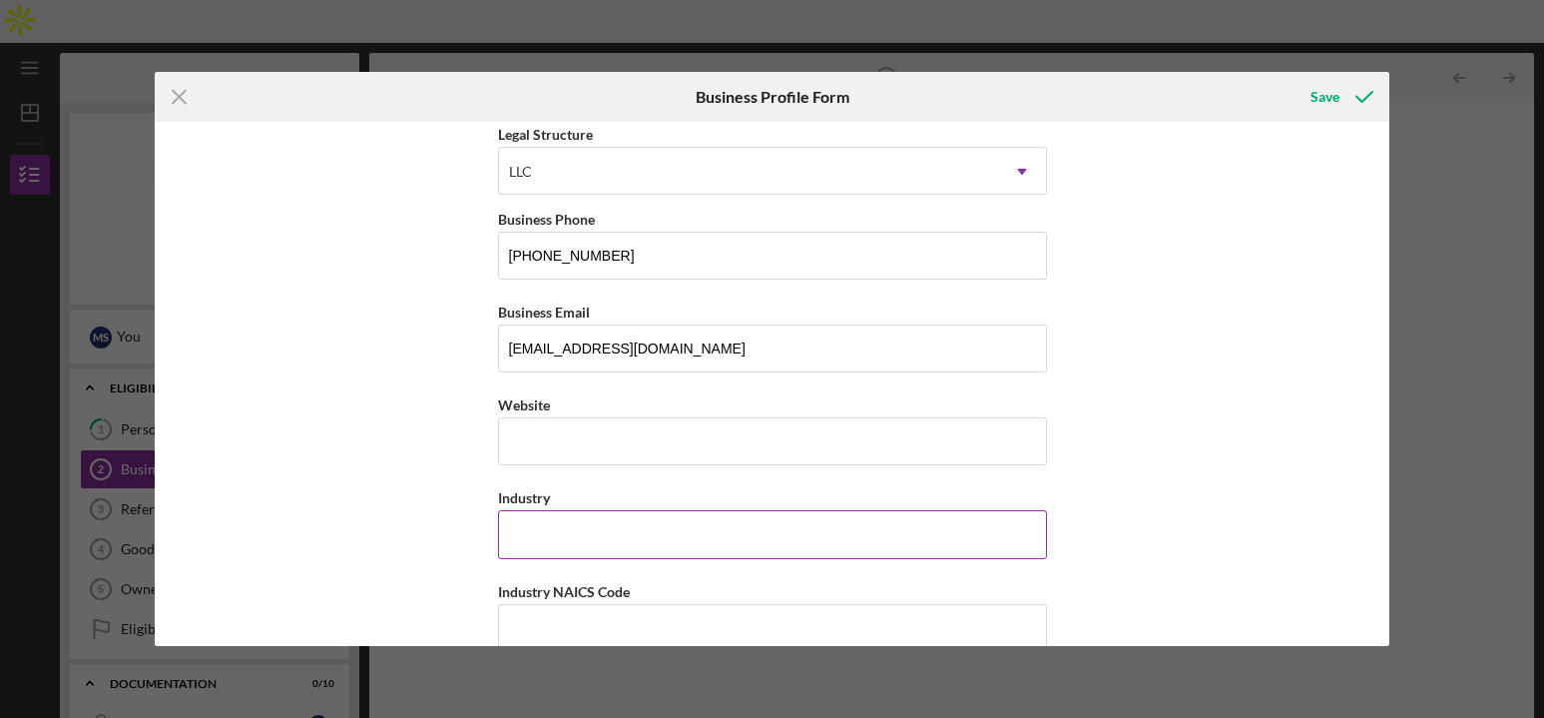
click at [645, 536] on input "Industry" at bounding box center [772, 534] width 549 height 48
paste input "oman's Clothing Wholesale Distribution"
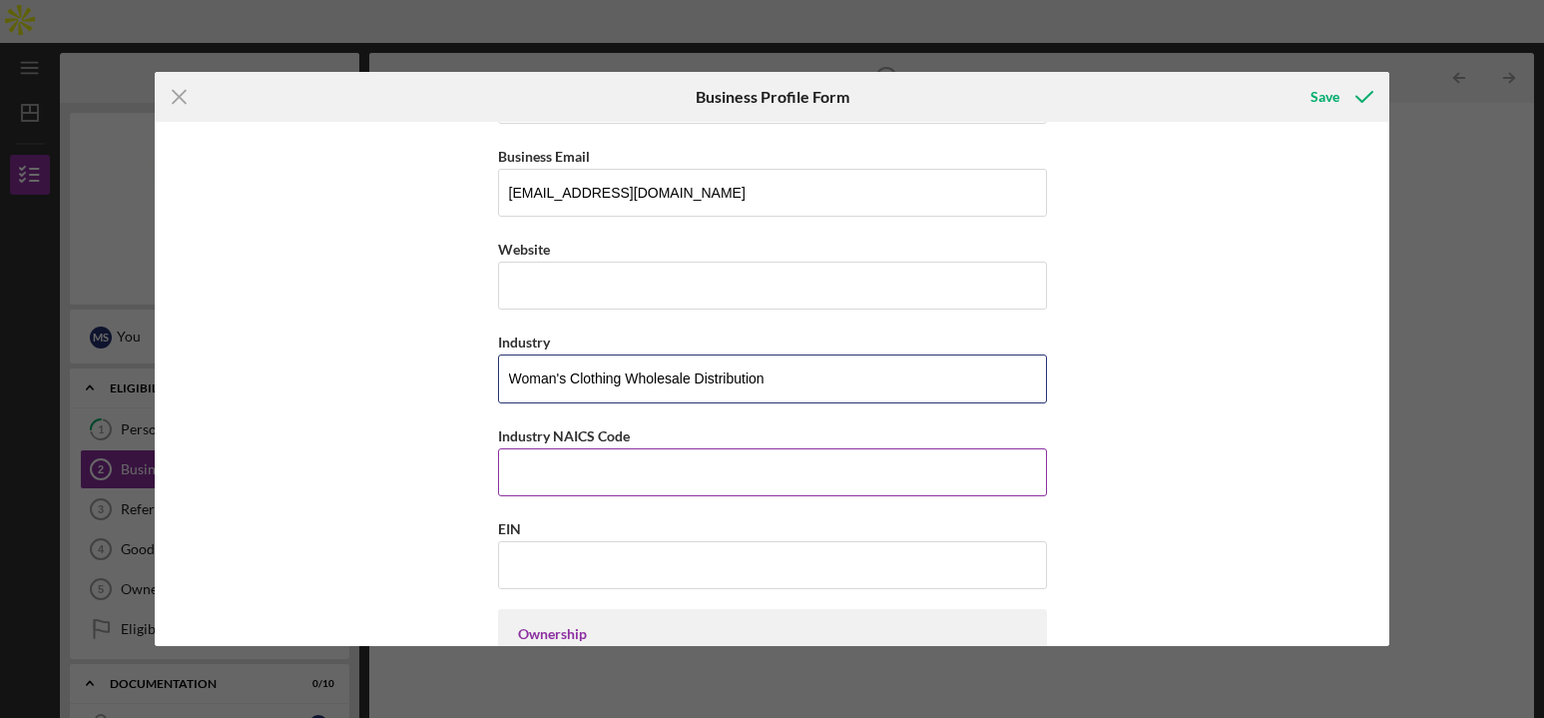
type input "Woman's Clothing Wholesale Distribution"
click at [608, 476] on input "Industry NAICS Code" at bounding box center [772, 472] width 549 height 48
click at [702, 387] on input "Woman's Clothing Wholesale Distribution" at bounding box center [772, 378] width 549 height 48
click at [624, 559] on input "EIN" at bounding box center [772, 564] width 549 height 48
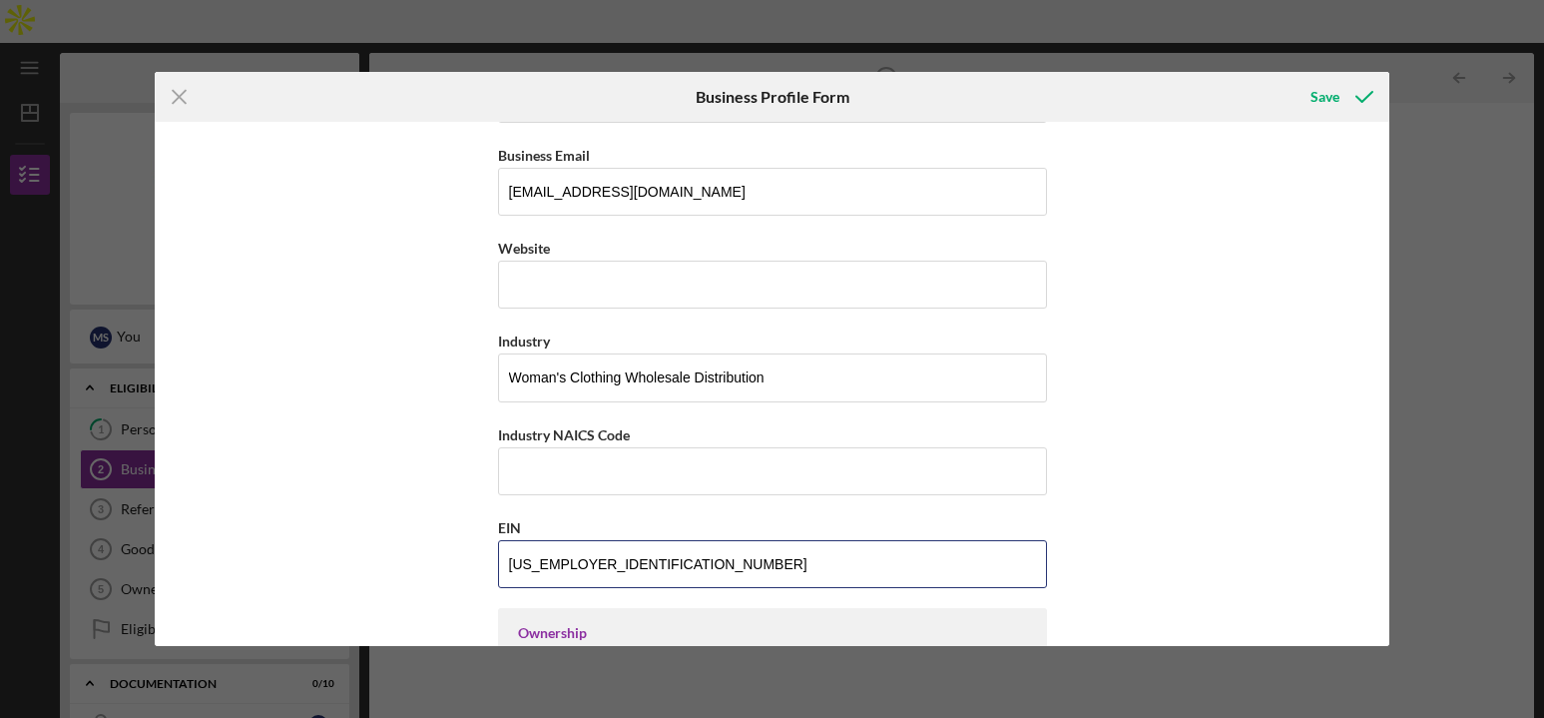
type input "[US_EMPLOYER_IDENTIFICATION_NUMBER]"
click at [567, 460] on input "Industry NAICS Code" at bounding box center [772, 471] width 549 height 48
paste input "424330"
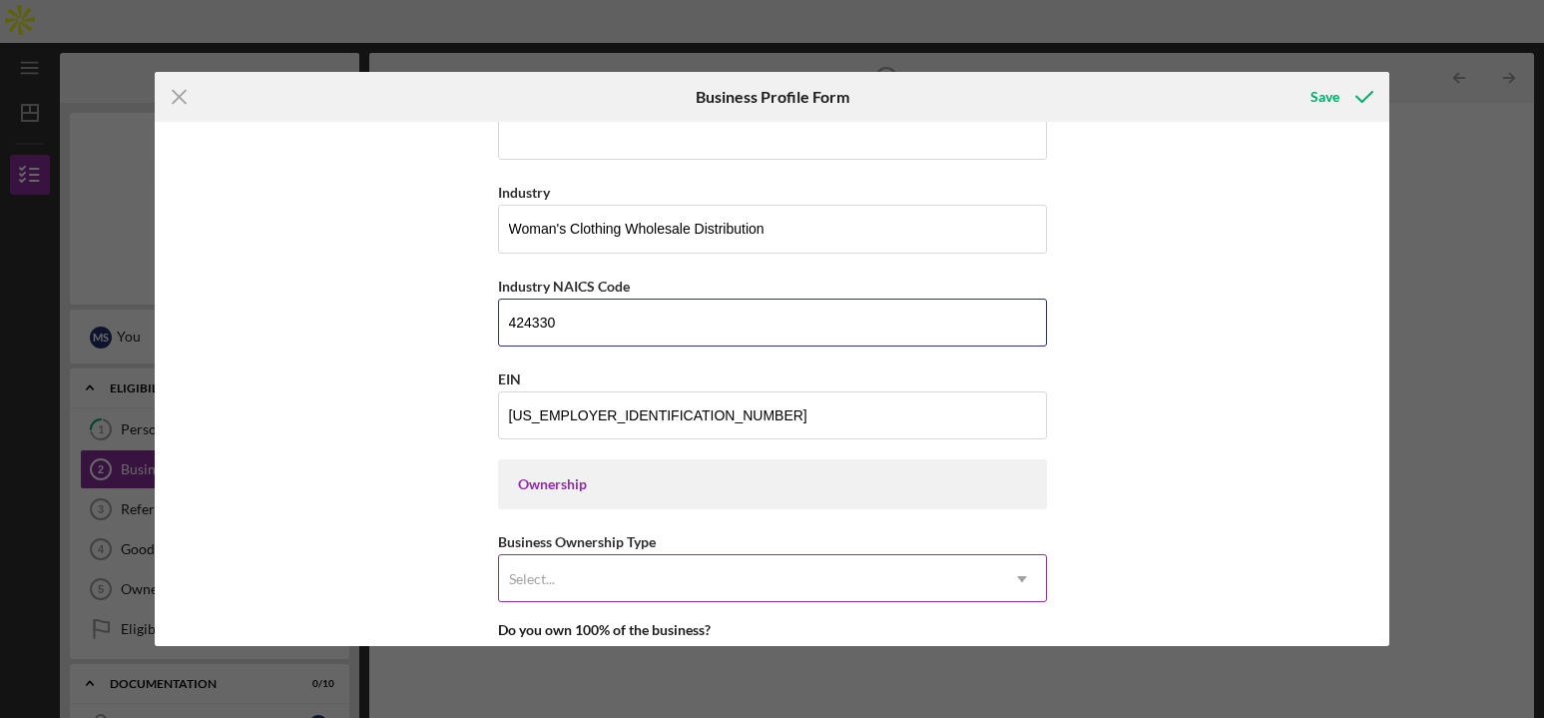
type input "424330"
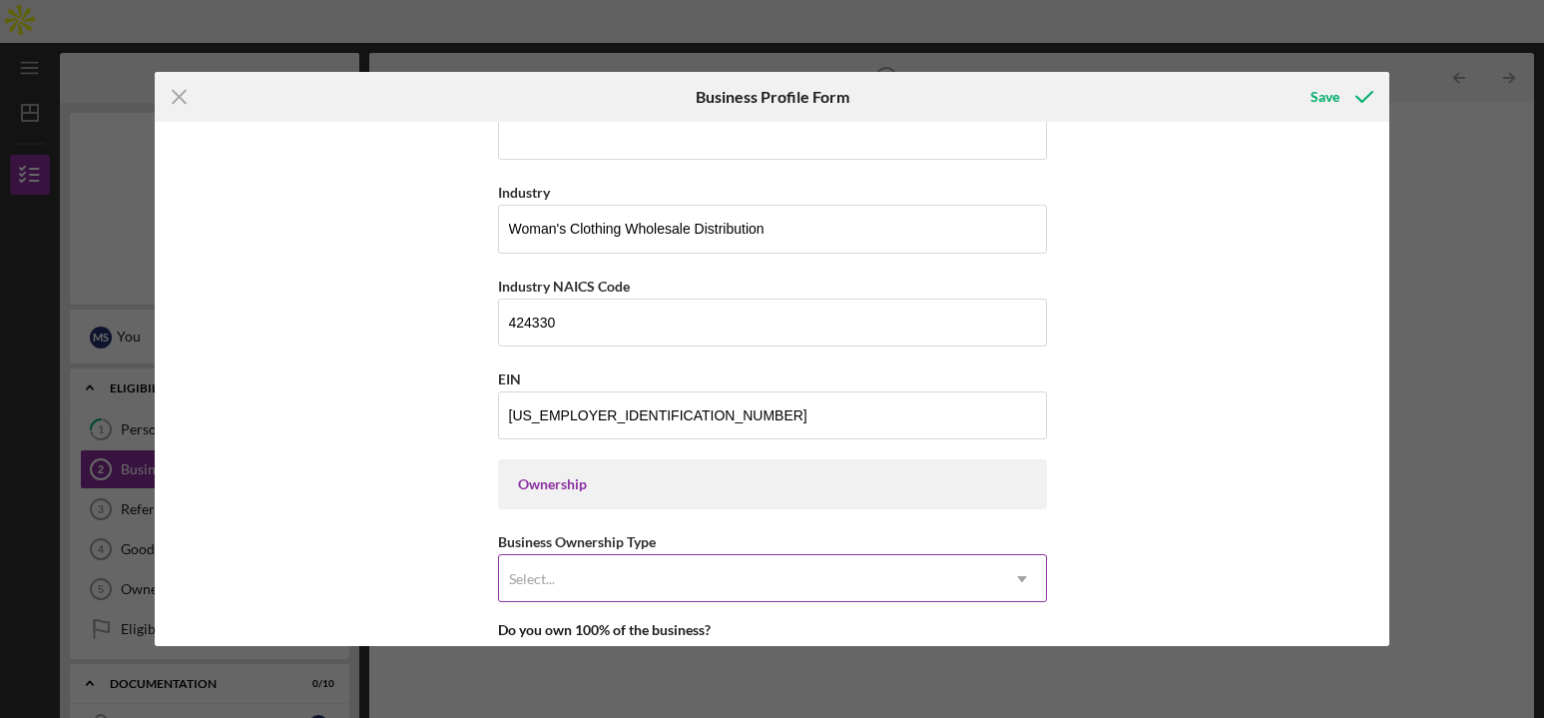
click at [573, 571] on div "Select..." at bounding box center [748, 579] width 499 height 46
click at [1410, 452] on div "Icon/Menu Close Business Profile Form Save Business Name Wintersburg Way LLC DB…" at bounding box center [772, 359] width 1544 height 718
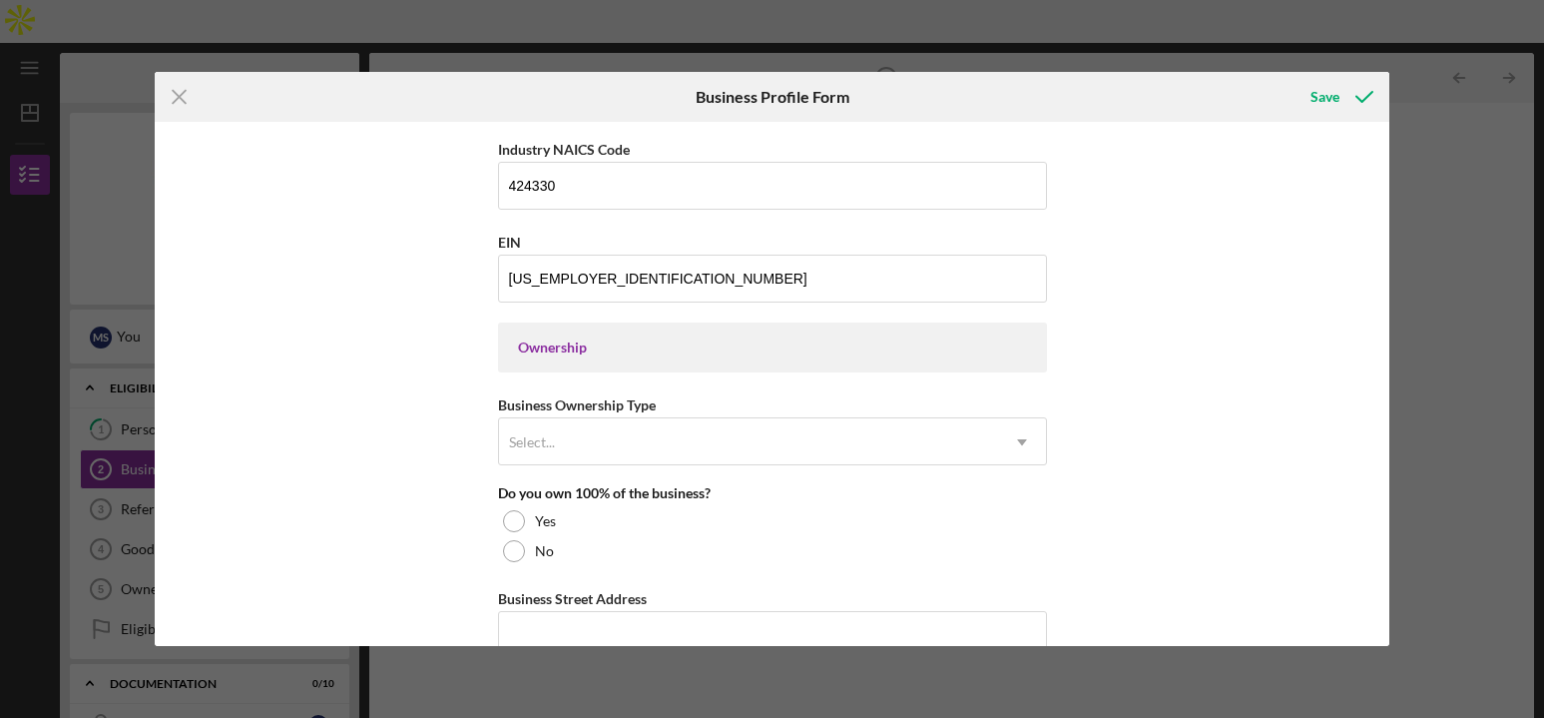
scroll to position [732, 0]
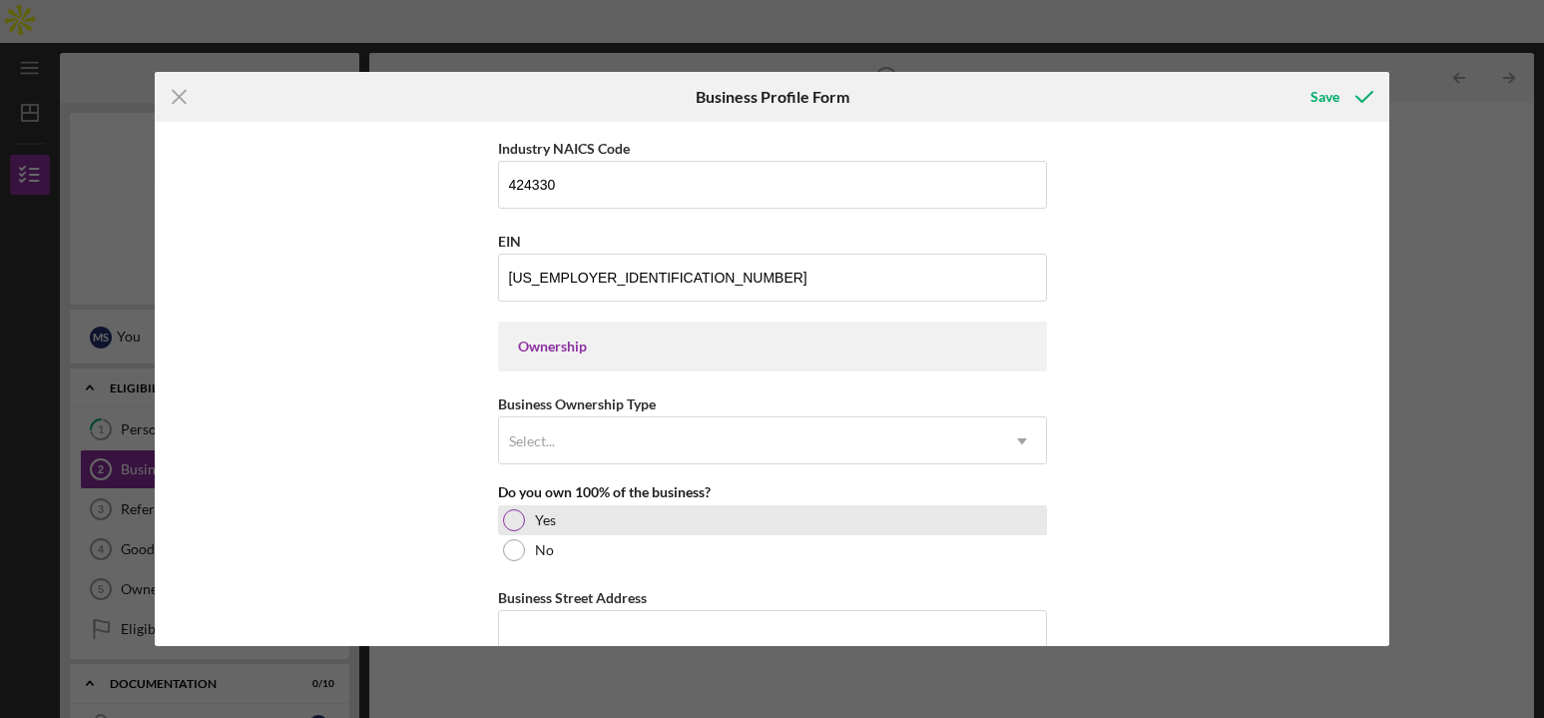
click at [515, 518] on div at bounding box center [514, 520] width 22 height 22
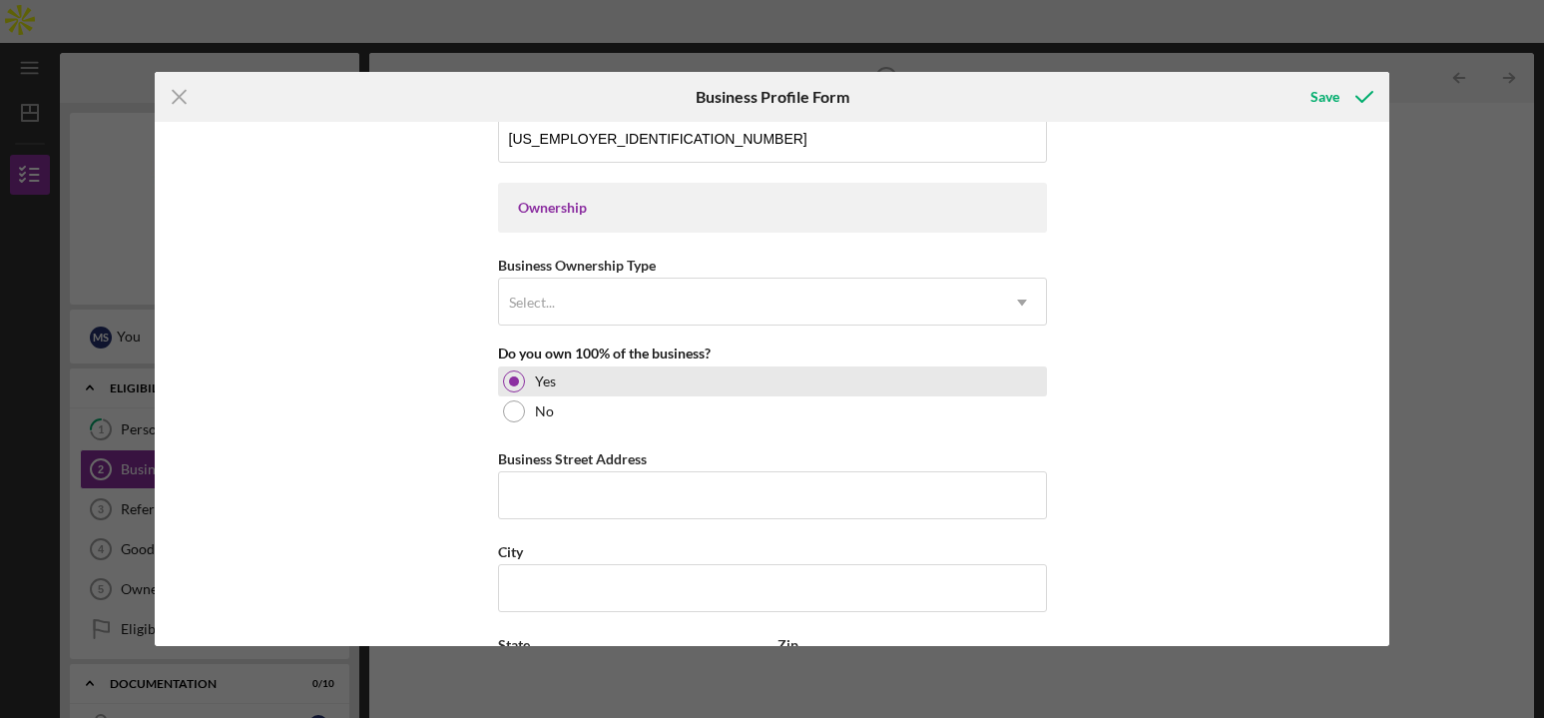
scroll to position [876, 0]
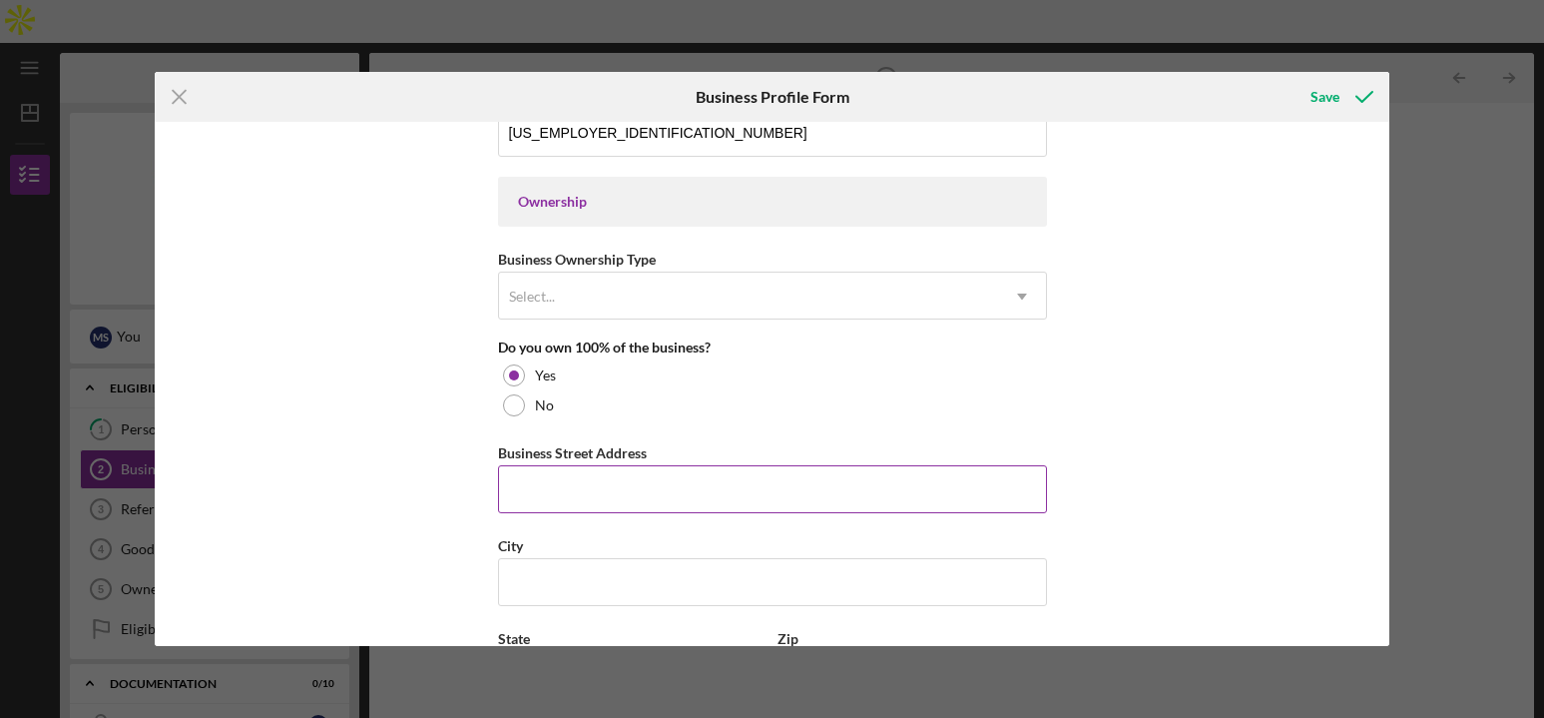
click at [668, 477] on input "Business Street Address" at bounding box center [772, 489] width 549 height 48
paste input "[STREET_ADDRESS]"
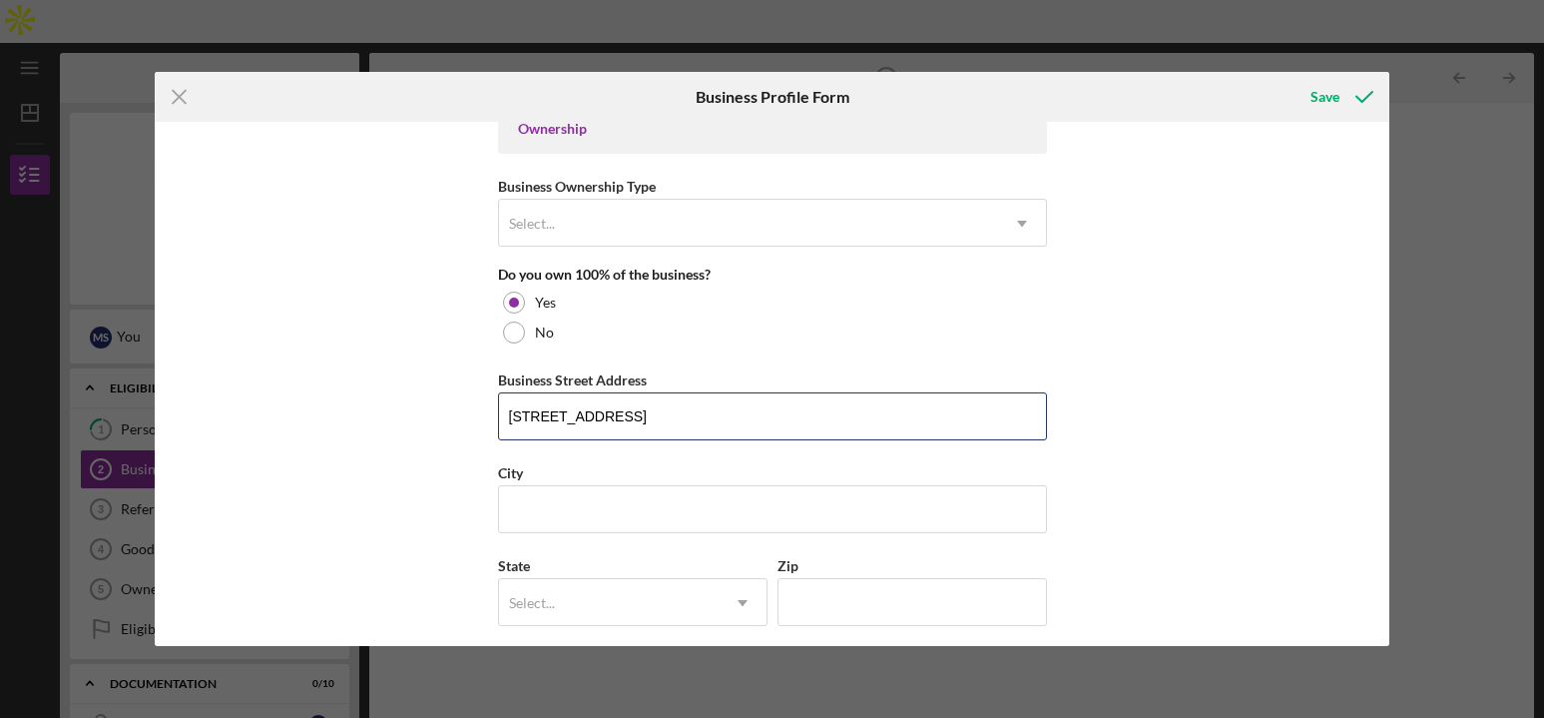
scroll to position [954, 0]
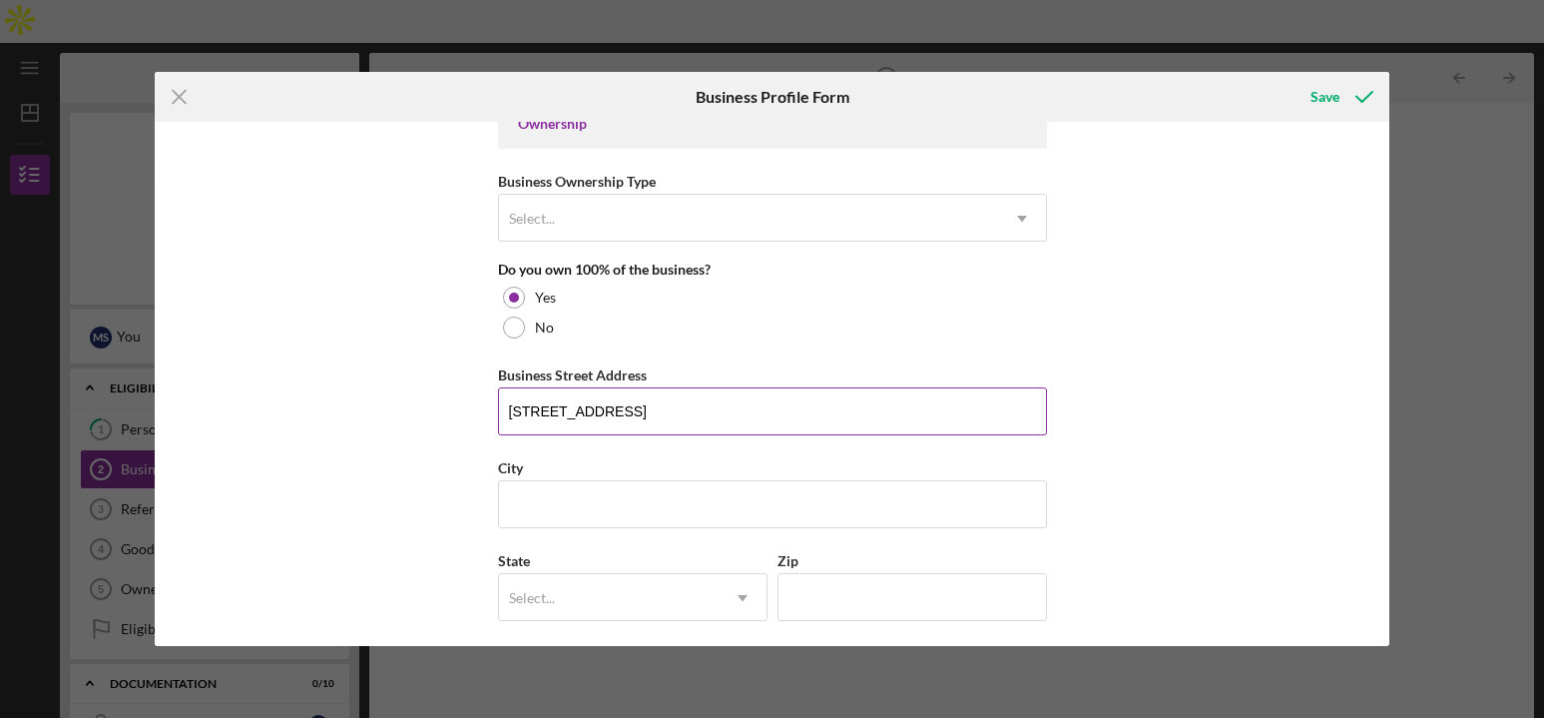
drag, startPoint x: 701, startPoint y: 412, endPoint x: 778, endPoint y: 418, distance: 78.1
click at [778, 418] on input "[STREET_ADDRESS]" at bounding box center [772, 411] width 549 height 48
type input "[STREET_ADDRESS]"
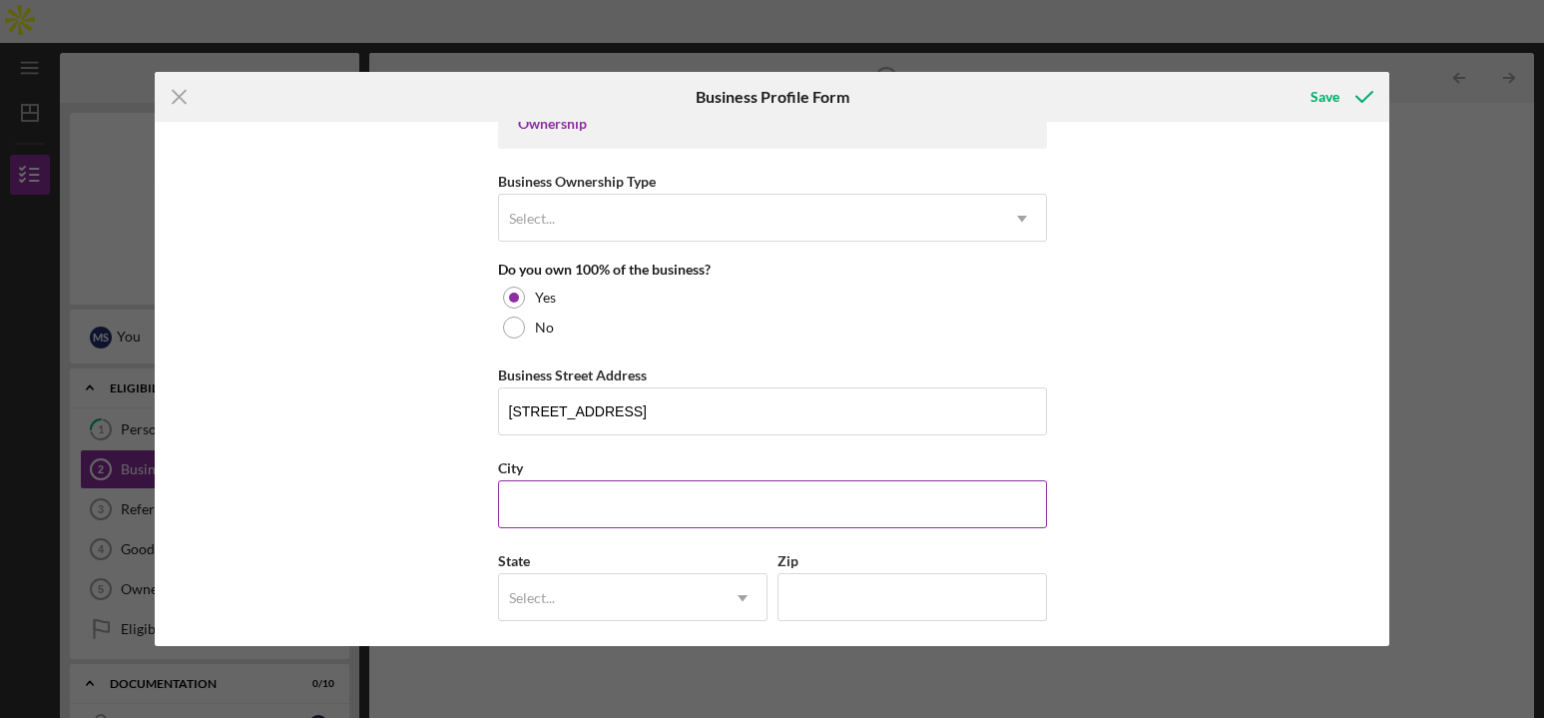
click at [600, 495] on input "City" at bounding box center [772, 504] width 549 height 48
paste input "[GEOGRAPHIC_DATA],"
type input "[GEOGRAPHIC_DATA]"
drag, startPoint x: 574, startPoint y: 570, endPoint x: 573, endPoint y: 592, distance: 22.0
click at [574, 580] on div "State Select... Icon/Dropdown Arrow" at bounding box center [632, 584] width 269 height 73
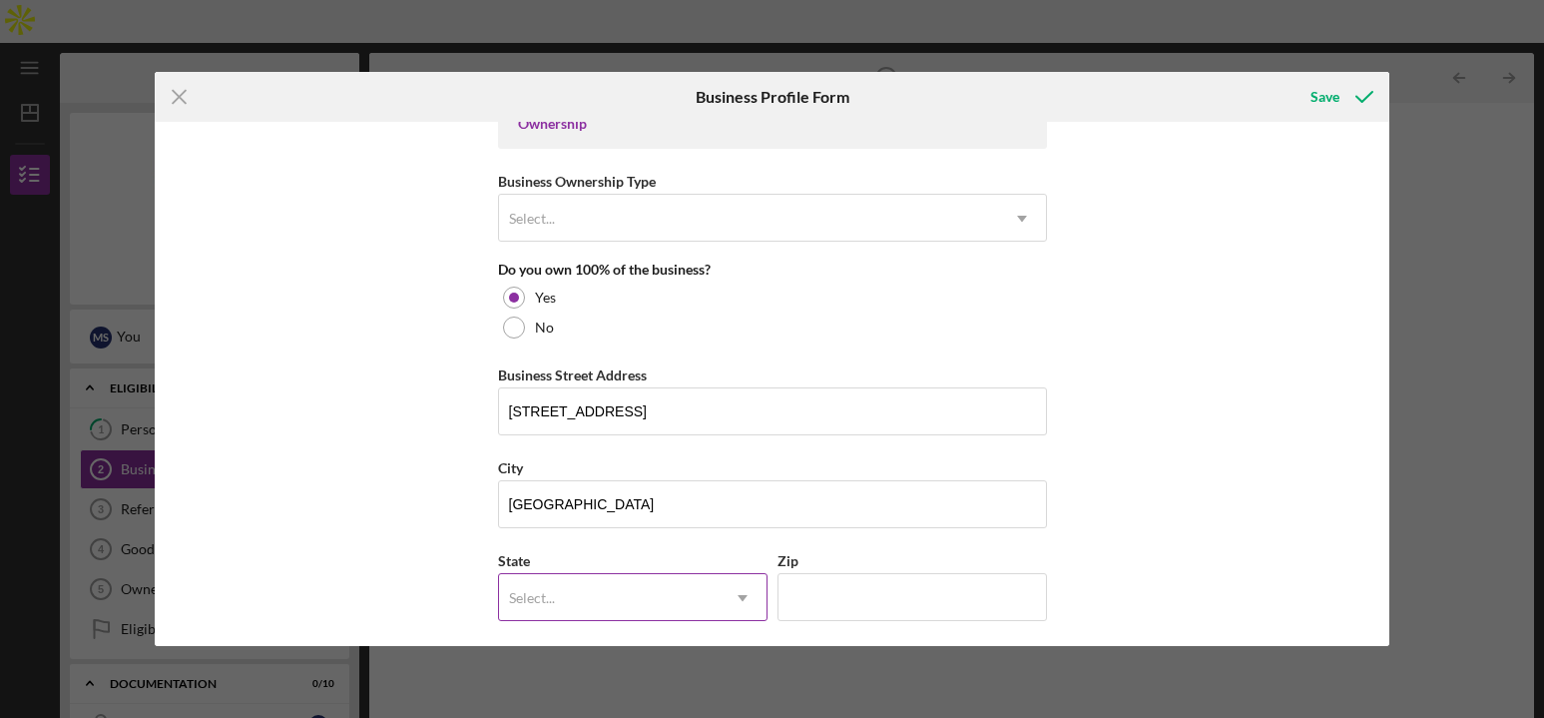
click at [573, 592] on div "Select..." at bounding box center [609, 598] width 220 height 46
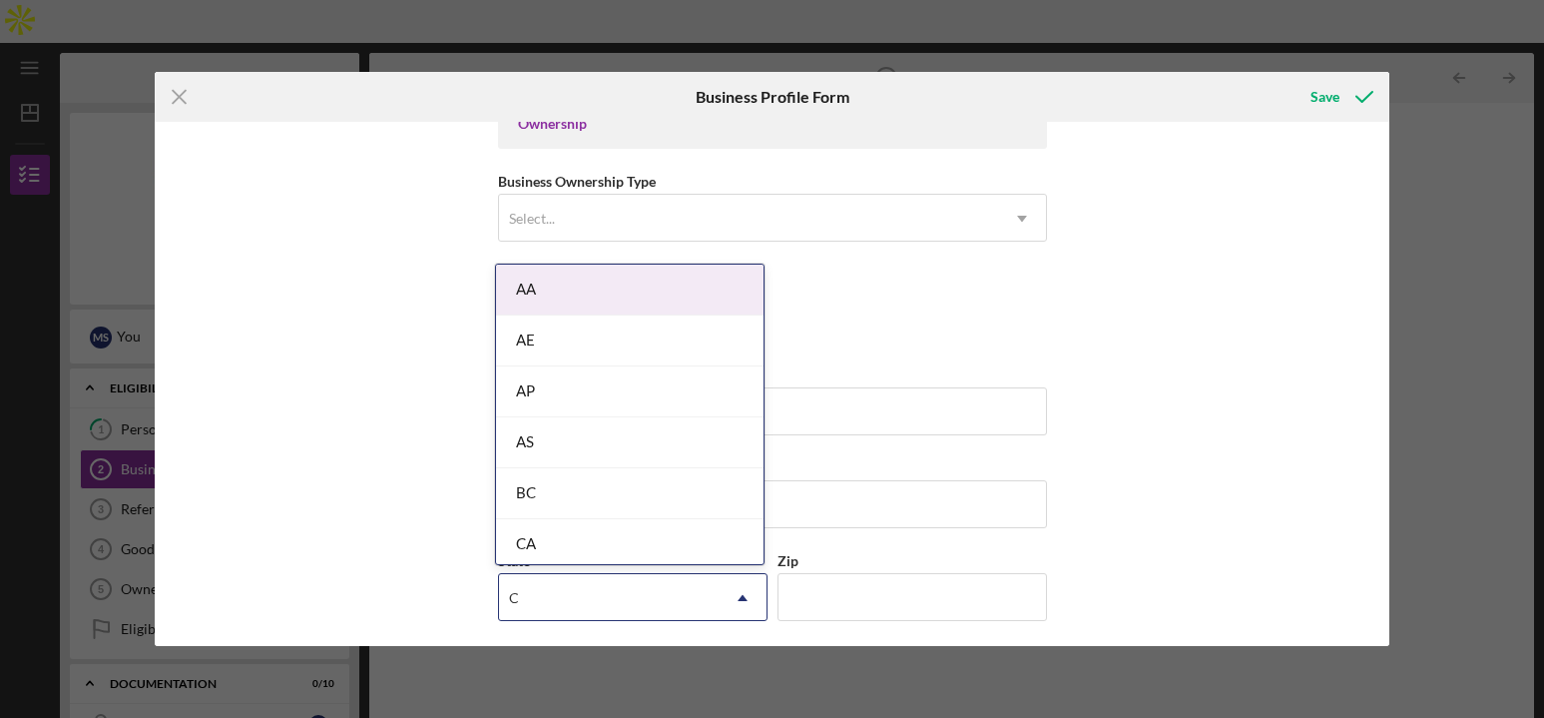
type input "CA"
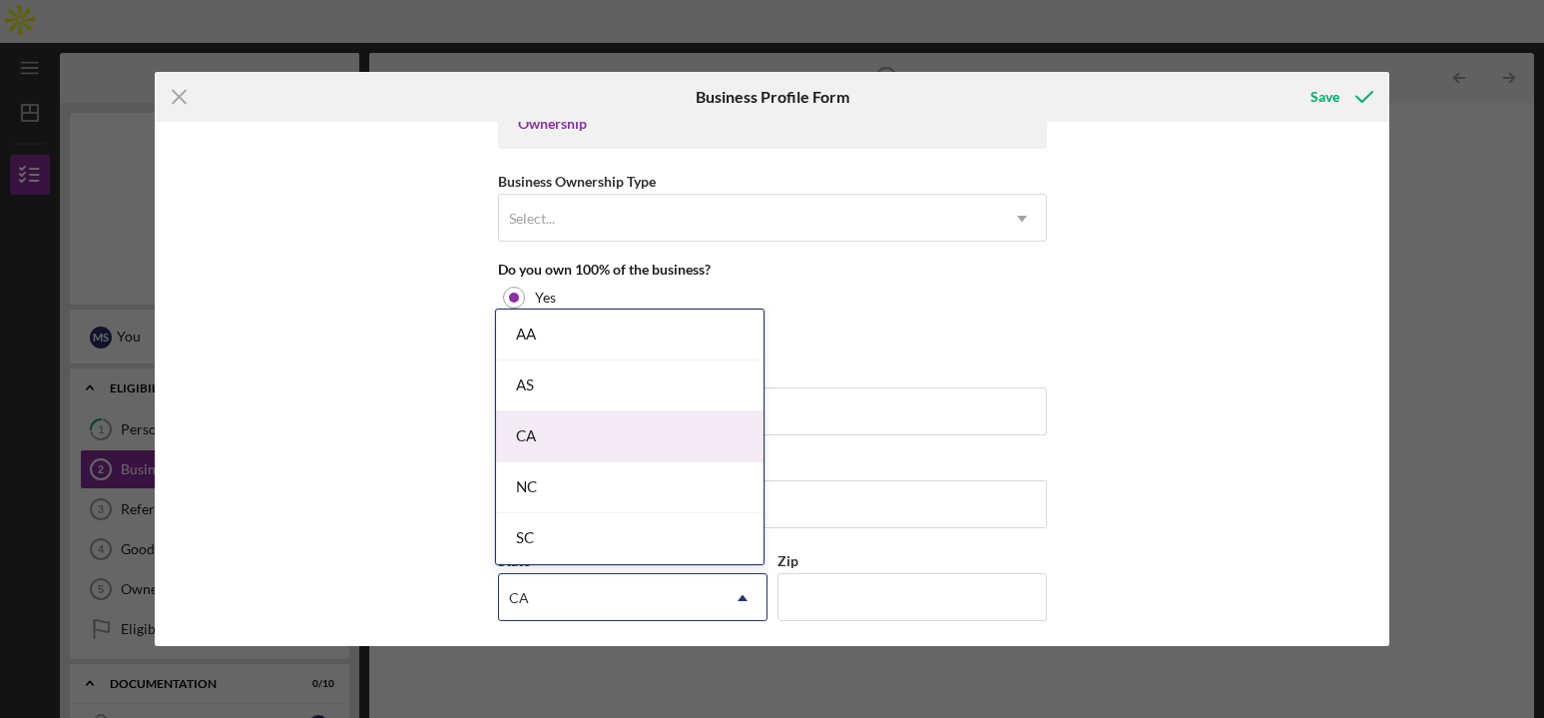
click at [523, 433] on div "CA" at bounding box center [629, 436] width 267 height 51
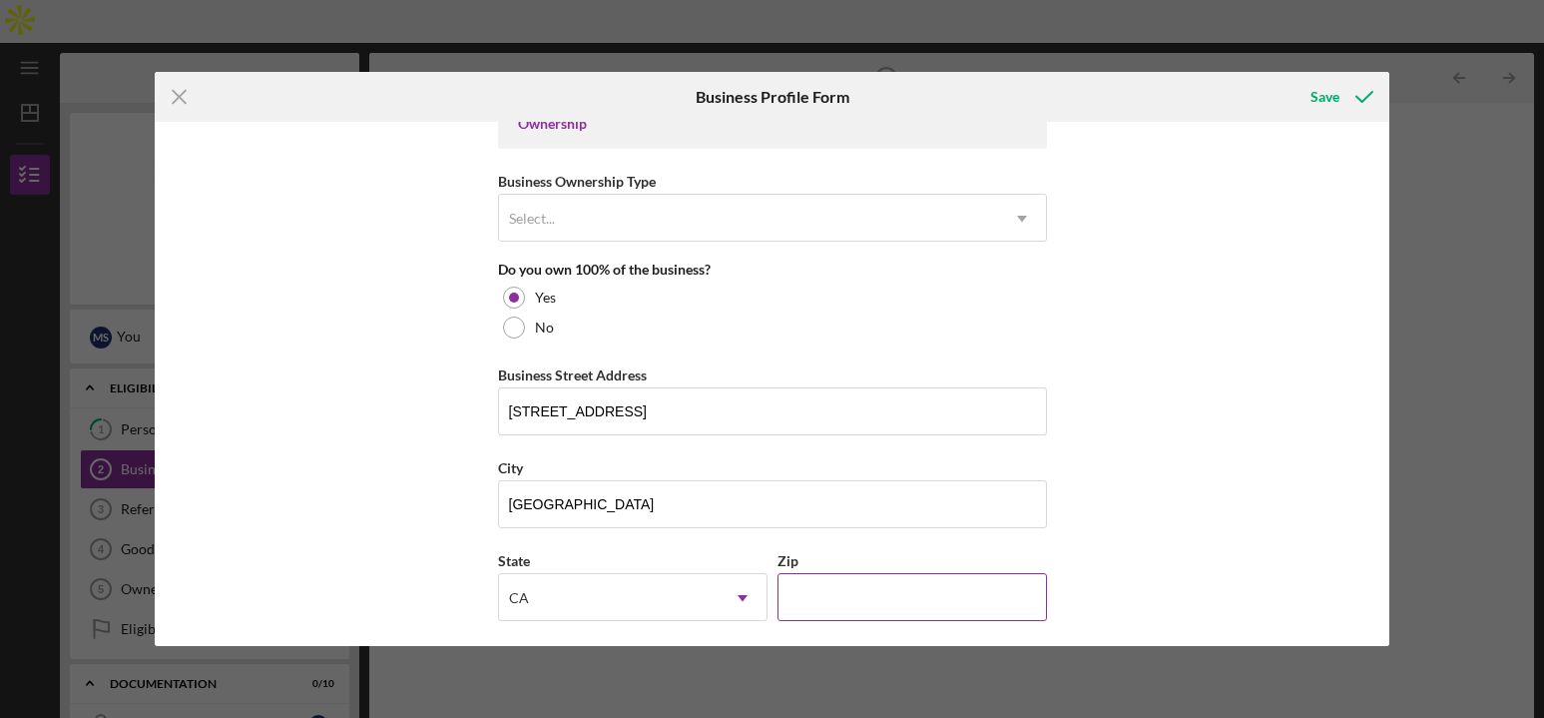
click at [853, 614] on input "Zip" at bounding box center [911, 597] width 269 height 48
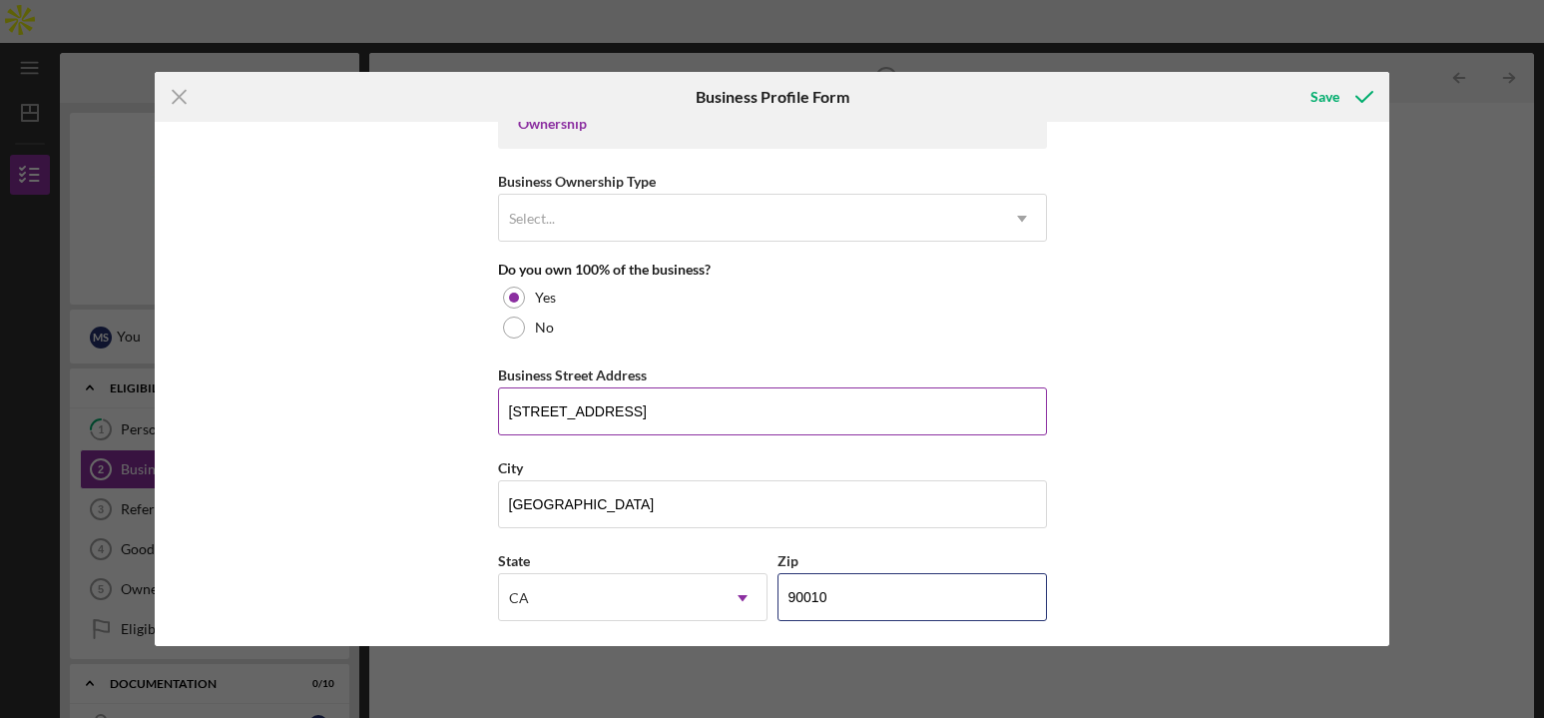
type input "90010"
click at [837, 407] on input "[STREET_ADDRESS]" at bounding box center [772, 411] width 549 height 48
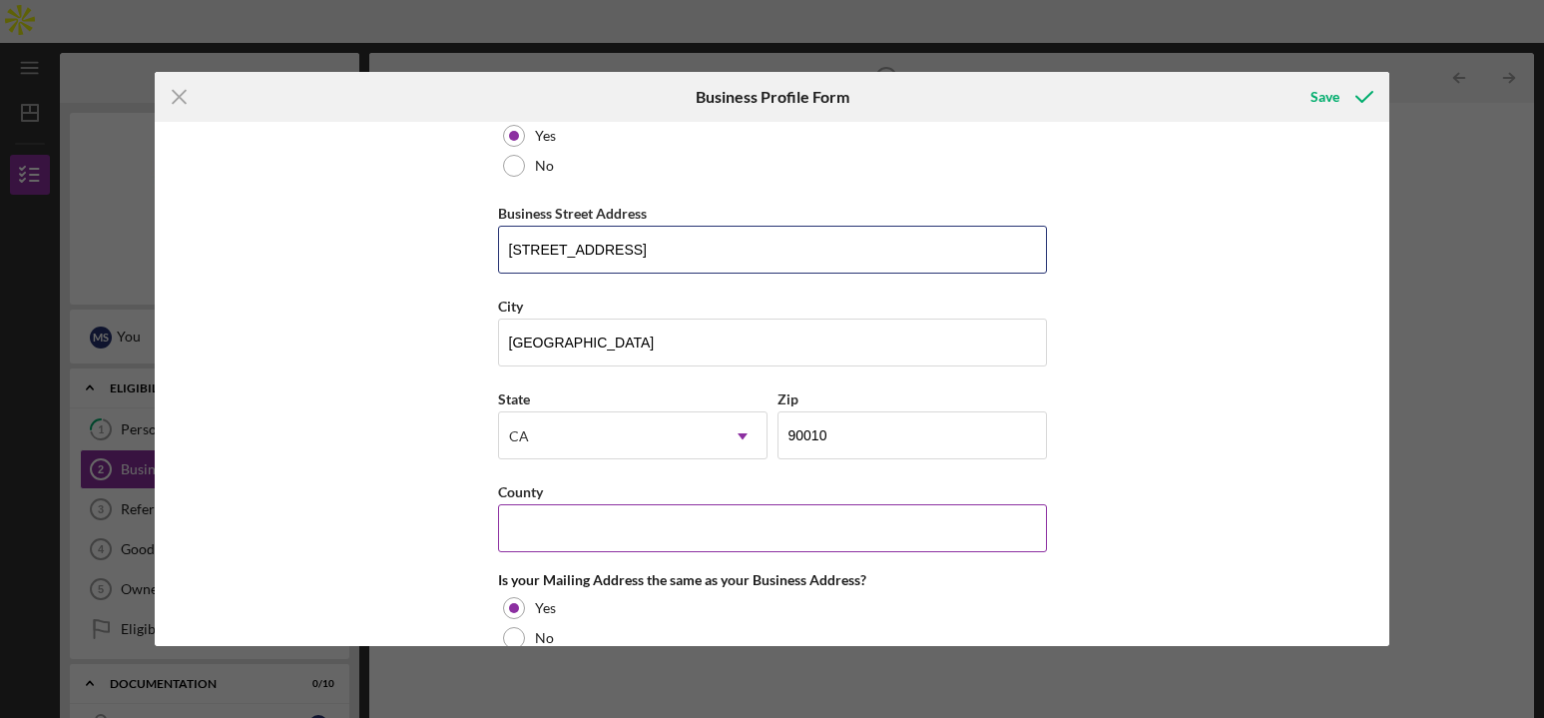
type input "[STREET_ADDRESS]"
click at [923, 525] on input "County" at bounding box center [772, 528] width 549 height 48
type input "LA County"
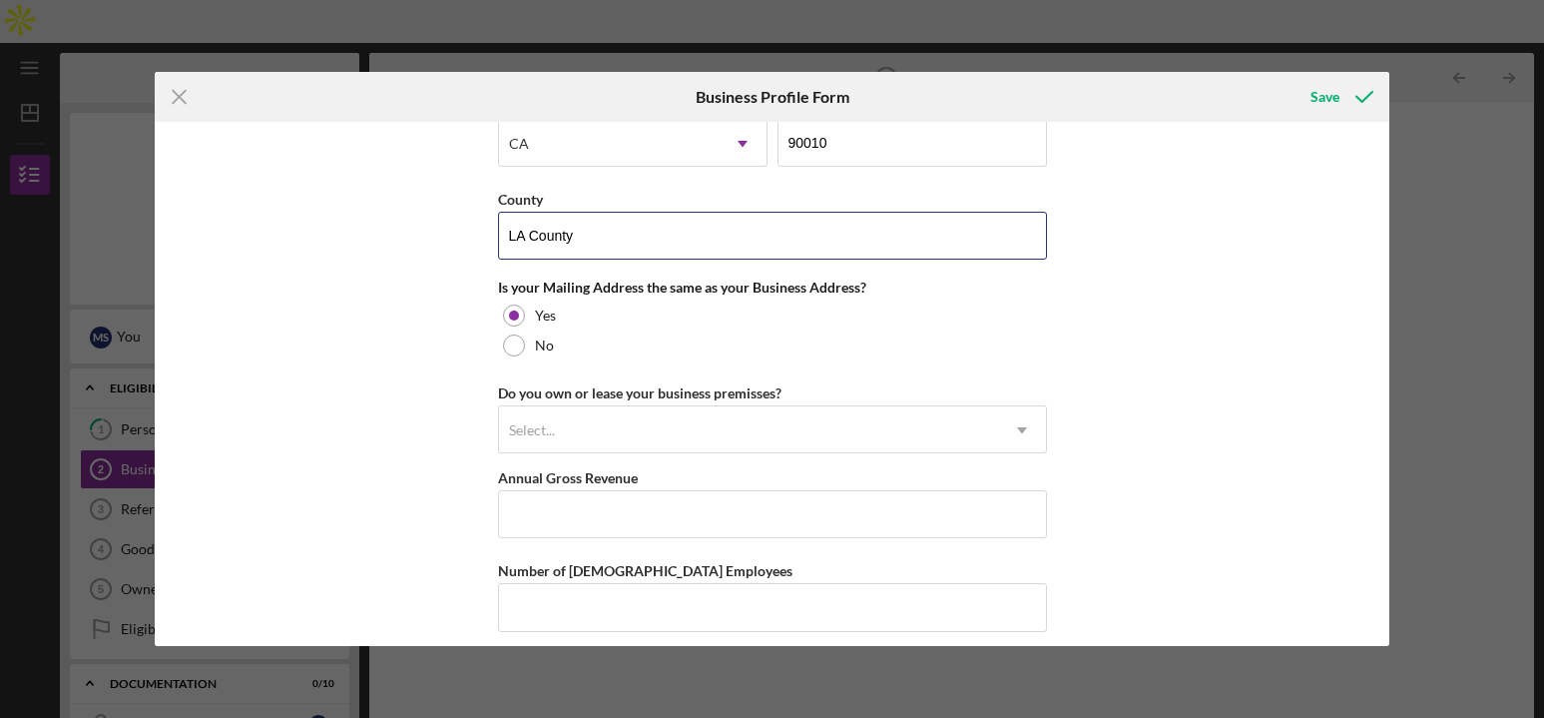
scroll to position [1413, 0]
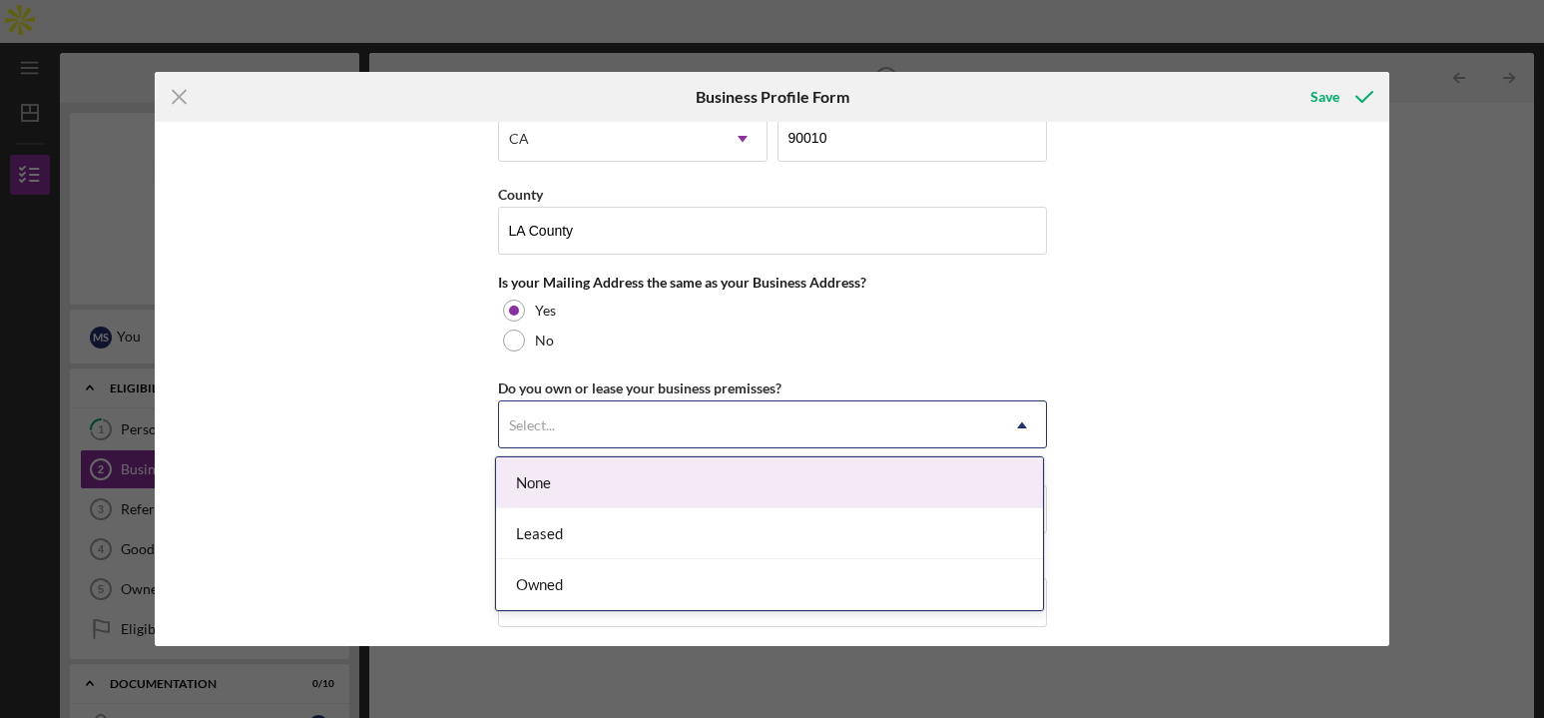
click at [621, 432] on div "Select..." at bounding box center [748, 425] width 499 height 46
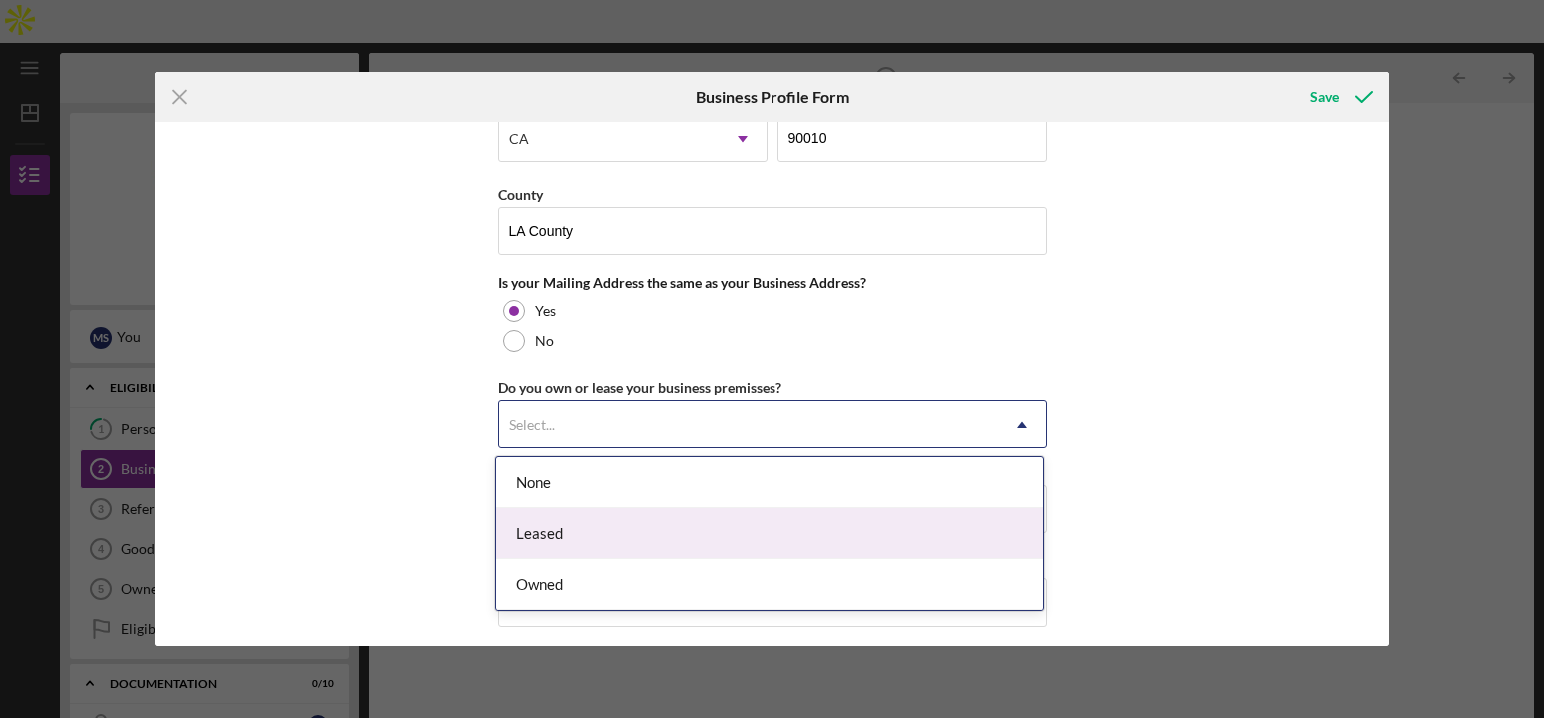
click at [576, 533] on div "Leased" at bounding box center [769, 533] width 547 height 51
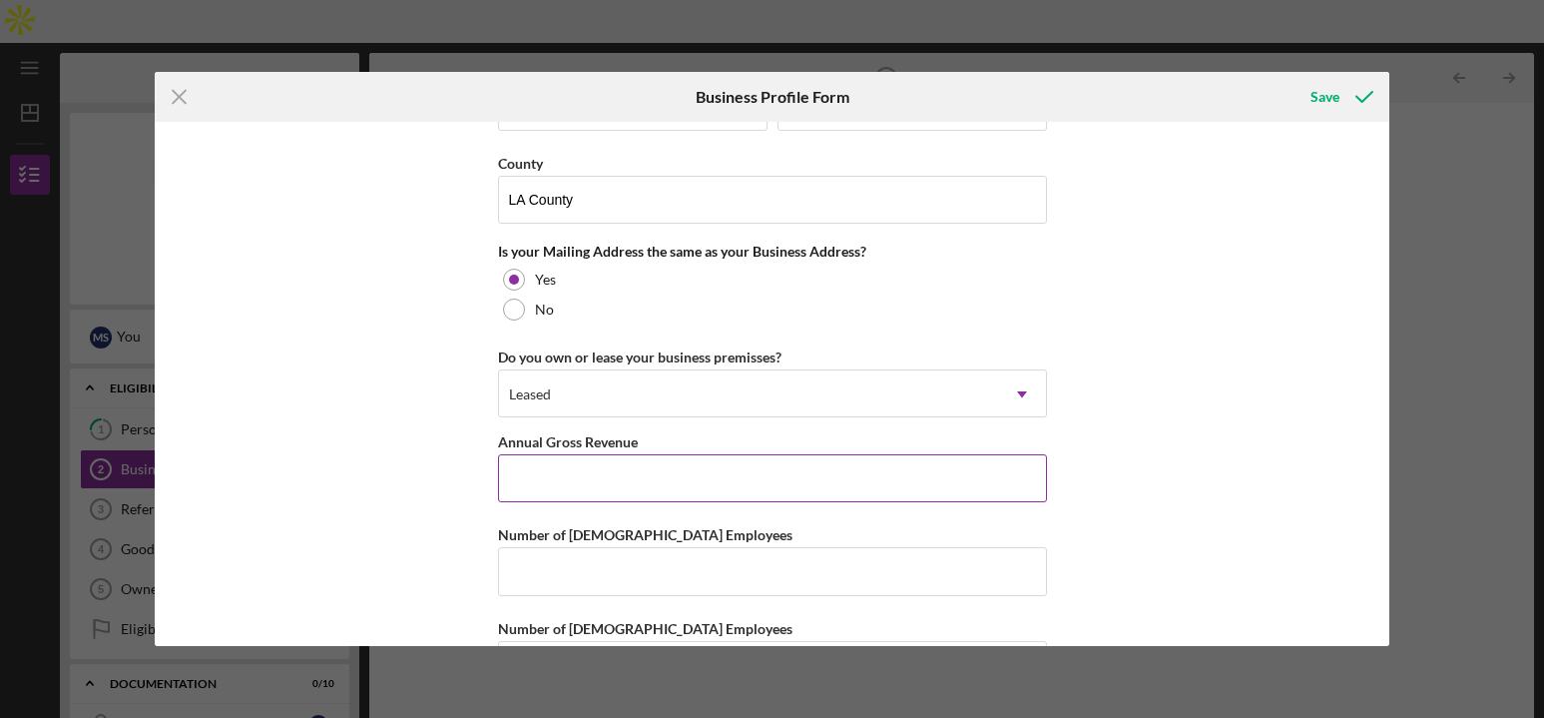
scroll to position [1446, 0]
click at [593, 483] on input "Annual Gross Revenue" at bounding box center [772, 476] width 549 height 48
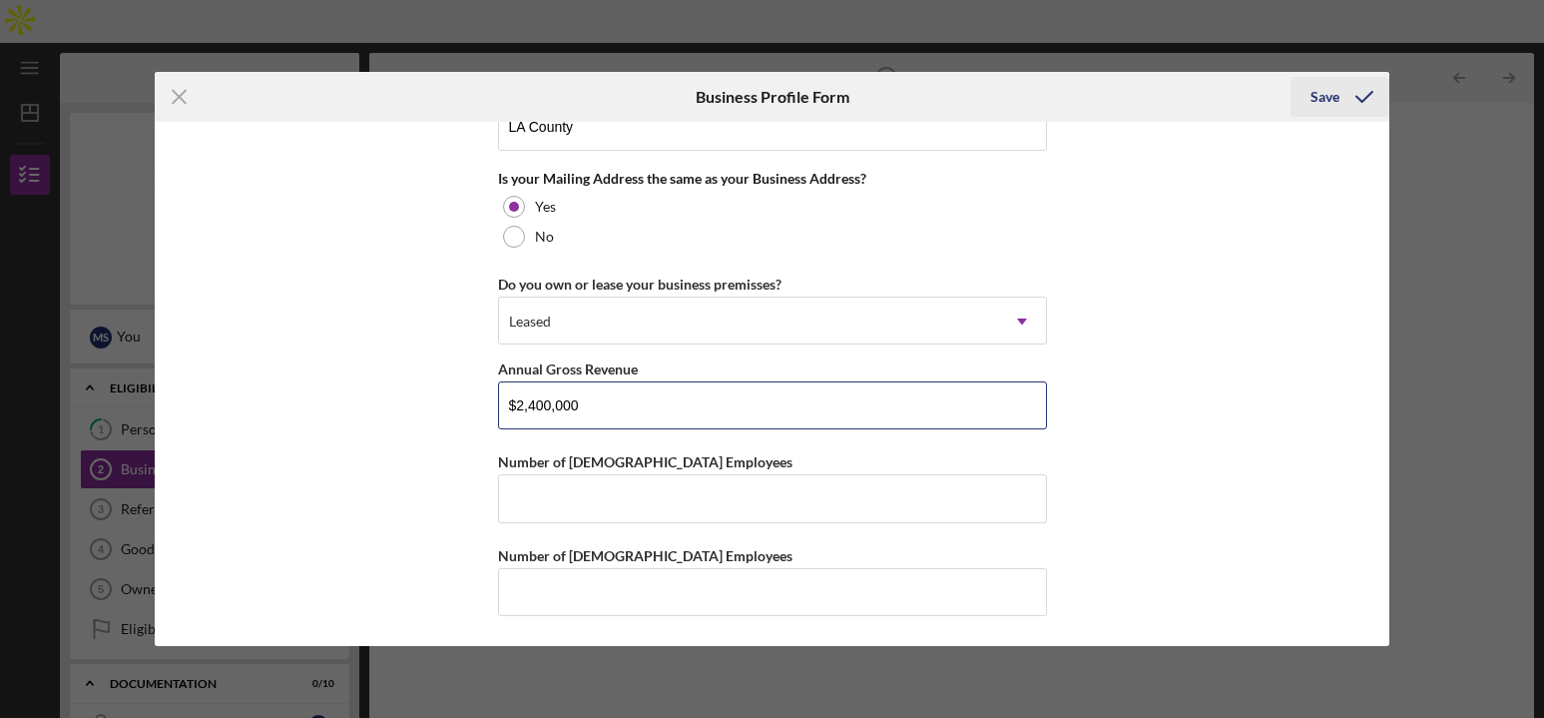
type input "$2,400,000"
click at [1370, 103] on icon "submit" at bounding box center [1364, 97] width 50 height 50
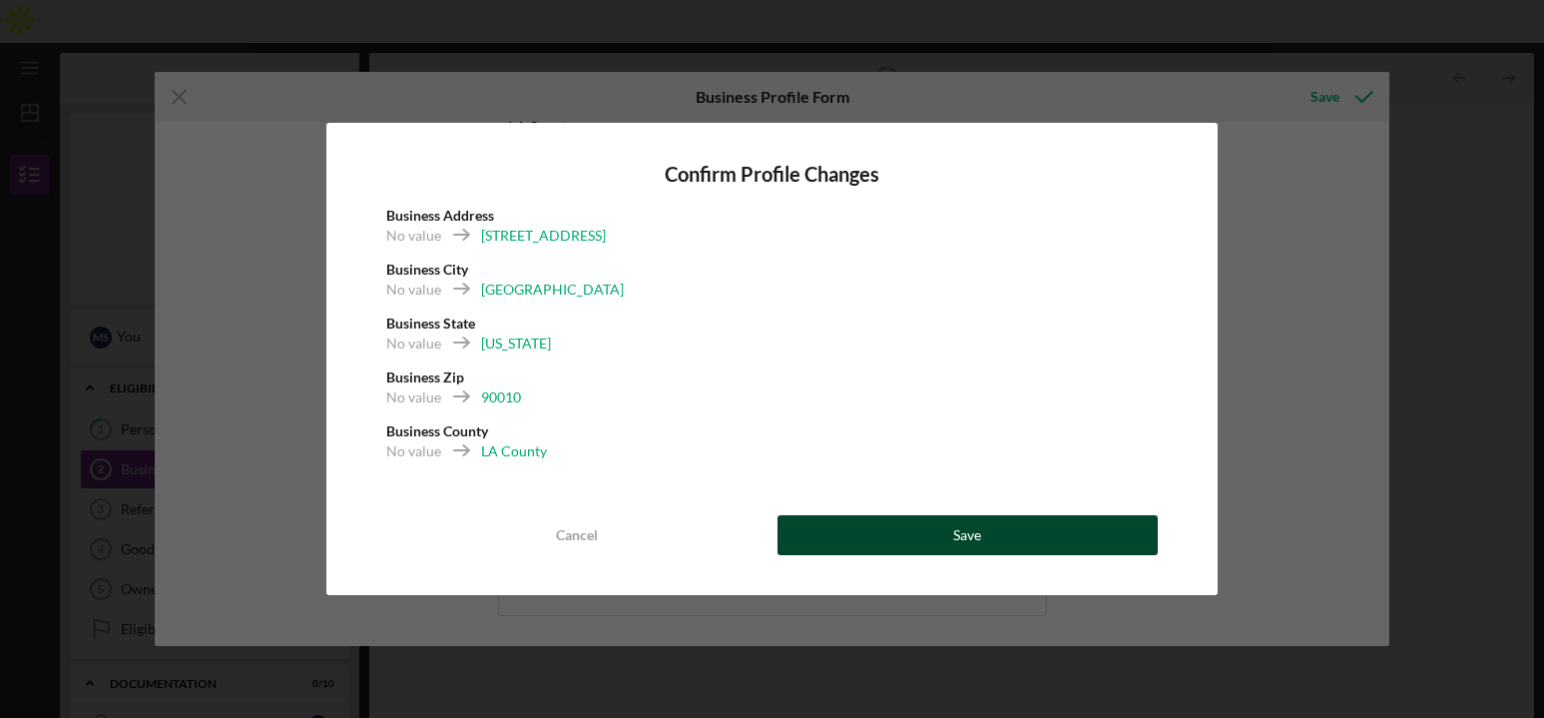
click at [911, 534] on button "Save" at bounding box center [967, 535] width 381 height 40
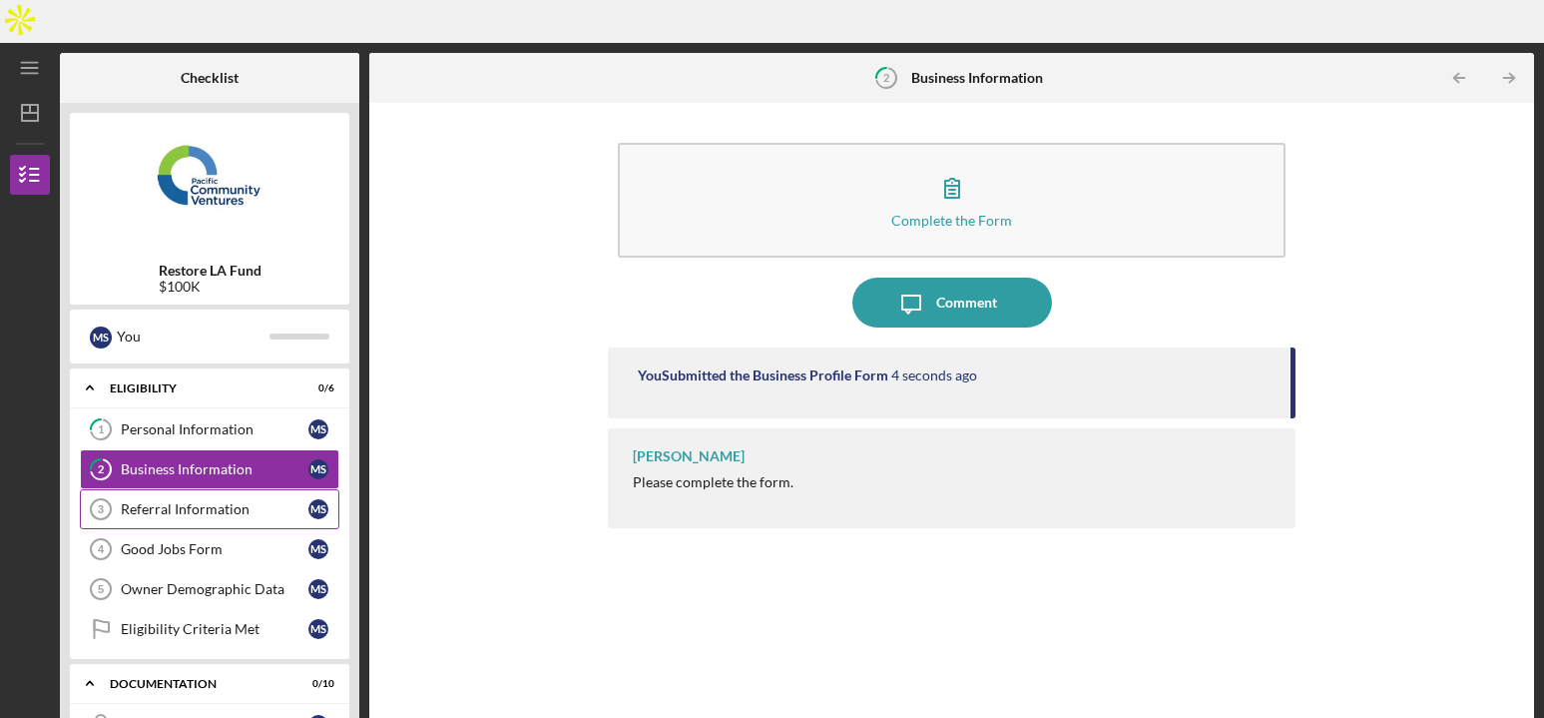
click at [181, 501] on div "Referral Information" at bounding box center [215, 509] width 188 height 16
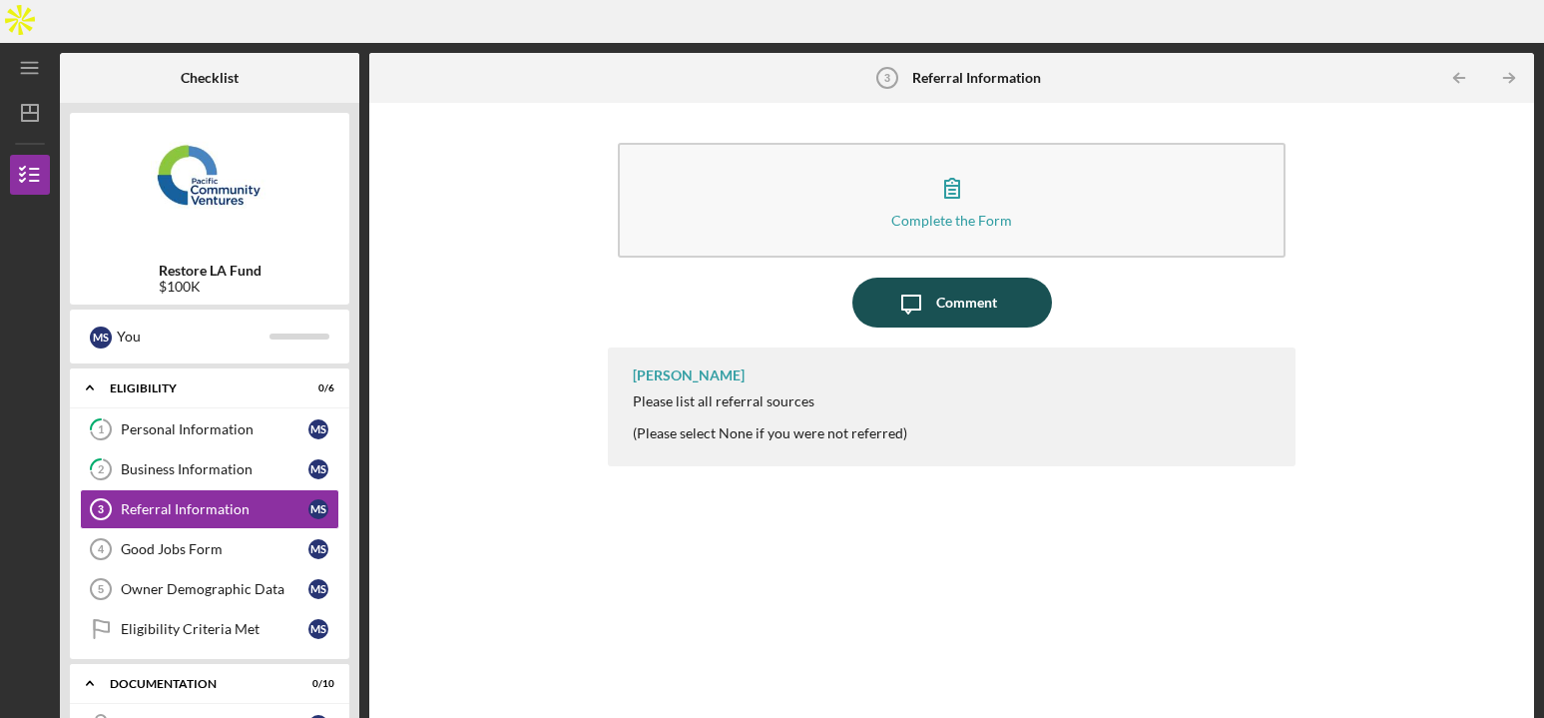
click at [1021, 277] on button "Icon/Message Comment" at bounding box center [952, 302] width 200 height 50
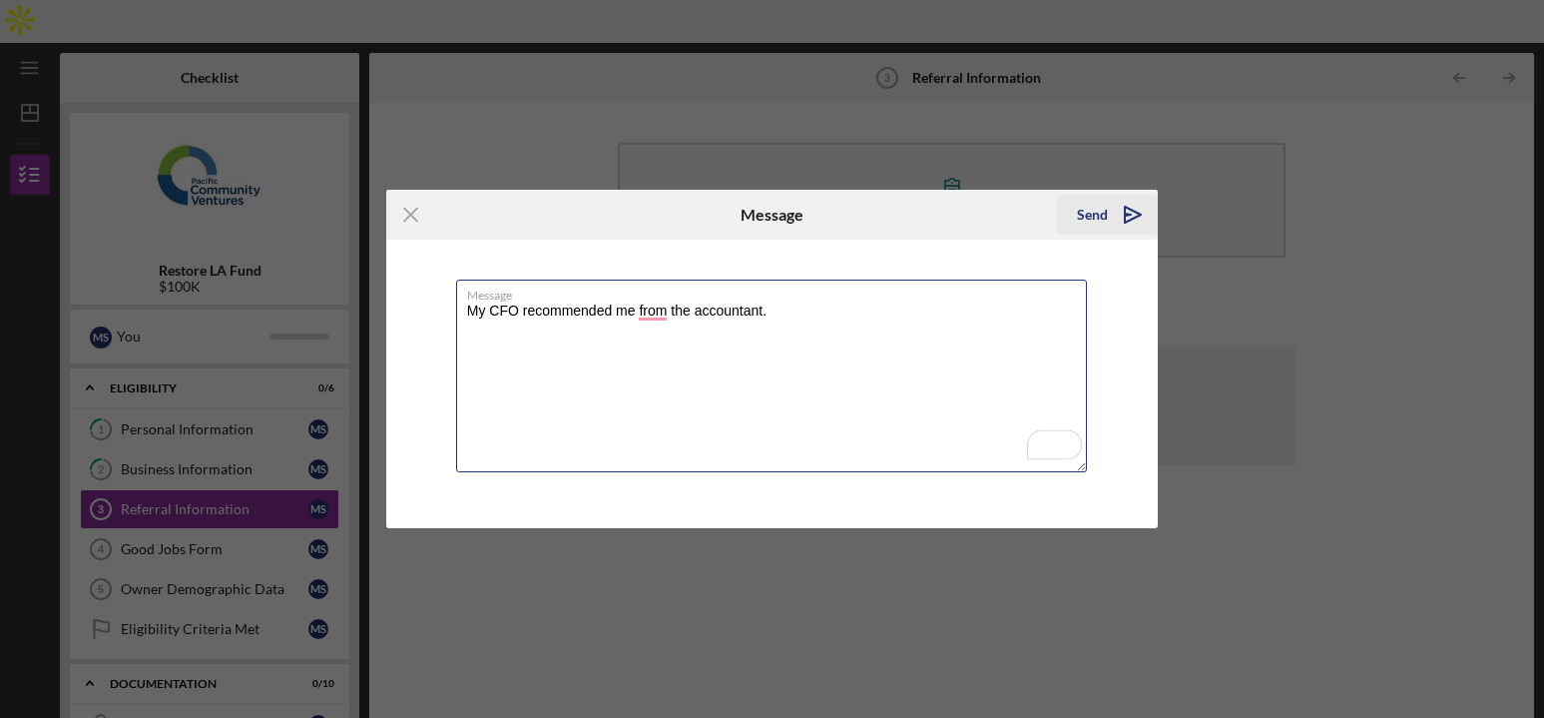
type textarea "My CFO recommended me from the accountant."
click at [1097, 219] on div "Send" at bounding box center [1092, 215] width 31 height 40
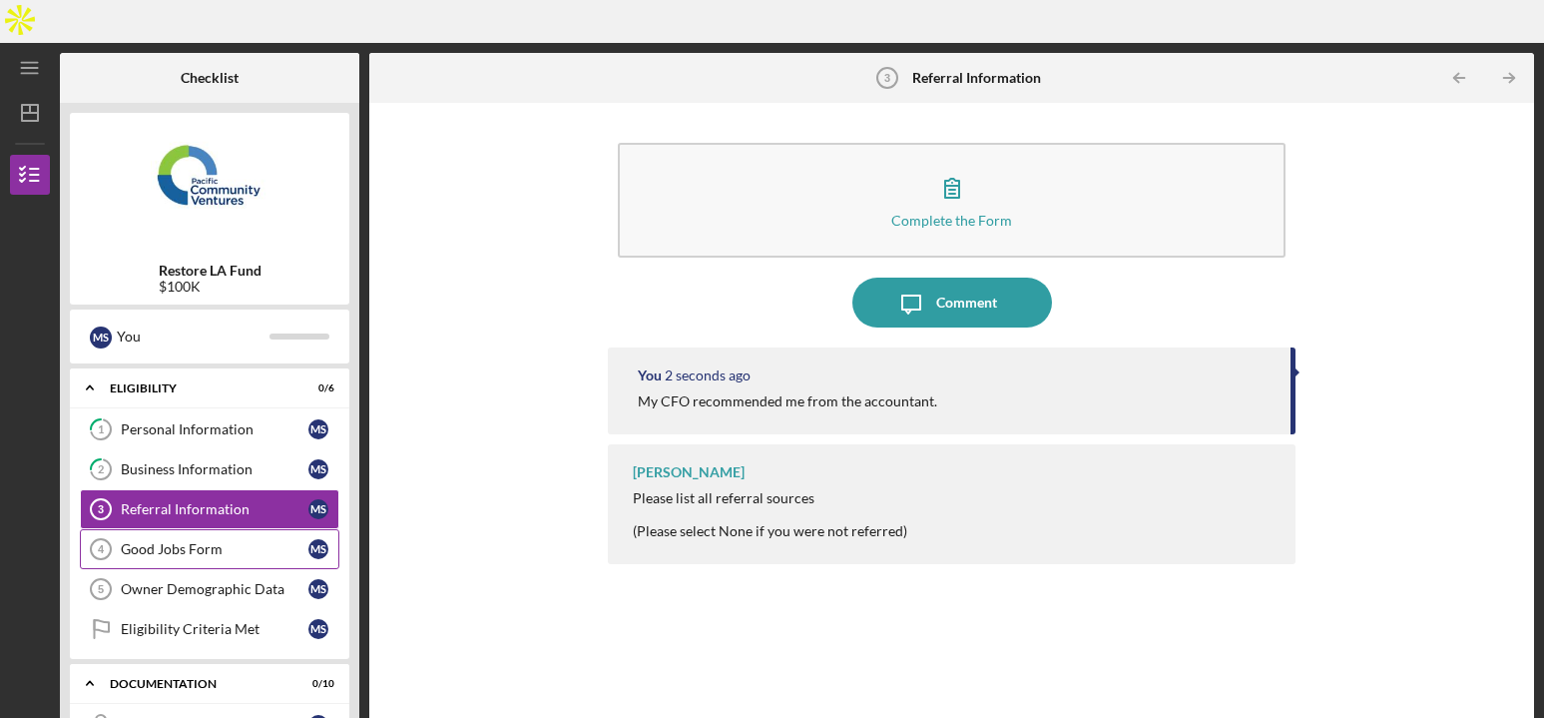
click at [169, 541] on div "Good Jobs Form" at bounding box center [215, 549] width 188 height 16
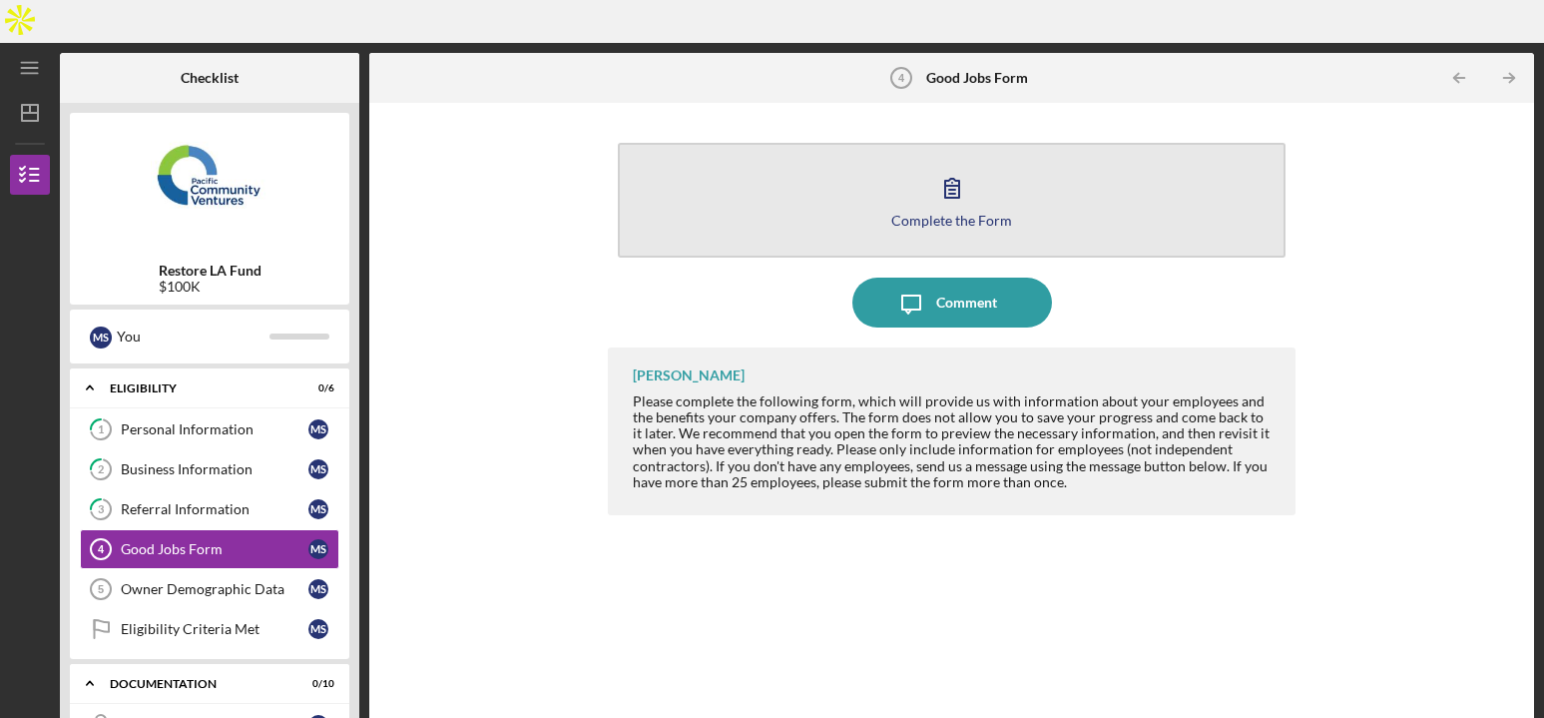
click at [946, 163] on icon "button" at bounding box center [952, 188] width 50 height 50
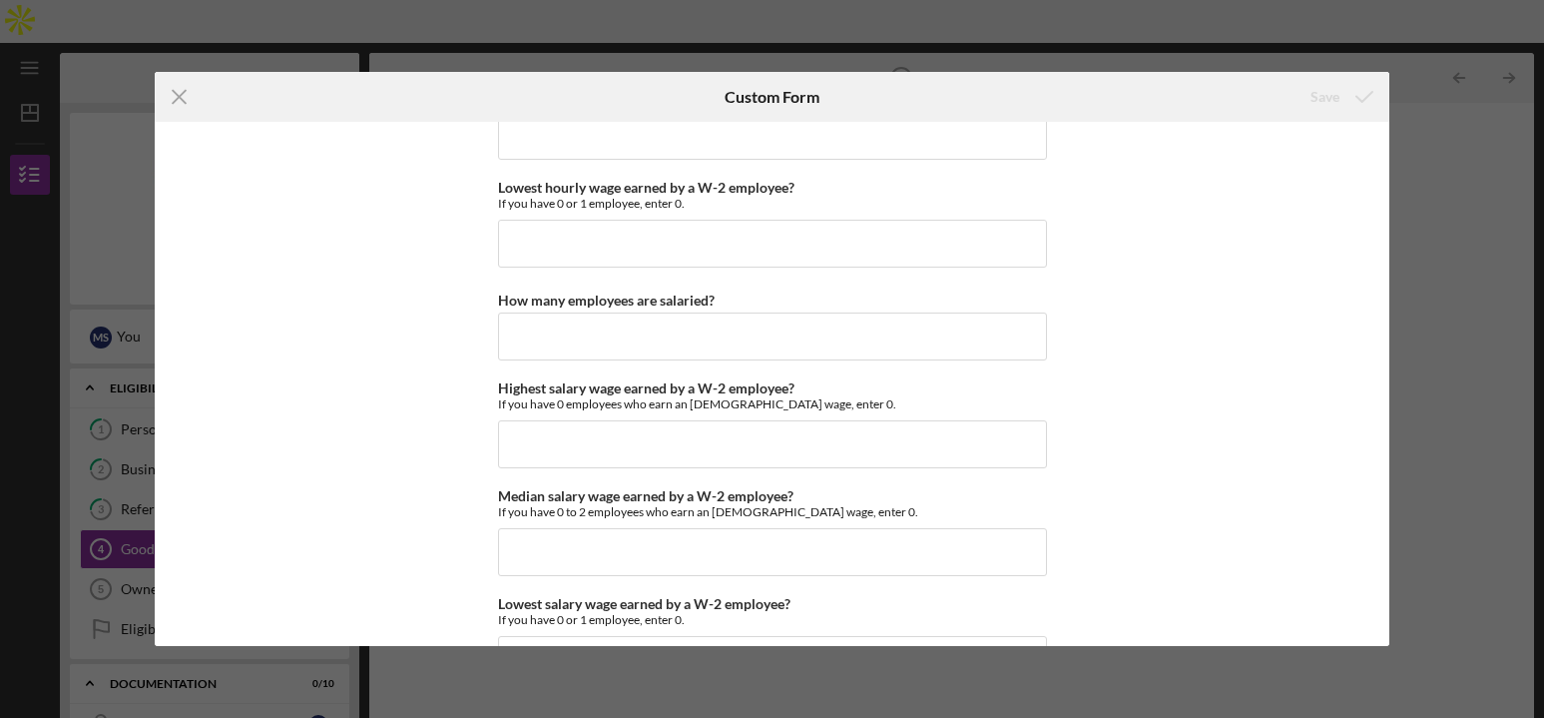
scroll to position [4506, 0]
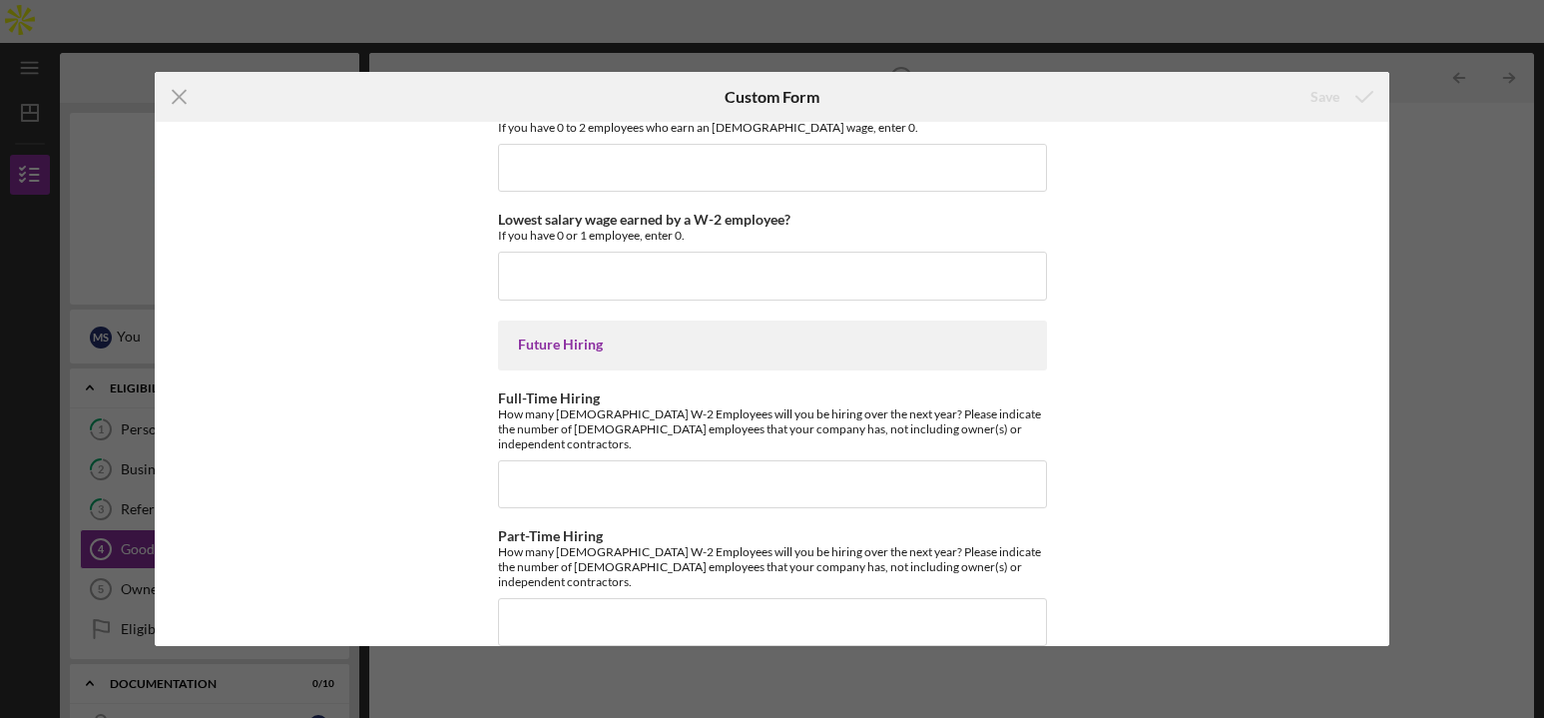
click at [1516, 501] on div "Icon/Menu Close Custom Form Save Good Jobs Form *Total Number of [DEMOGRAPHIC_D…" at bounding box center [772, 359] width 1544 height 718
click at [173, 92] on line at bounding box center [179, 97] width 13 height 13
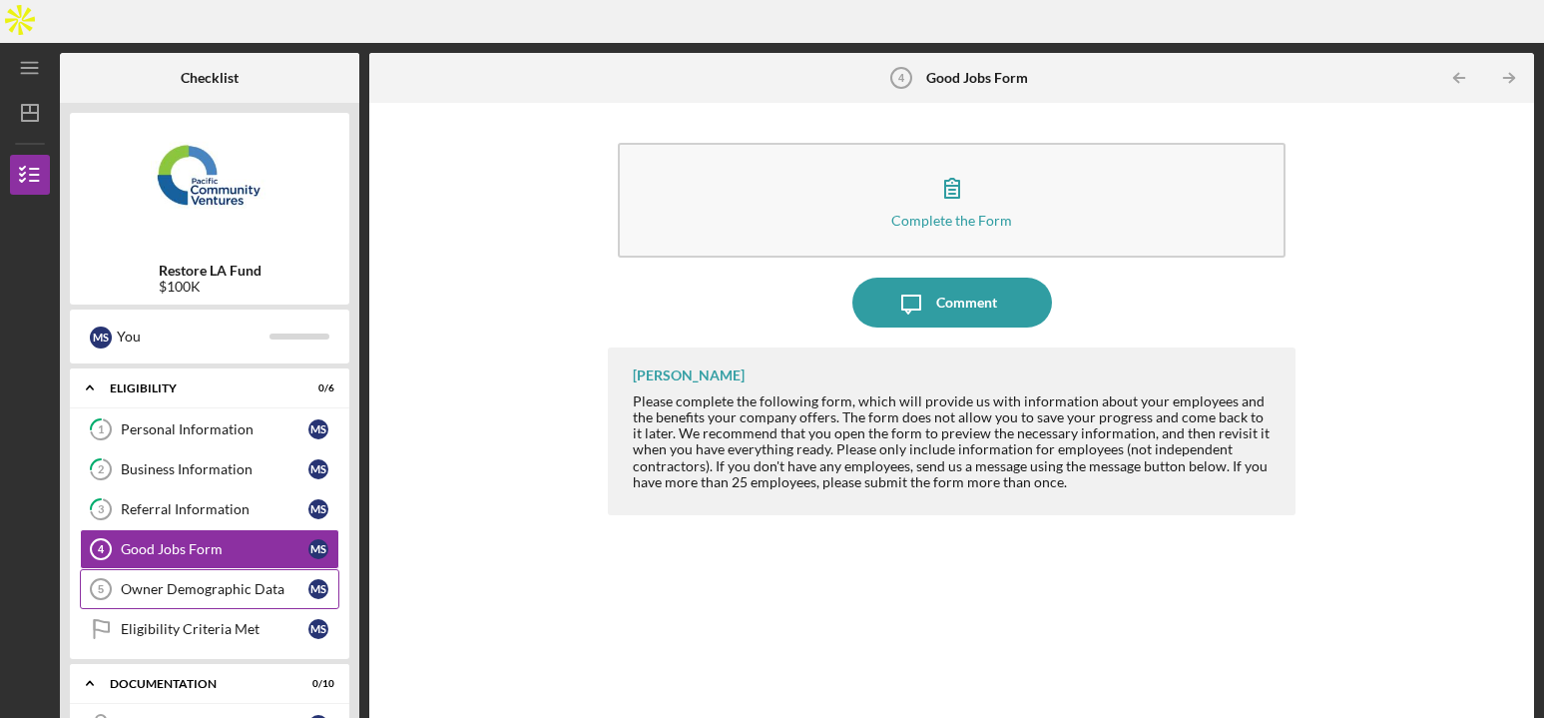
click at [184, 581] on div "Owner Demographic Data" at bounding box center [215, 589] width 188 height 16
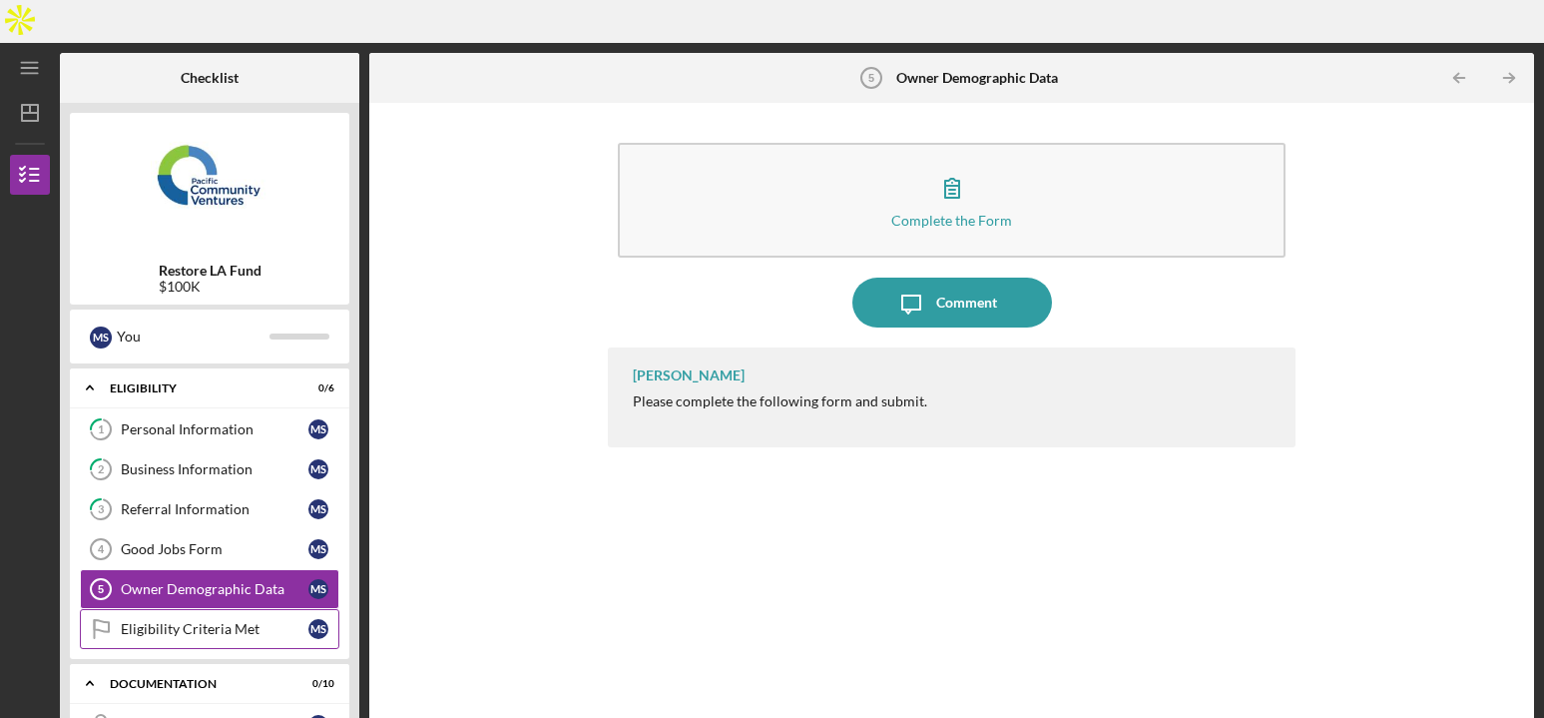
click at [161, 621] on div "Eligibility Criteria Met" at bounding box center [215, 629] width 188 height 16
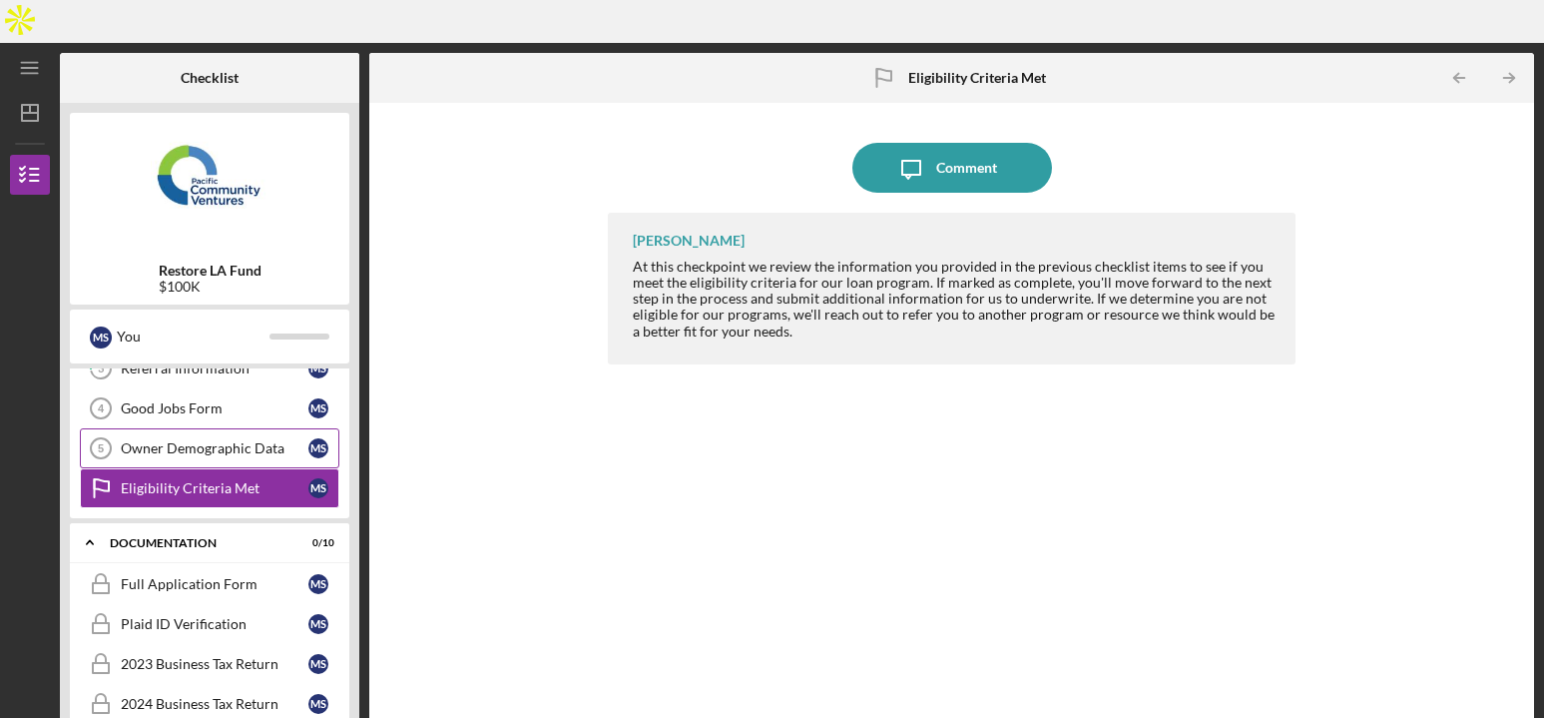
scroll to position [143, 0]
